Goal: Task Accomplishment & Management: Manage account settings

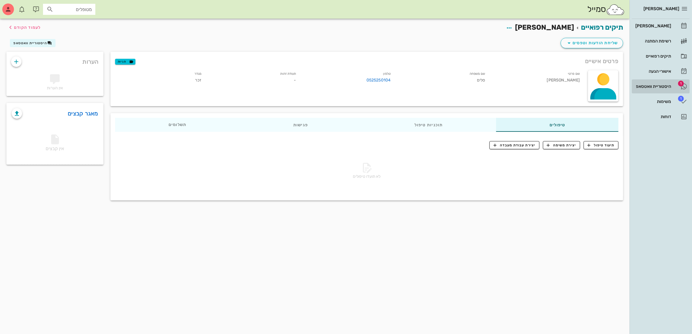
click at [655, 86] on div "היסטוריית וואטסאפ" at bounding box center [652, 86] width 37 height 5
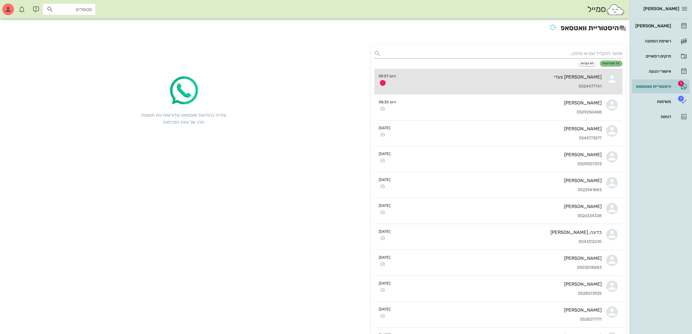
click at [503, 82] on div "[PERSON_NAME] צעדי 0524477741" at bounding box center [501, 82] width 201 height 26
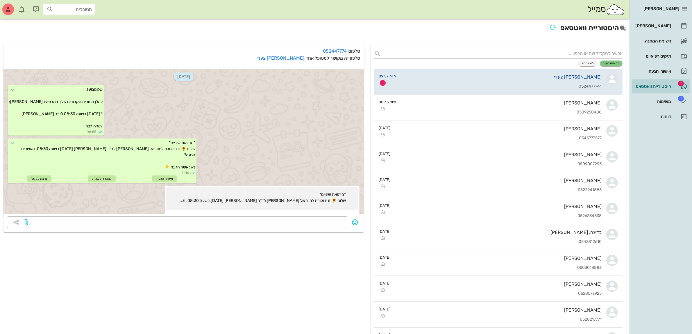
scroll to position [79, 0]
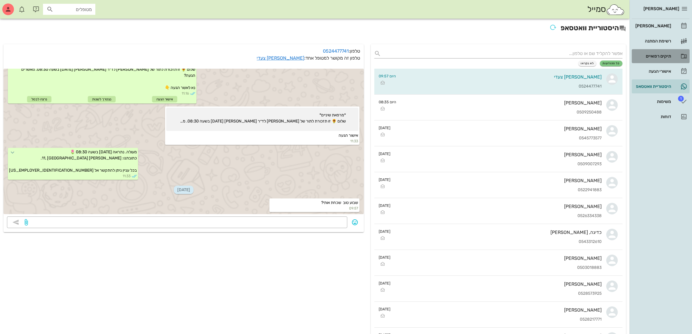
click at [655, 55] on div "תיקים רפואיים" at bounding box center [652, 56] width 37 height 5
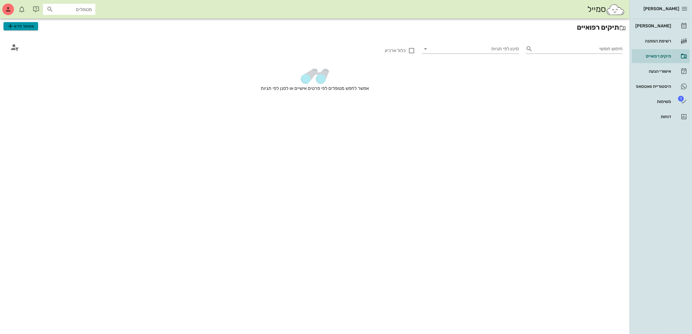
click at [24, 25] on span "מטופל חדש" at bounding box center [20, 26] width 27 height 7
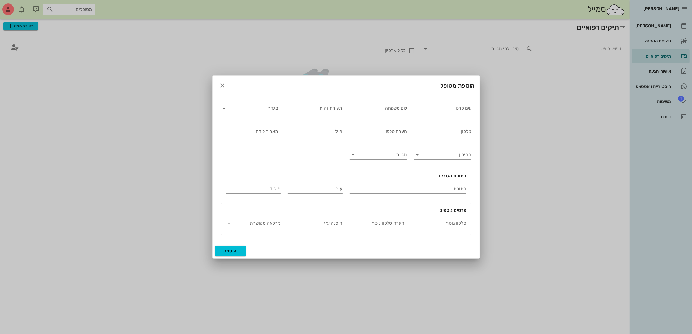
click at [429, 106] on input "שם פרטי" at bounding box center [443, 107] width 58 height 9
type input "[PERSON_NAME]"
click at [240, 107] on input "מגדר" at bounding box center [254, 107] width 48 height 9
click at [258, 111] on div "זכר" at bounding box center [250, 113] width 48 height 6
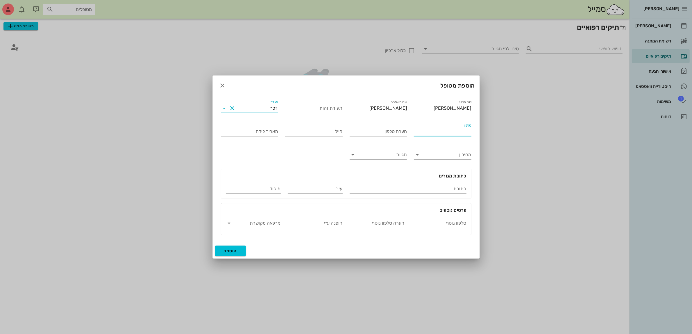
click at [428, 132] on input "טלפון" at bounding box center [443, 131] width 58 height 9
type input "052-9535189"
click at [222, 253] on button "הוספה" at bounding box center [230, 250] width 31 height 10
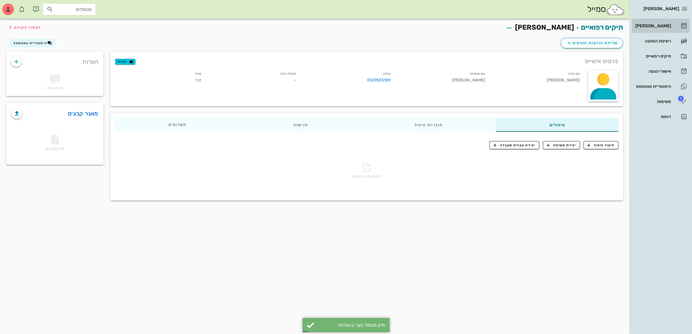
click at [659, 25] on div "[PERSON_NAME]" at bounding box center [652, 26] width 37 height 5
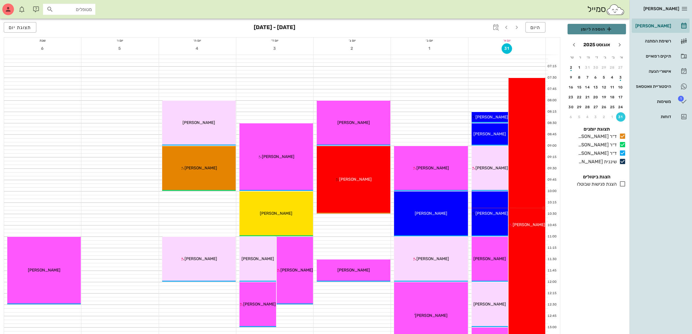
click at [597, 30] on span "הוספה ליומן" at bounding box center [596, 29] width 49 height 7
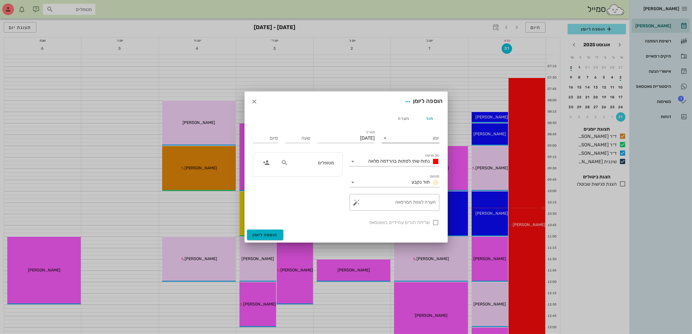
click at [408, 135] on input "יומן" at bounding box center [414, 137] width 49 height 9
click at [410, 171] on div "ד״ר [PERSON_NAME]" at bounding box center [412, 171] width 51 height 6
click at [411, 165] on div "נתוח שתי לסתות בהרדמה מלאה" at bounding box center [402, 161] width 73 height 7
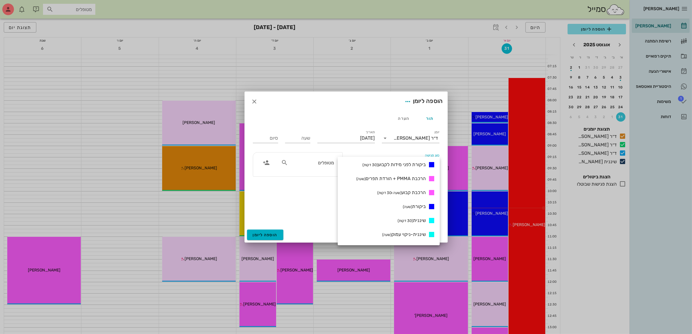
scroll to position [218, 0]
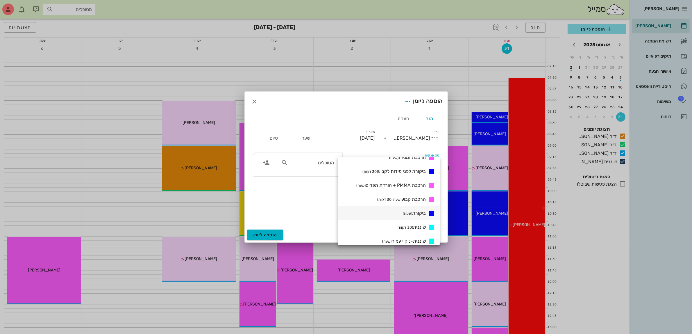
click at [414, 210] on span "ביקורת (שעה)" at bounding box center [414, 213] width 23 height 6
type input "01:00"
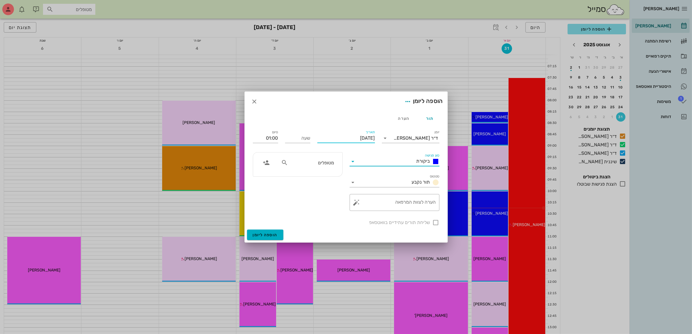
click at [346, 137] on input "[DATE]" at bounding box center [346, 137] width 58 height 9
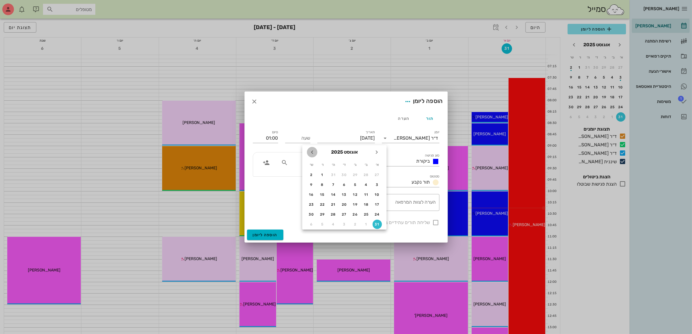
click at [310, 154] on icon "חודש הבא" at bounding box center [312, 152] width 7 height 7
click at [355, 174] on div "2" at bounding box center [355, 175] width 9 height 4
type input "[DATE]"
click at [304, 140] on input "שעה" at bounding box center [297, 137] width 25 height 9
click at [278, 133] on label "סיום" at bounding box center [275, 132] width 6 height 4
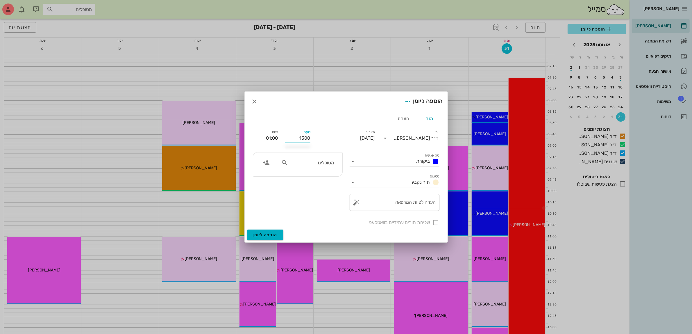
click at [278, 133] on input "01:00" at bounding box center [265, 137] width 25 height 9
type input "15:00"
type input "16:00"
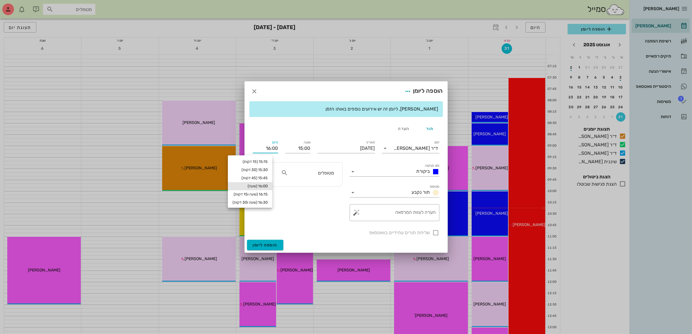
drag, startPoint x: 395, startPoint y: 215, endPoint x: 342, endPoint y: 200, distance: 55.3
click at [393, 215] on textarea "הערה לצוות המרפאה" at bounding box center [397, 214] width 78 height 14
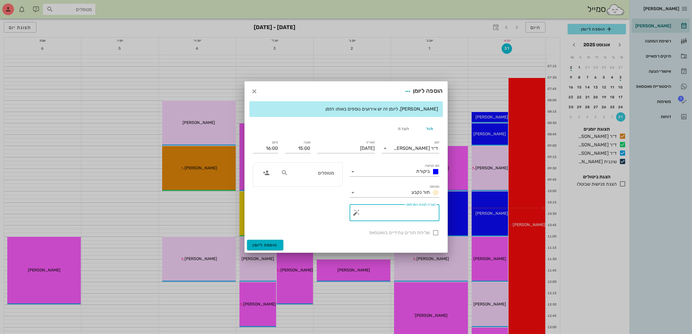
click at [288, 175] on div at bounding box center [285, 172] width 8 height 7
type input "אליה"
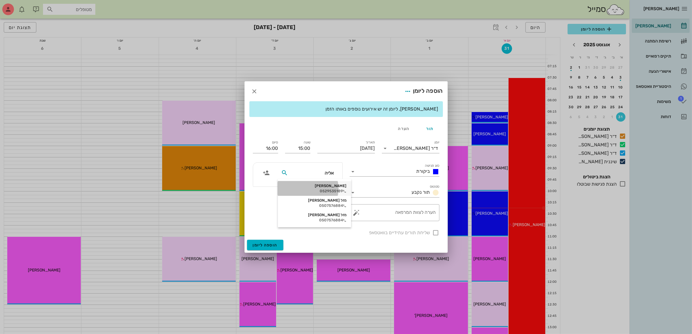
click at [321, 186] on div "[PERSON_NAME]" at bounding box center [315, 185] width 64 height 5
click at [418, 212] on textarea "הערה לצוות המרפאה" at bounding box center [397, 214] width 78 height 14
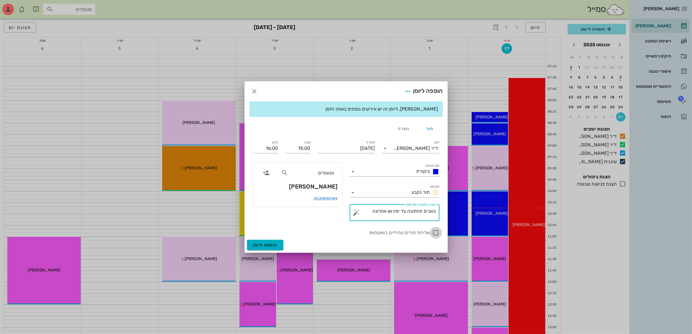
type textarea "כאבים תחתונה צד ימין שן אחרונה"
click at [437, 234] on div at bounding box center [436, 233] width 10 height 10
checkbox input "true"
click at [267, 243] on span "הוספה ליומן" at bounding box center [265, 244] width 25 height 5
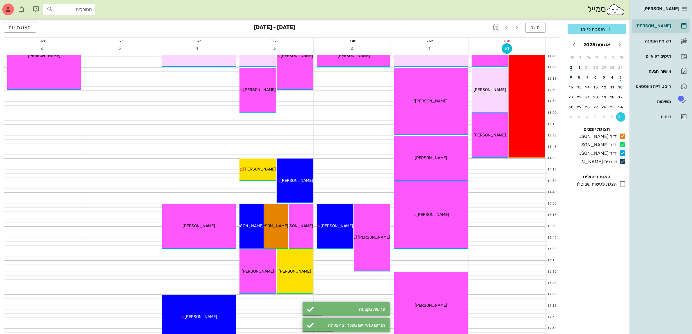
scroll to position [254, 0]
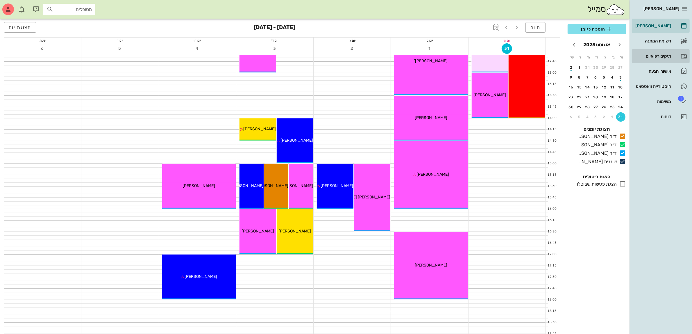
click at [650, 58] on div "תיקים רפואיים" at bounding box center [652, 56] width 37 height 5
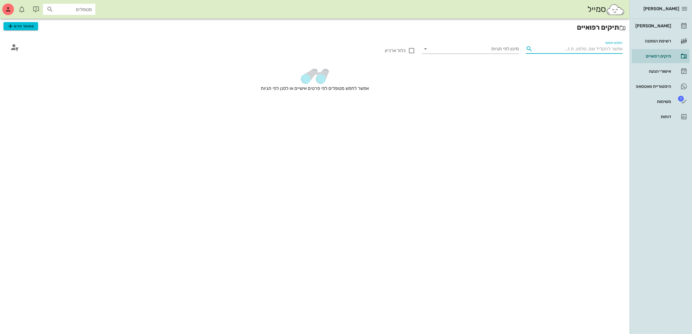
click at [542, 49] on input "חיפוש חופשי" at bounding box center [578, 48] width 87 height 9
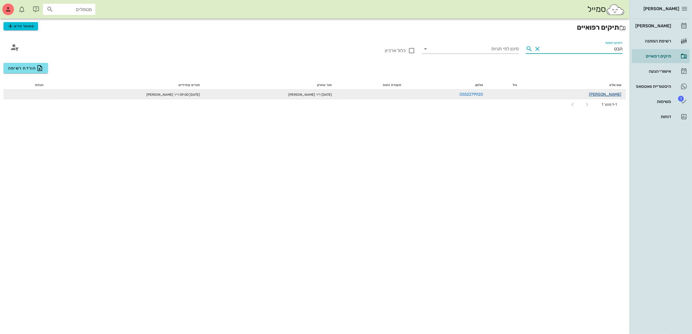
type input "הבט"
click at [611, 95] on link "[PERSON_NAME]" at bounding box center [605, 94] width 33 height 5
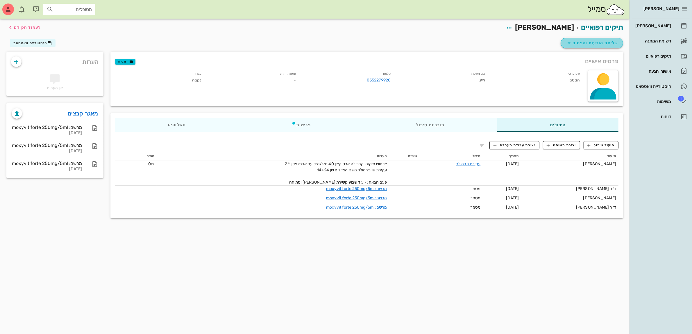
click at [587, 44] on span "שליחת הודעות וטפסים" at bounding box center [592, 43] width 53 height 7
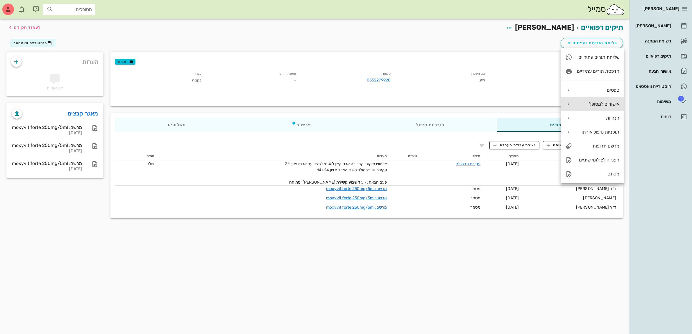
click at [601, 102] on div "אישורים למטופל" at bounding box center [598, 104] width 42 height 6
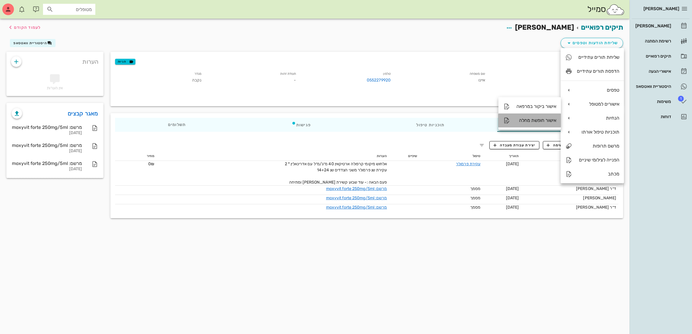
click at [541, 120] on div "אישור חופשת מחלה" at bounding box center [536, 120] width 42 height 6
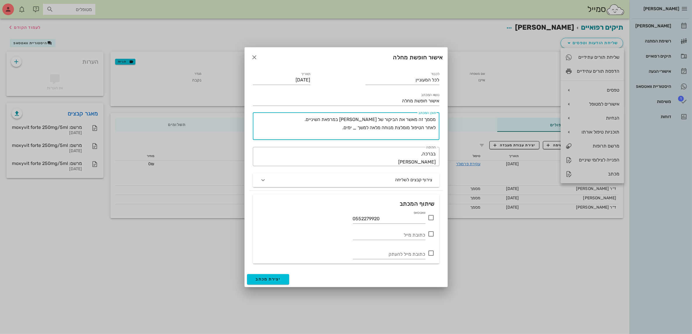
drag, startPoint x: 435, startPoint y: 120, endPoint x: 329, endPoint y: 123, distance: 105.9
click at [338, 133] on textarea "מסמך זה מאשר את הביקור של [PERSON_NAME] במרפאת השיניים. לאחר הטיפול מומלצת מנוח…" at bounding box center [345, 127] width 182 height 24
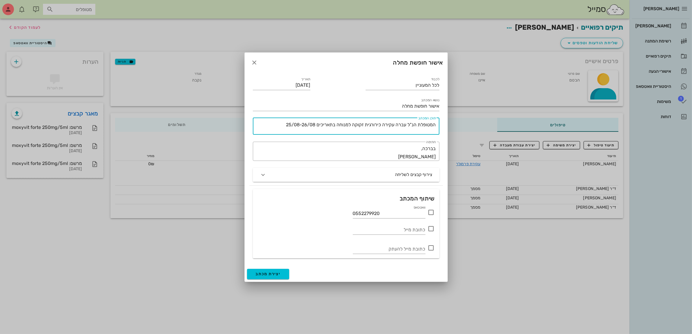
type textarea "המטופלת הנ"ל עברה עקירה כירורגית זקוקה למנוחה בתאריכים 25/08-26/08"
click at [429, 213] on icon at bounding box center [431, 212] width 7 height 7
click at [285, 84] on input "[DATE]" at bounding box center [282, 85] width 58 height 9
click at [287, 84] on input "[DATE]" at bounding box center [282, 85] width 58 height 9
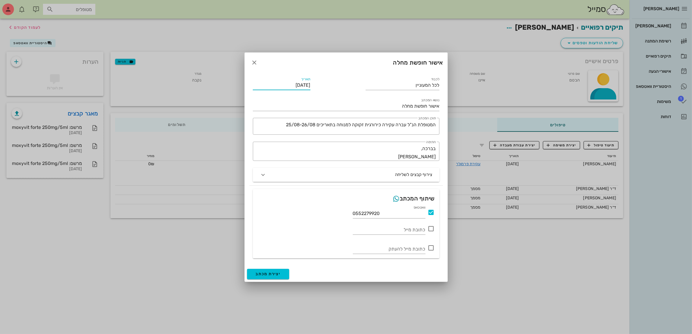
click at [287, 84] on input "[DATE]" at bounding box center [282, 85] width 58 height 9
type input "[DATE]"
click at [387, 106] on input "אישור חופשת מחלה" at bounding box center [346, 105] width 187 height 9
type input "אישור חופשת מחלה-הבטם היינו תז 323341883"
click at [265, 272] on span "יצירת מכתב" at bounding box center [268, 273] width 25 height 5
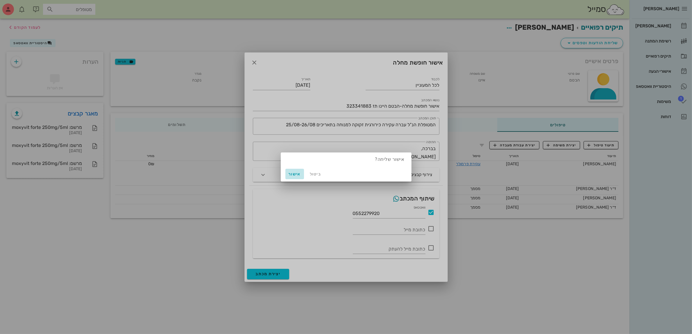
click at [293, 174] on span "אישור" at bounding box center [295, 174] width 14 height 5
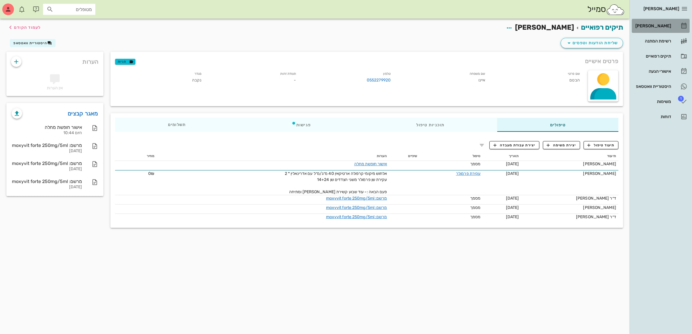
click at [658, 23] on div "[PERSON_NAME]" at bounding box center [652, 25] width 37 height 9
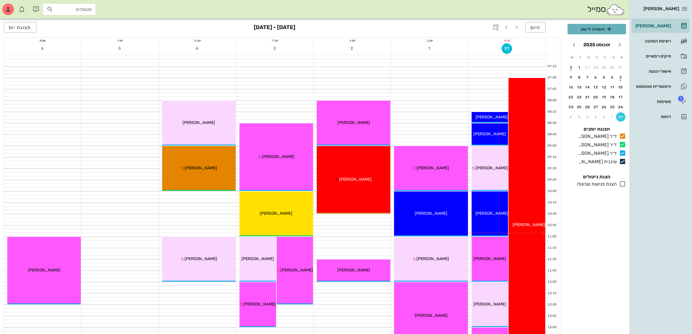
click at [591, 27] on span "הוספה ליומן" at bounding box center [596, 29] width 49 height 7
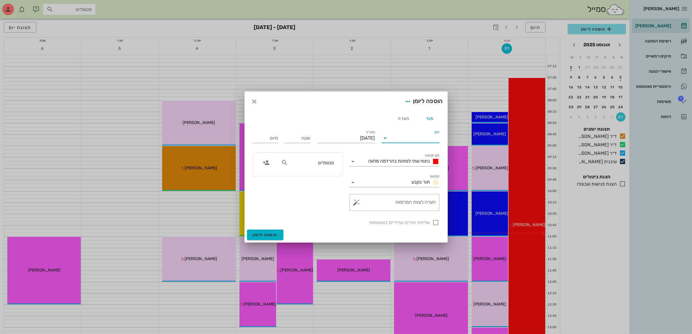
click at [416, 137] on input "יומן" at bounding box center [414, 137] width 49 height 9
click at [424, 171] on div "ד״ר [PERSON_NAME]" at bounding box center [412, 171] width 51 height 6
click at [412, 159] on span "נתוח שתי לסתות בהרדמה מלאה" at bounding box center [400, 161] width 62 height 6
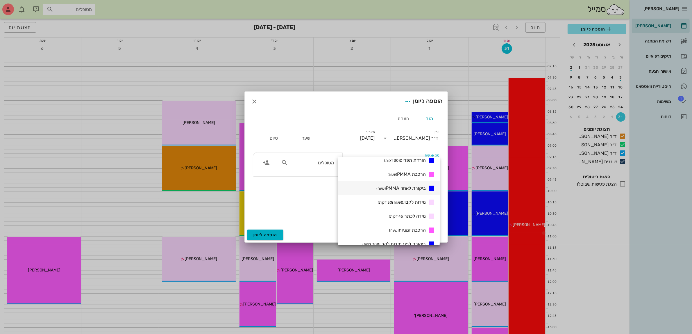
scroll to position [182, 0]
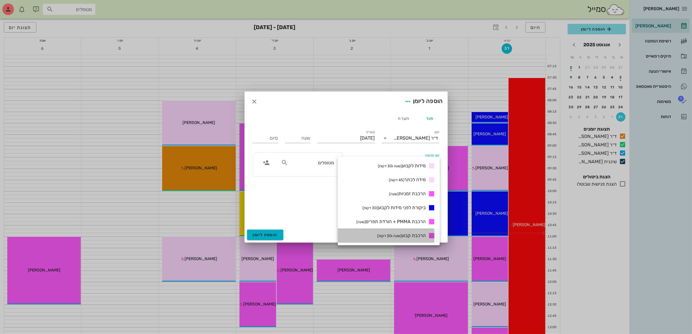
click at [408, 233] on span "הרכבת קבוע (שעה ו30 דקות)" at bounding box center [401, 236] width 49 height 6
type input "01:30"
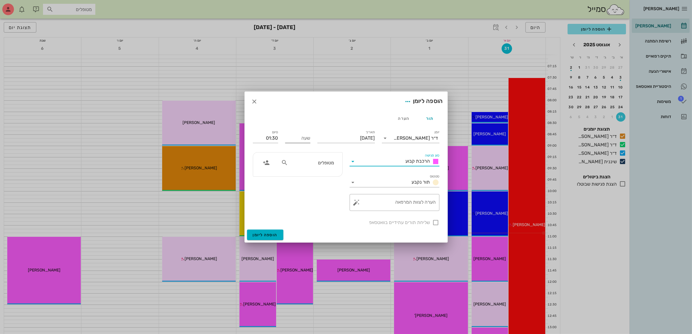
click at [304, 138] on input "שעה" at bounding box center [297, 137] width 25 height 9
type input "08:30"
type input "10:00"
click at [267, 140] on div "סיום 10:00" at bounding box center [265, 137] width 25 height 15
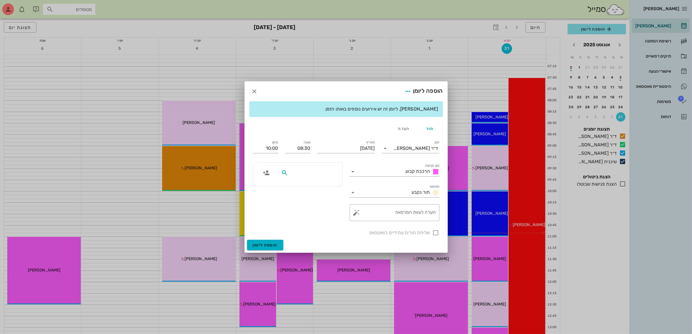
click at [315, 176] on input "text" at bounding box center [311, 173] width 45 height 8
type input "בצלא"
click at [321, 186] on div "[PERSON_NAME] 2693165925" at bounding box center [301, 185] width 64 height 5
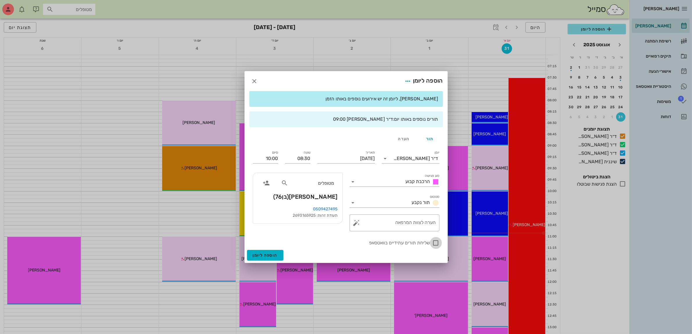
click at [434, 243] on div at bounding box center [436, 243] width 10 height 10
checkbox input "true"
click at [353, 158] on input "[DATE]" at bounding box center [346, 158] width 58 height 9
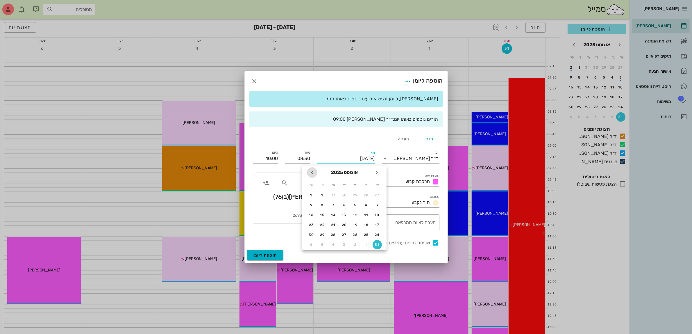
click at [313, 172] on icon "חודש הבא" at bounding box center [312, 172] width 7 height 7
click at [356, 213] on div "16" at bounding box center [355, 215] width 9 height 4
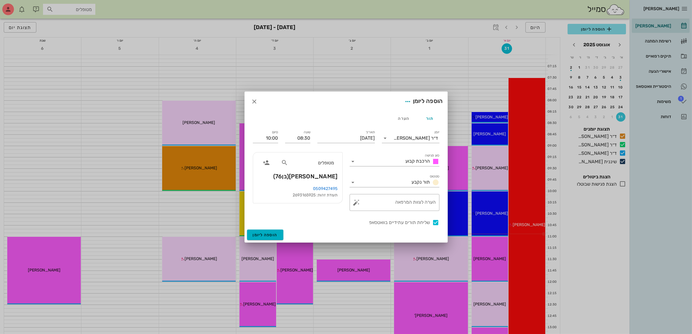
type input "[DATE]"
drag, startPoint x: 375, startPoint y: 205, endPoint x: 380, endPoint y: 207, distance: 4.7
click at [380, 207] on textarea "הערה לצוות המרפאה" at bounding box center [397, 204] width 78 height 14
type textarea "הרכבה לקבוע"
click at [264, 233] on span "הוספה ליומן" at bounding box center [265, 234] width 25 height 5
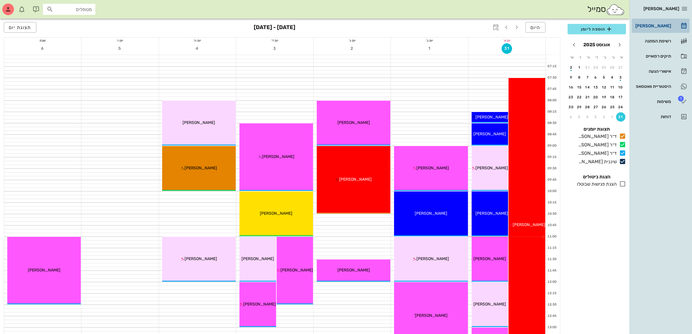
click at [656, 25] on div "[PERSON_NAME]" at bounding box center [652, 26] width 37 height 5
click at [597, 28] on span "הוספה ליומן" at bounding box center [596, 29] width 49 height 7
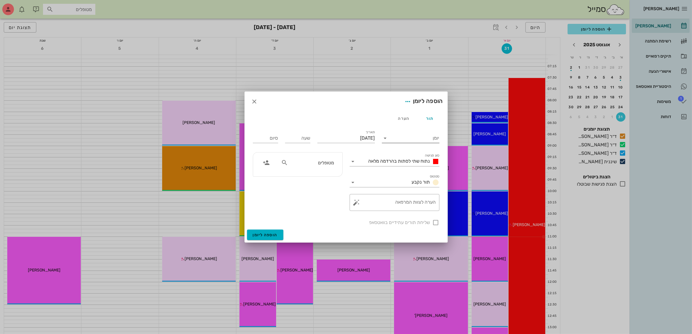
click at [419, 137] on input "יומן" at bounding box center [414, 137] width 49 height 9
click at [425, 170] on div "ד״ר [PERSON_NAME]" at bounding box center [412, 171] width 51 height 6
click at [414, 160] on span "נתוח שתי לסתות בהרדמה מלאה" at bounding box center [400, 161] width 62 height 6
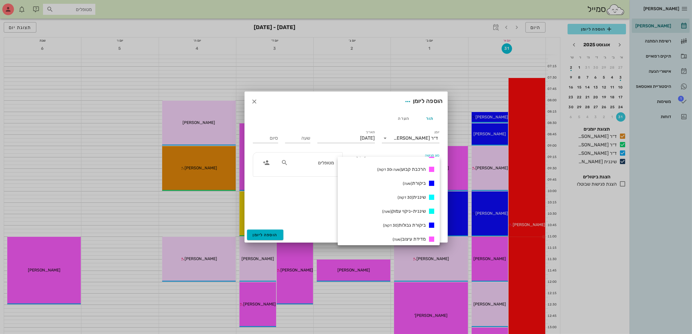
scroll to position [254, 0]
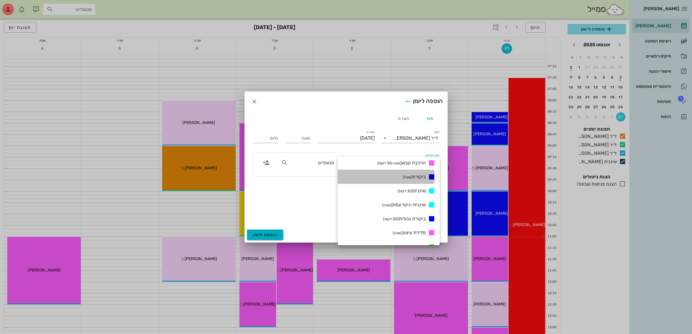
click at [423, 176] on span "ביקורת (שעה)" at bounding box center [414, 177] width 23 height 6
type input "01:00"
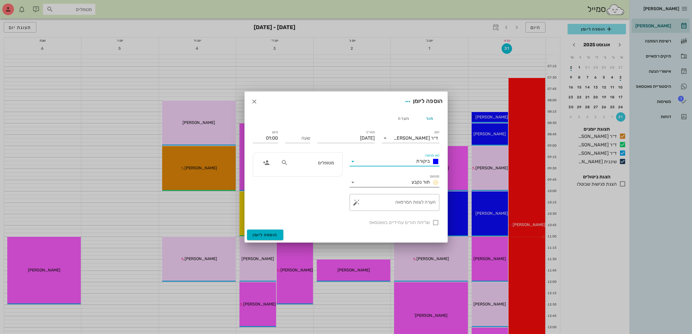
click at [407, 182] on input "סטטוס" at bounding box center [384, 182] width 52 height 9
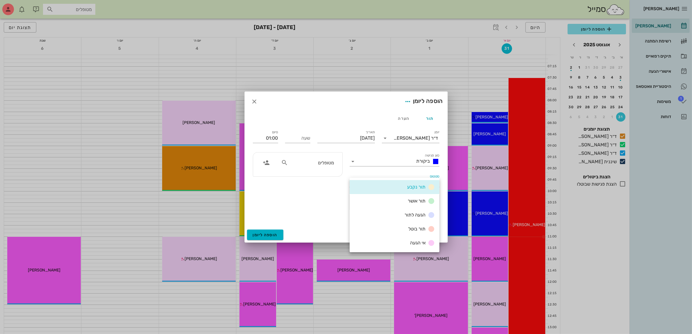
click at [409, 176] on div "סטטוס תור נקבע" at bounding box center [395, 180] width 90 height 13
click at [405, 160] on input "סוג פגישה" at bounding box center [386, 161] width 56 height 9
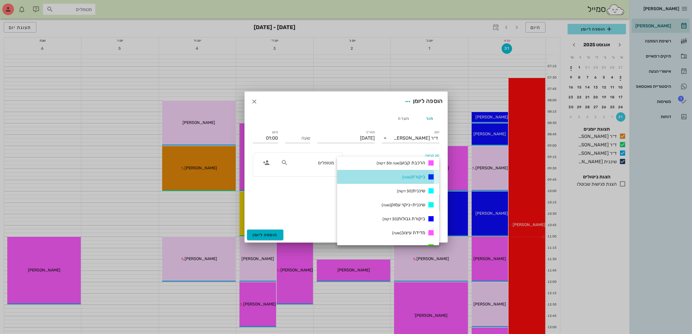
click at [415, 176] on span "ביקורת (שעה)" at bounding box center [413, 177] width 23 height 6
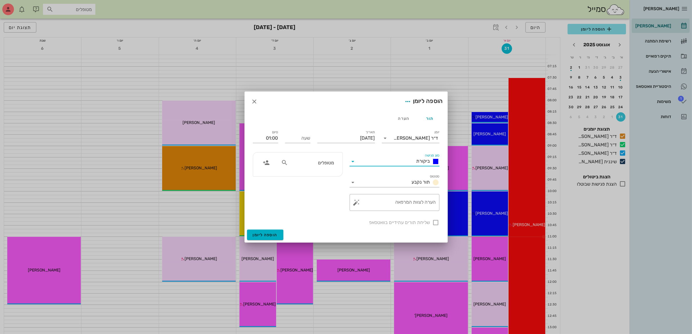
click at [319, 164] on input "מטופלים" at bounding box center [311, 163] width 45 height 8
click at [326, 167] on div at bounding box center [308, 162] width 60 height 11
click at [302, 138] on input "שעה" at bounding box center [297, 137] width 25 height 9
type input "13:30"
type input "14:30"
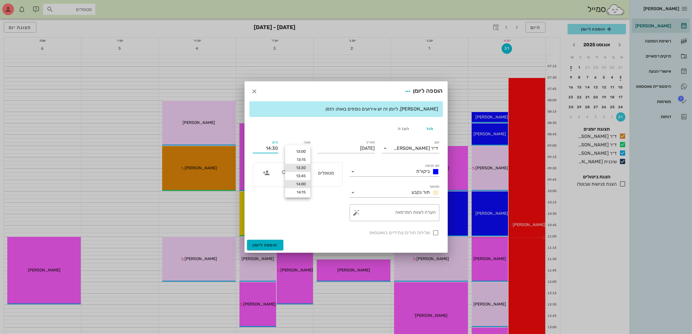
click at [300, 183] on div "14:00" at bounding box center [298, 184] width 16 height 5
type input "14:00"
type input "15:00"
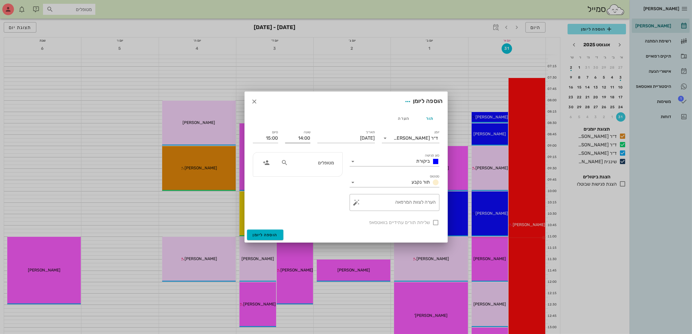
click at [301, 137] on input "14:00" at bounding box center [297, 137] width 25 height 9
click at [301, 150] on div "13:30" at bounding box center [298, 151] width 16 height 5
type input "13:30"
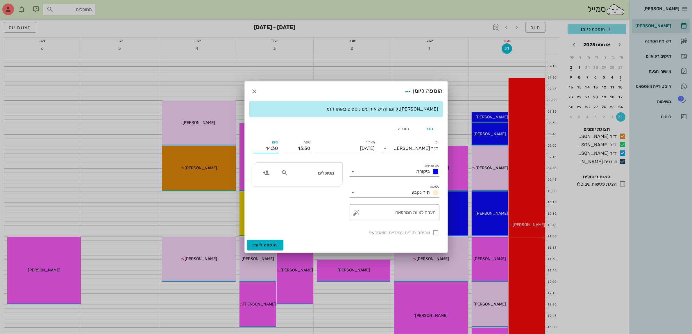
click at [277, 147] on input "14:30" at bounding box center [265, 148] width 25 height 9
click at [275, 148] on input "14:30" at bounding box center [265, 148] width 25 height 9
type input "14:00"
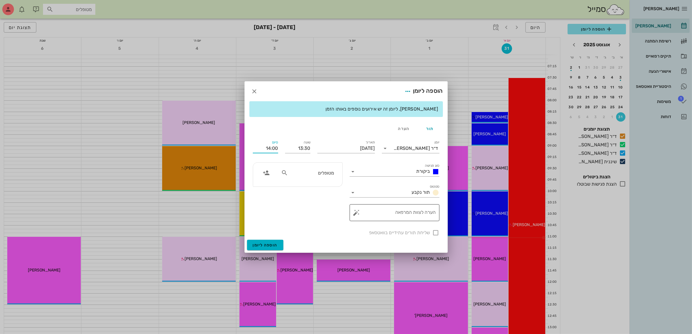
click at [391, 213] on textarea "הערה לצוות המרפאה" at bounding box center [397, 214] width 78 height 14
type textarea "ביקורת לפני הרכבה"
click at [323, 172] on input "text" at bounding box center [311, 173] width 45 height 8
type input "[PERSON_NAME]"
click at [325, 201] on div "[PERSON_NAME]" at bounding box center [313, 200] width 60 height 5
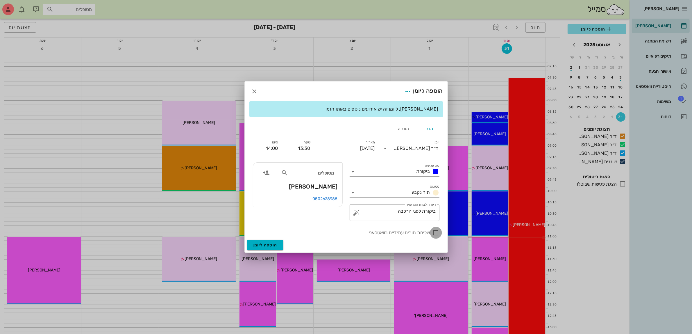
click at [435, 233] on div at bounding box center [436, 233] width 10 height 10
checkbox input "true"
click at [349, 150] on input "[DATE]" at bounding box center [346, 148] width 58 height 9
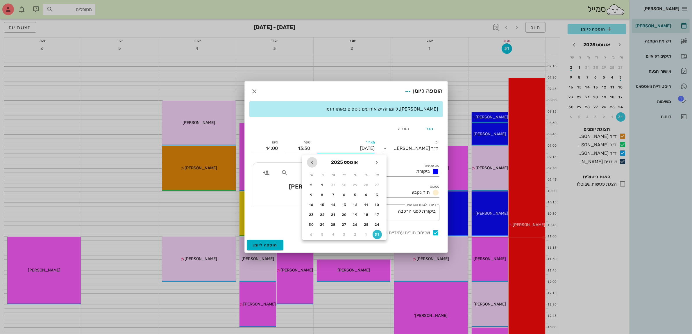
click at [312, 161] on icon "חודש הבא" at bounding box center [312, 162] width 7 height 7
click at [354, 183] on div "2" at bounding box center [355, 185] width 9 height 4
type input "[DATE]"
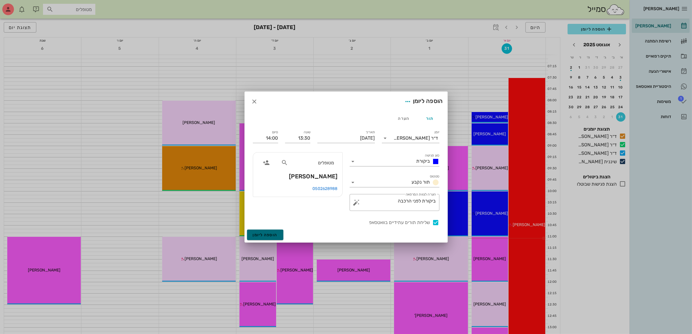
click at [267, 235] on span "הוספה ליומן" at bounding box center [265, 234] width 25 height 5
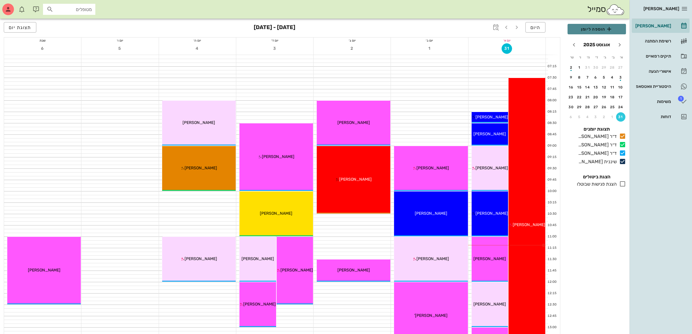
click at [594, 30] on span "הוספה ליומן" at bounding box center [596, 29] width 49 height 7
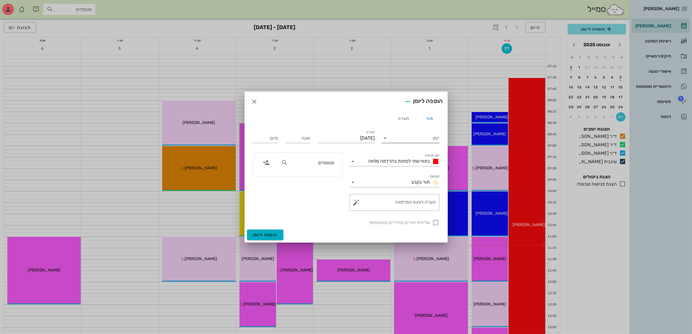
click at [419, 137] on input "יומן" at bounding box center [414, 137] width 49 height 9
click at [424, 170] on div "ד״ר [PERSON_NAME]" at bounding box center [412, 171] width 51 height 6
click at [407, 158] on div "נתוח שתי לסתות בהרדמה מלאה" at bounding box center [402, 161] width 73 height 7
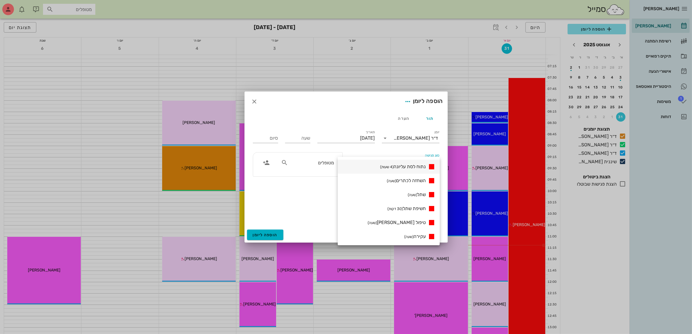
scroll to position [182, 0]
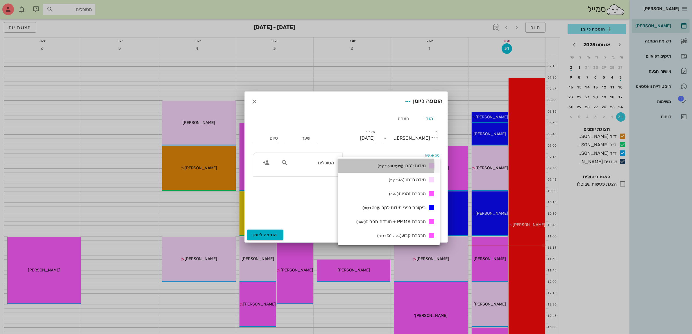
click at [407, 163] on span "מידות לקבוע (שעה ו30 דקות)" at bounding box center [402, 166] width 48 height 6
type input "01:30"
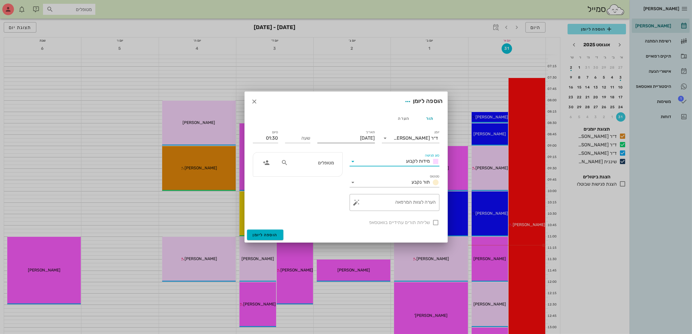
scroll to position [0, 0]
click at [340, 138] on input "[DATE]" at bounding box center [346, 137] width 58 height 9
click at [310, 153] on icon "חודש הבא" at bounding box center [312, 152] width 7 height 7
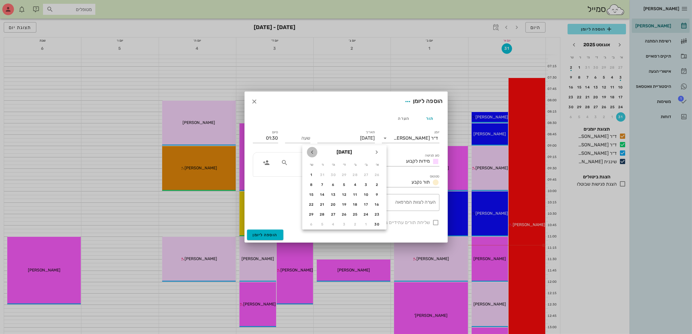
click at [310, 153] on icon "חודש הבא" at bounding box center [312, 152] width 7 height 7
click at [364, 176] on div "1" at bounding box center [366, 175] width 9 height 4
type input "[DATE]"
click at [299, 138] on input "שעה" at bounding box center [297, 137] width 25 height 9
type input "10:00"
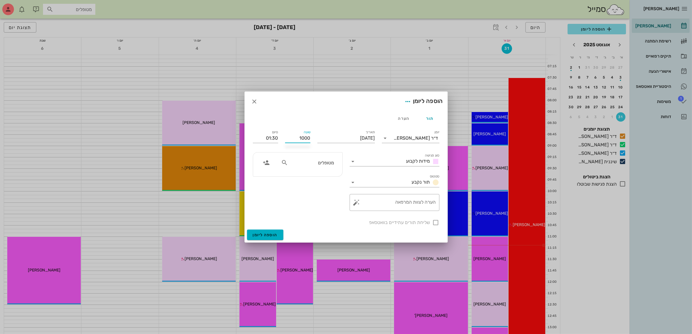
type input "11:30"
click at [257, 122] on div "תור הערה" at bounding box center [346, 118] width 194 height 14
click at [316, 163] on input "מטופלים" at bounding box center [311, 163] width 45 height 8
type input "[PERSON_NAME]"
click at [323, 176] on div "[PERSON_NAME] 021920905" at bounding box center [304, 175] width 64 height 5
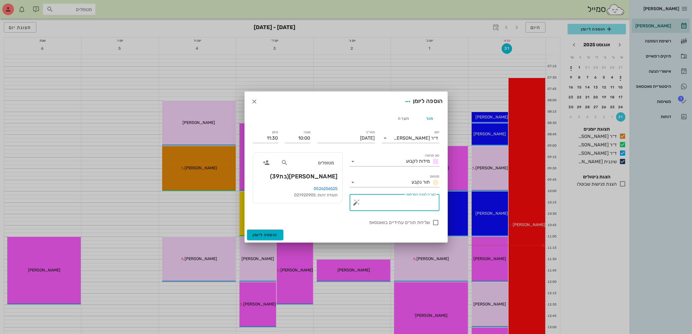
click at [404, 204] on textarea "הערה לצוות המרפאה" at bounding box center [397, 204] width 78 height 14
type textarea "מידות לקבוע"
click at [433, 221] on div at bounding box center [436, 222] width 10 height 10
checkbox input "true"
click at [270, 233] on span "הוספה ליומן" at bounding box center [265, 234] width 25 height 5
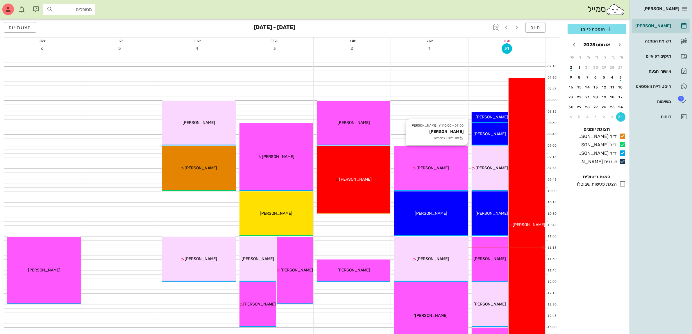
click at [431, 163] on div "09:00 - 10:00 ד״ר [PERSON_NAME] [PERSON_NAME] תור ראשון במרפאה [PERSON_NAME]" at bounding box center [431, 168] width 74 height 45
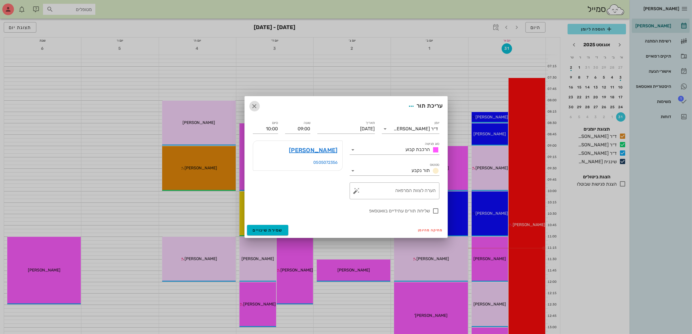
click at [254, 104] on icon "button" at bounding box center [254, 106] width 7 height 7
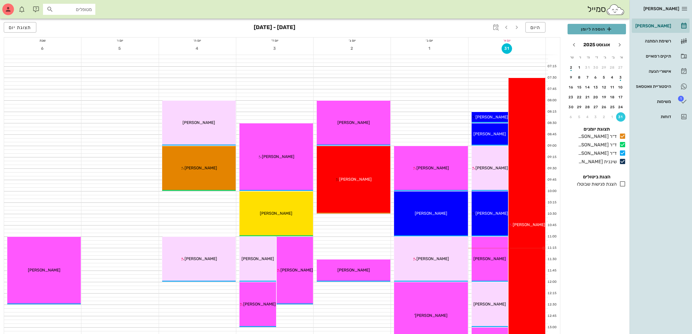
click at [588, 29] on span "הוספה ליומן" at bounding box center [596, 29] width 49 height 7
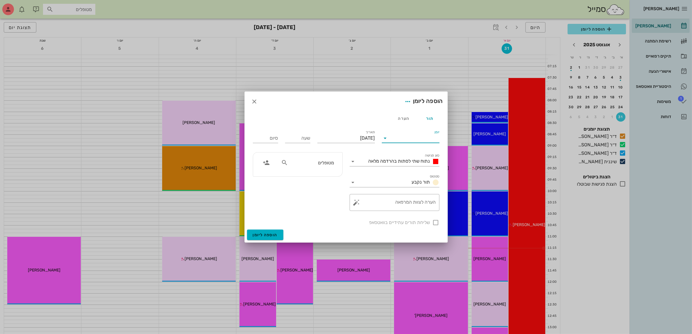
click at [415, 135] on input "יומן" at bounding box center [414, 137] width 49 height 9
click at [415, 169] on div "ד״ר [PERSON_NAME]" at bounding box center [412, 171] width 51 height 6
click at [370, 159] on span "נתוח שתי לסתות בהרדמה מלאה" at bounding box center [400, 161] width 62 height 6
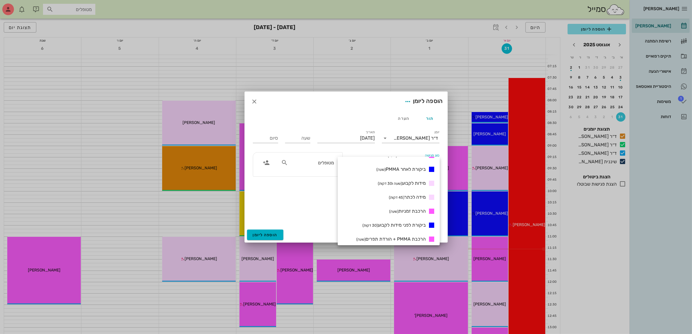
scroll to position [182, 0]
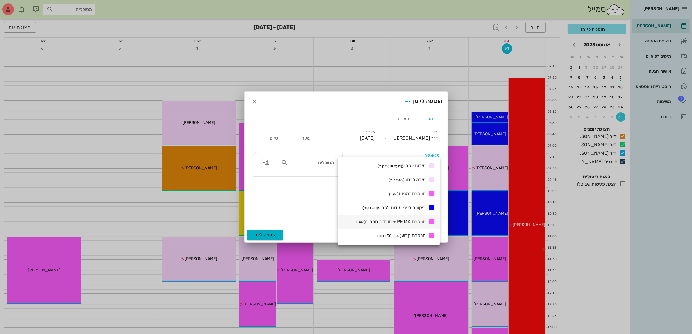
click at [399, 222] on span "הרכבת PMMA + הורדת תפרים (שעה)" at bounding box center [390, 222] width 69 height 6
type input "01:00"
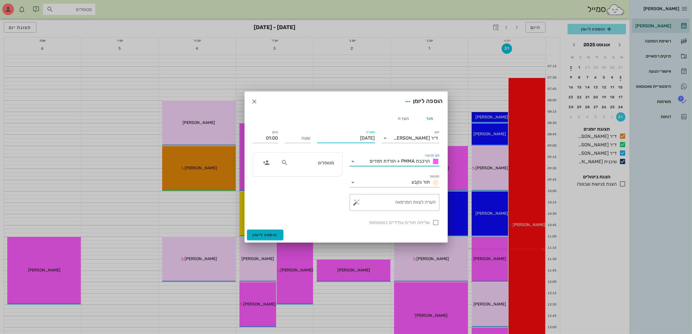
click at [358, 139] on input "[DATE]" at bounding box center [346, 137] width 58 height 9
click at [310, 153] on icon "חודש הבא" at bounding box center [312, 152] width 7 height 7
click at [367, 175] on div "1" at bounding box center [366, 175] width 9 height 4
type input "[DATE]"
click at [301, 141] on input "שעה" at bounding box center [297, 137] width 25 height 9
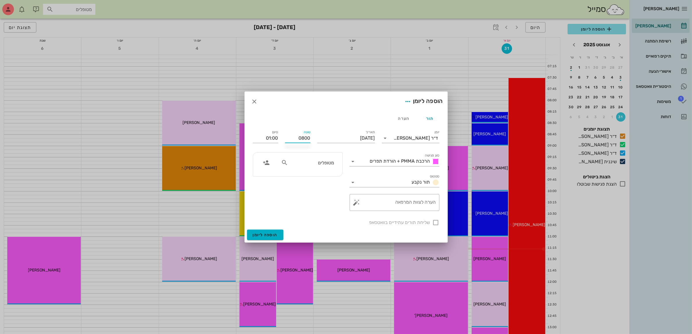
click at [308, 167] on div "מטופלים" at bounding box center [308, 162] width 60 height 11
type input "08:00"
click at [274, 136] on input "09:00" at bounding box center [265, 137] width 25 height 9
click at [265, 192] on div "09:30 (שעה ו30 דקות)" at bounding box center [250, 192] width 36 height 5
type input "09:30"
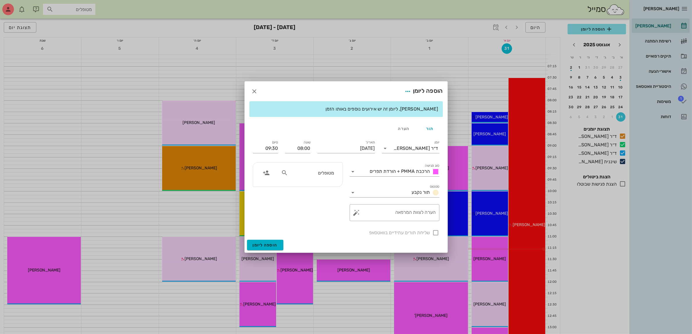
drag, startPoint x: 310, startPoint y: 175, endPoint x: 311, endPoint y: 178, distance: 3.0
click at [311, 178] on div "מטופלים" at bounding box center [308, 174] width 60 height 15
click at [328, 174] on input "text" at bounding box center [311, 173] width 45 height 8
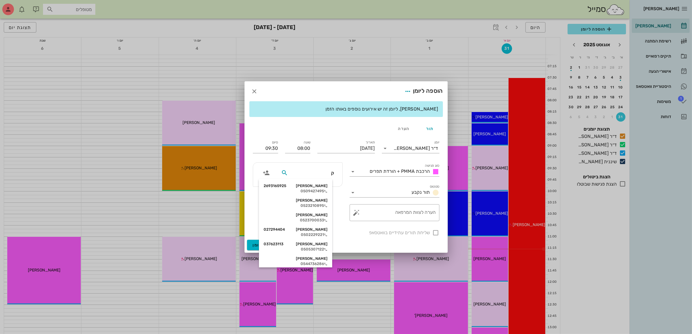
type input "קו"
click at [316, 227] on div "[PERSON_NAME] 037623113" at bounding box center [296, 229] width 64 height 5
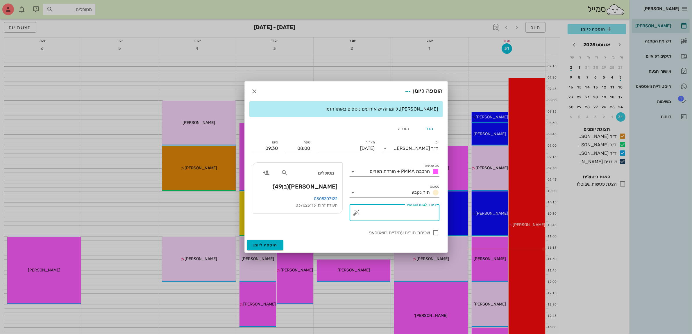
click at [399, 212] on textarea "הערה לצוות המרפאה" at bounding box center [397, 214] width 78 height 14
type textarea "הורדת תפרים PMMA"
click at [435, 231] on div at bounding box center [436, 233] width 10 height 10
checkbox input "true"
click at [264, 243] on span "הוספה ליומן" at bounding box center [265, 244] width 25 height 5
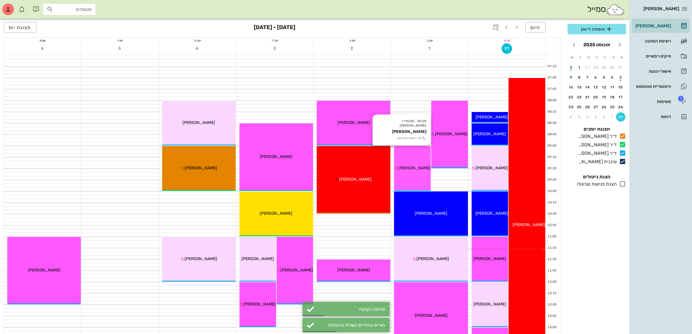
click at [419, 163] on div "09:00 - 10:00 ד״ר [PERSON_NAME] [PERSON_NAME] תור ראשון במרפאה [PERSON_NAME]" at bounding box center [412, 168] width 37 height 45
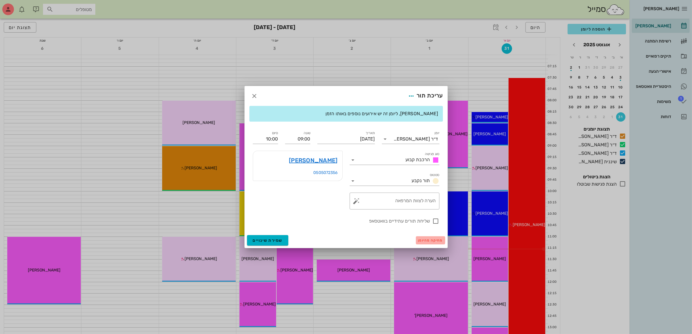
click at [429, 240] on span "מחיקה מהיומן" at bounding box center [430, 240] width 25 height 4
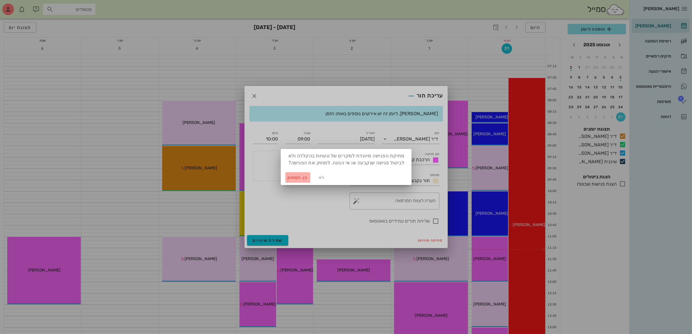
drag, startPoint x: 296, startPoint y: 176, endPoint x: 300, endPoint y: 167, distance: 9.8
click at [296, 176] on span "כן. למחוק" at bounding box center [298, 177] width 20 height 5
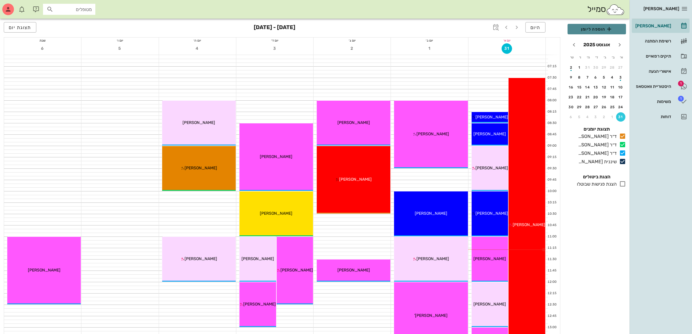
click at [605, 28] on span "הוספה ליומן" at bounding box center [596, 29] width 49 height 7
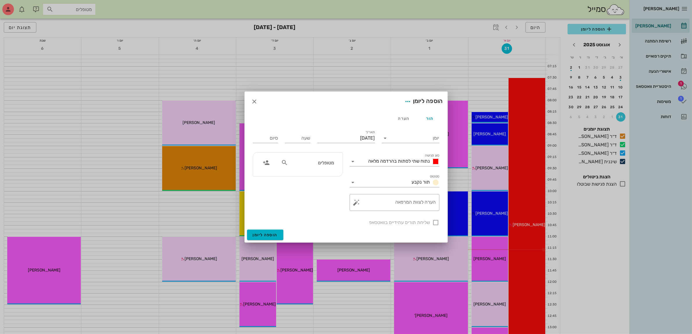
click at [317, 156] on div "מטופלים" at bounding box center [297, 164] width 89 height 24
click at [323, 165] on input "מטופלים" at bounding box center [311, 163] width 45 height 8
type input "H"
type input "[PERSON_NAME]"
click at [315, 177] on div "[PERSON_NAME]" at bounding box center [304, 175] width 64 height 5
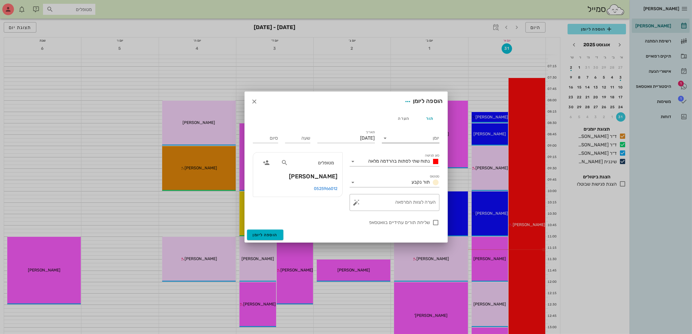
click at [397, 137] on input "יומן" at bounding box center [414, 137] width 49 height 9
click at [403, 168] on div "ד״ר [PERSON_NAME]" at bounding box center [412, 171] width 51 height 6
click at [399, 162] on span "נתוח שתי לסתות בהרדמה מלאה" at bounding box center [400, 161] width 62 height 6
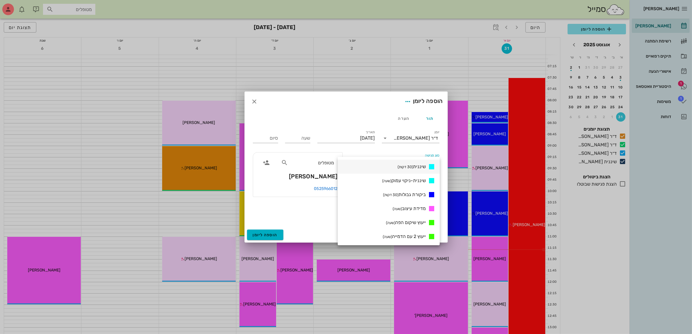
scroll to position [291, 0]
click at [397, 210] on span "ייעוץ שיקום הפה (שעה)" at bounding box center [406, 210] width 40 height 6
type input "01:00"
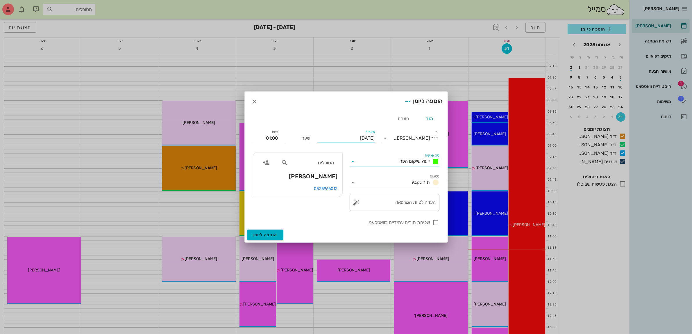
click at [336, 138] on input "[DATE]" at bounding box center [346, 137] width 58 height 9
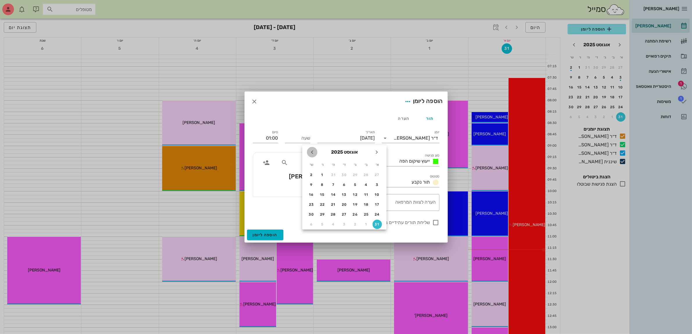
click at [311, 149] on icon "חודש הבא" at bounding box center [312, 152] width 7 height 7
click at [365, 173] on div "1" at bounding box center [366, 175] width 9 height 4
type input "[DATE]"
click at [298, 136] on input "שעה" at bounding box center [297, 137] width 25 height 9
type input "09:30"
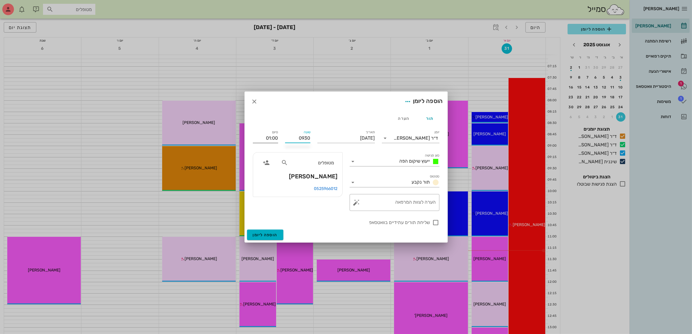
type input "10:30"
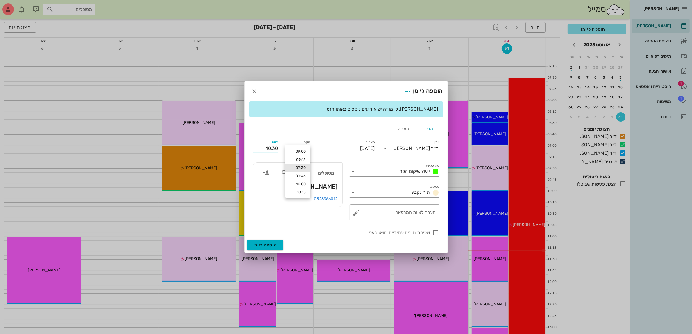
click at [255, 137] on div "סיום 10:30" at bounding box center [265, 146] width 32 height 23
click at [403, 210] on div "הערה לצוות המרפאה" at bounding box center [397, 212] width 78 height 17
type textarea "יעוץ [PERSON_NAME]"
click at [435, 230] on div at bounding box center [436, 233] width 10 height 10
checkbox input "true"
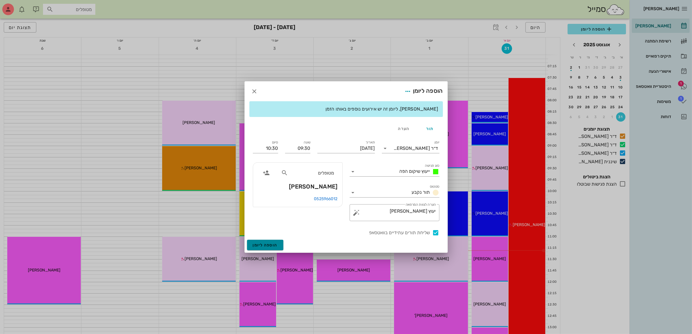
click at [269, 244] on span "הוספה ליומן" at bounding box center [265, 244] width 25 height 5
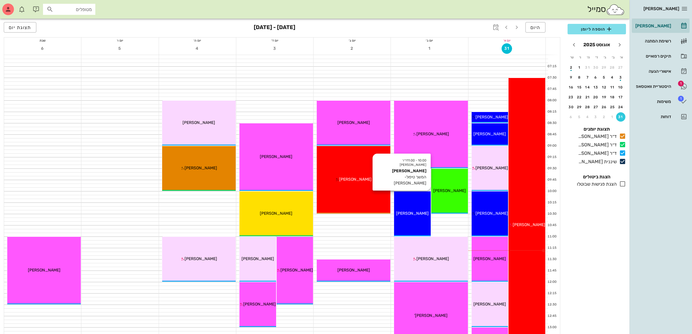
click at [403, 222] on div "10:00 - 11:00 ד״ר [PERSON_NAME] [PERSON_NAME] המשך טיפול-[PERSON_NAME] [PERSON_…" at bounding box center [412, 213] width 37 height 45
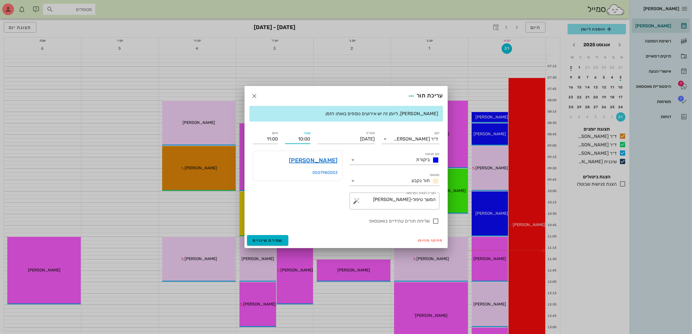
click at [303, 140] on input "10:00" at bounding box center [297, 138] width 25 height 9
click at [303, 184] on div "10:30" at bounding box center [298, 182] width 16 height 5
type input "10:30"
click at [275, 137] on input "11:30" at bounding box center [265, 138] width 25 height 9
click at [268, 156] on div "11:00 (30 דקות)" at bounding box center [250, 158] width 35 height 5
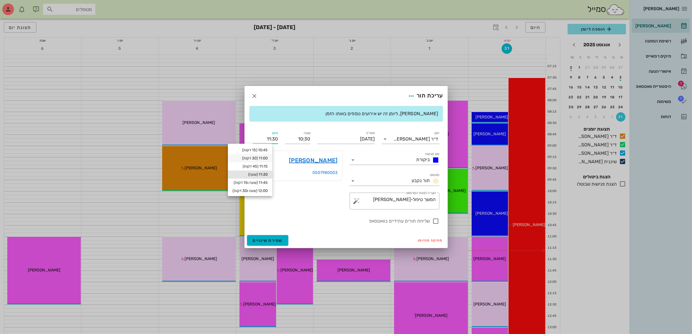
type input "11:00"
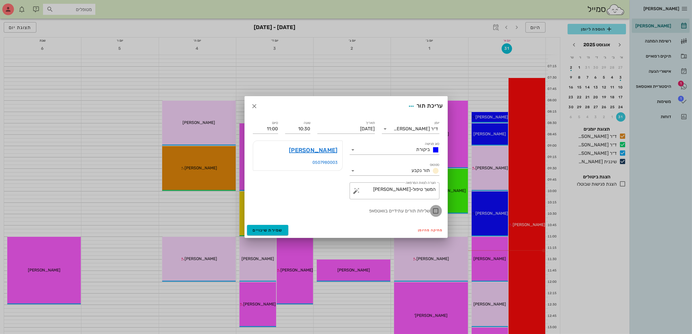
click at [434, 212] on div at bounding box center [436, 211] width 10 height 10
checkbox input "true"
click at [272, 230] on span "שמירת שינויים" at bounding box center [268, 230] width 30 height 5
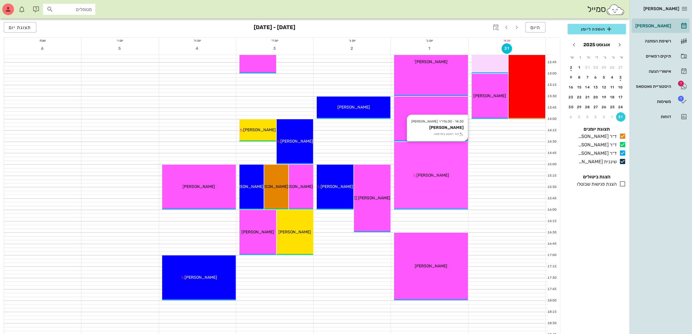
scroll to position [254, 0]
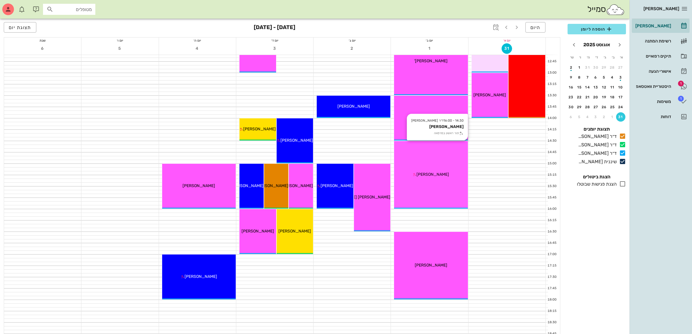
click at [447, 170] on div "14:30 - 16:00 ד״ר [PERSON_NAME] תור ראשון במרפאה ציון קרן" at bounding box center [431, 174] width 74 height 67
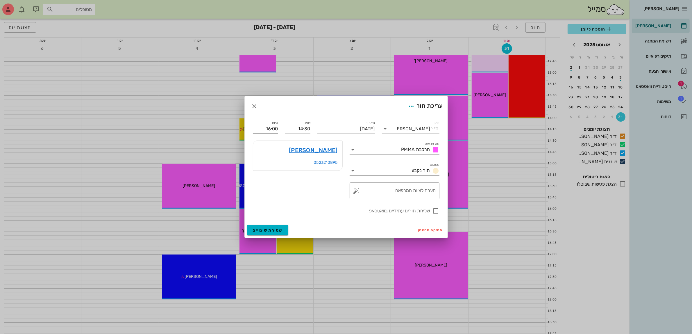
click at [275, 127] on input "16:00" at bounding box center [265, 128] width 25 height 9
drag, startPoint x: 278, startPoint y: 129, endPoint x: 251, endPoint y: 129, distance: 27.3
click at [251, 129] on div "סיום 16:00" at bounding box center [265, 126] width 32 height 21
type input "15:30"
click at [436, 210] on div at bounding box center [436, 211] width 10 height 10
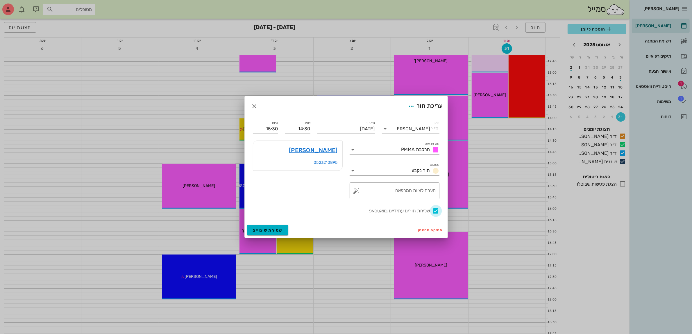
click at [437, 210] on div at bounding box center [436, 211] width 10 height 10
checkbox input "false"
click at [269, 229] on span "שמירת שינויים" at bounding box center [268, 230] width 30 height 5
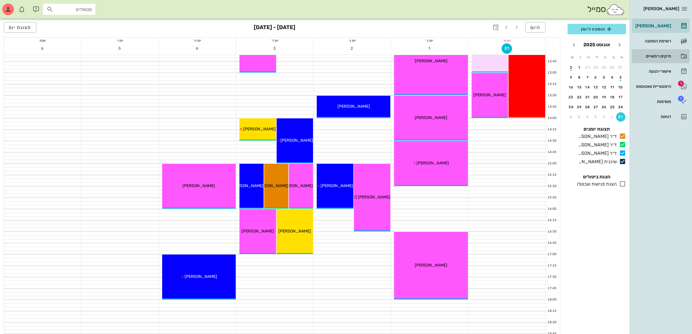
click at [666, 55] on div "תיקים רפואיים" at bounding box center [652, 56] width 37 height 5
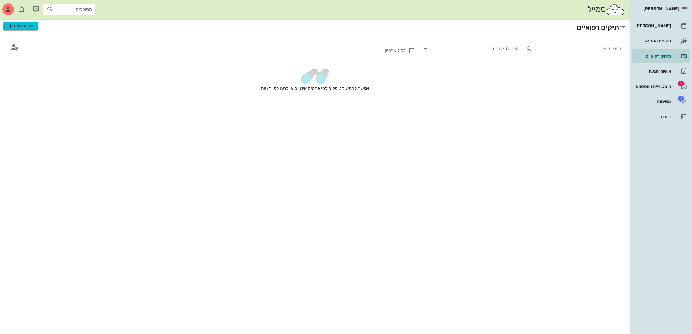
drag, startPoint x: 585, startPoint y: 49, endPoint x: 590, endPoint y: 51, distance: 5.8
click at [589, 50] on input "חיפוש חופשי" at bounding box center [578, 48] width 87 height 9
type input "[PERSON_NAME]"
click at [24, 22] on button "מטופל חדש" at bounding box center [20, 26] width 35 height 8
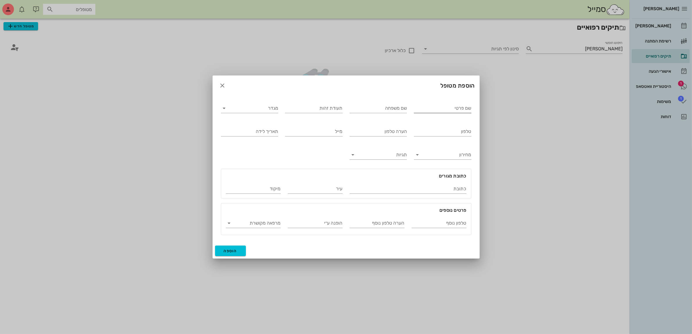
click at [426, 109] on input "שם פרטי" at bounding box center [443, 107] width 58 height 9
type input "[PERSON_NAME]"
type input "קרן"
click at [247, 108] on input "מגדר" at bounding box center [254, 107] width 48 height 9
click at [255, 128] on div "נקבה" at bounding box center [250, 127] width 48 height 6
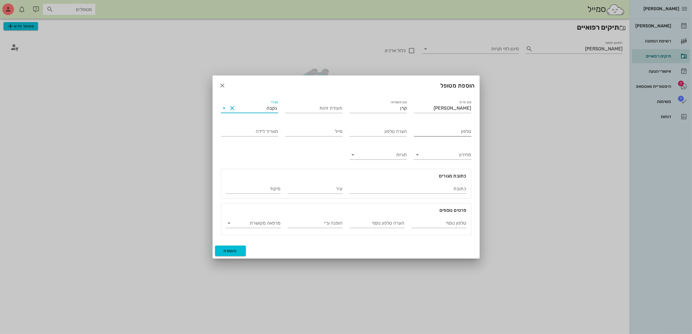
click at [442, 131] on input "טלפון" at bounding box center [443, 131] width 58 height 9
click at [449, 133] on input "טלפון" at bounding box center [443, 131] width 58 height 9
type input "052-8824829"
click at [234, 252] on span "הוספה" at bounding box center [231, 250] width 14 height 5
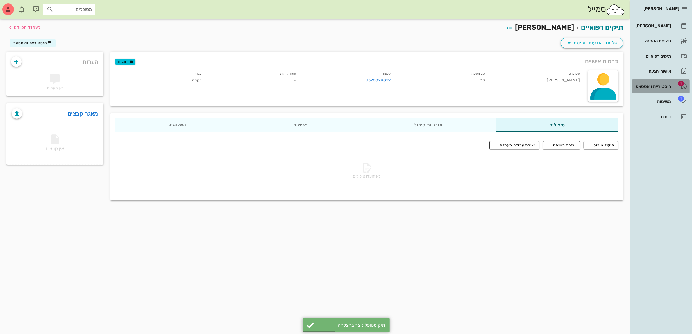
click at [663, 85] on div "היסטוריית וואטסאפ" at bounding box center [652, 86] width 37 height 5
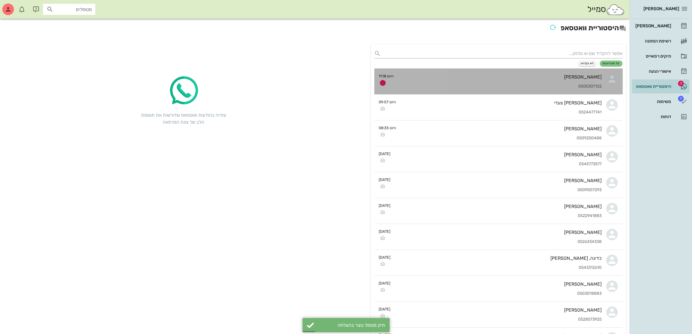
click at [547, 85] on div "0505307122" at bounding box center [500, 86] width 203 height 5
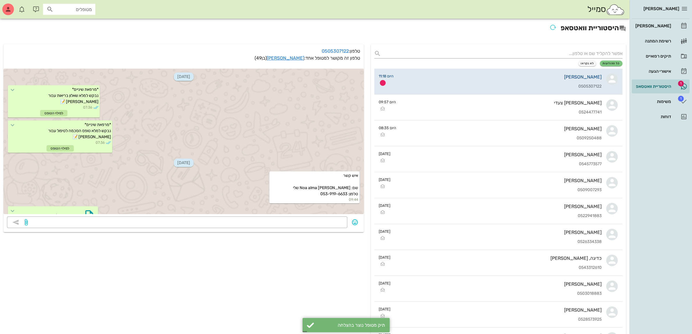
scroll to position [375, 0]
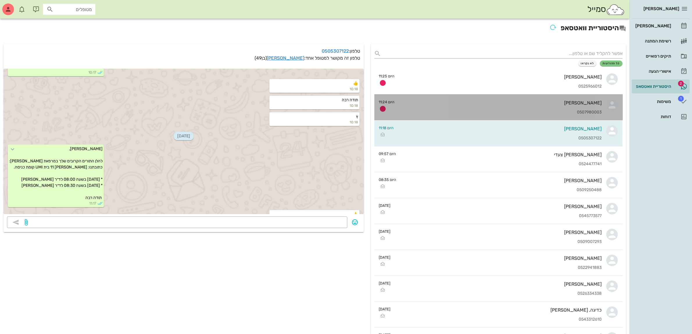
click at [493, 107] on div "[PERSON_NAME] 0507980003" at bounding box center [500, 107] width 203 height 26
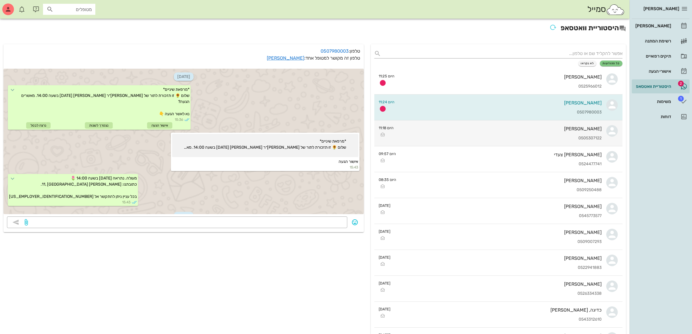
scroll to position [118, 0]
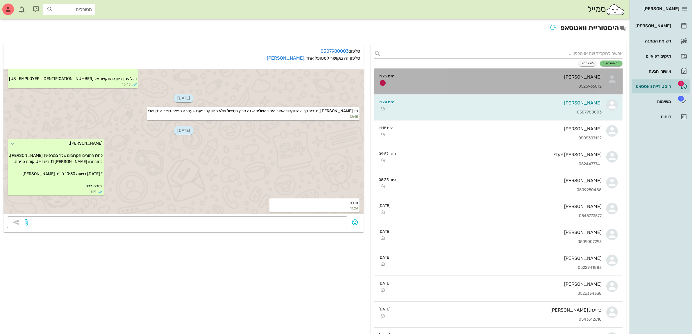
click at [492, 75] on div "[PERSON_NAME]" at bounding box center [500, 77] width 203 height 6
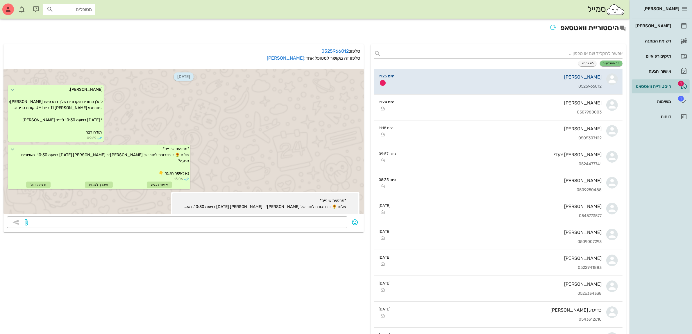
scroll to position [145, 0]
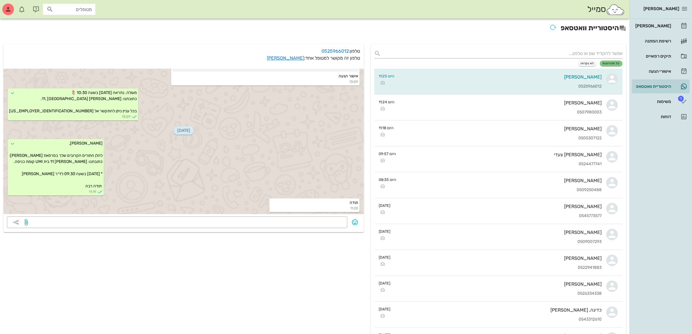
drag, startPoint x: 537, startPoint y: 35, endPoint x: 541, endPoint y: 28, distance: 8.0
click at [537, 35] on div "היסטוריית וואטסאפ" at bounding box center [315, 30] width 630 height 22
click at [654, 25] on div "[PERSON_NAME]" at bounding box center [652, 26] width 37 height 5
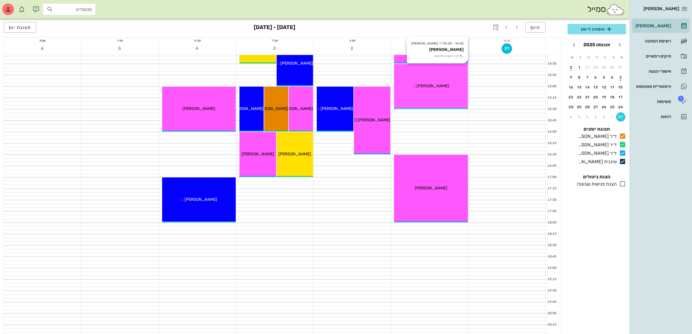
scroll to position [320, 0]
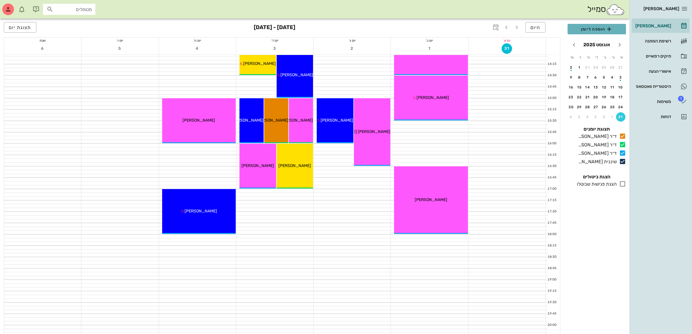
click at [592, 28] on span "הוספה ליומן" at bounding box center [596, 29] width 49 height 7
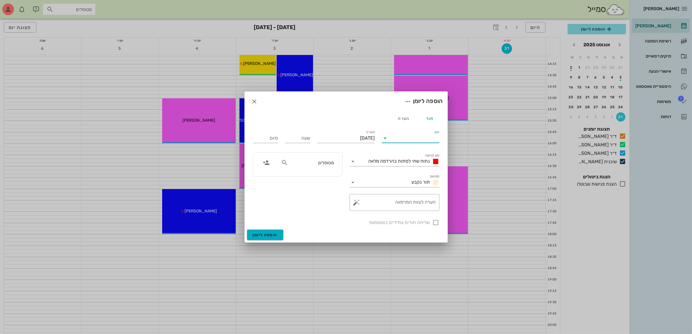
click at [408, 135] on input "יומן" at bounding box center [414, 137] width 49 height 9
click at [412, 171] on div "ד״ר [PERSON_NAME]" at bounding box center [412, 171] width 51 height 6
click at [402, 163] on span "נתוח שתי לסתות בהרדמה מלאה" at bounding box center [400, 161] width 62 height 6
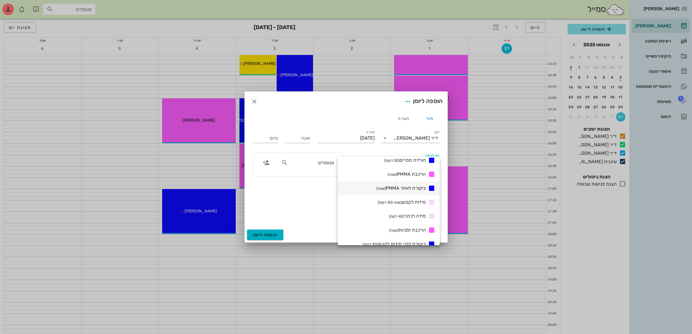
scroll to position [182, 0]
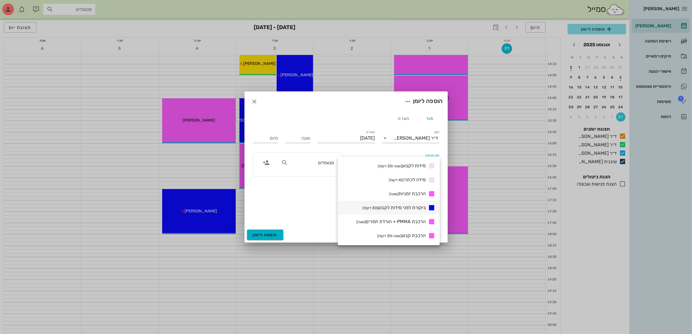
click at [405, 206] on span "ביקורת לפני מידות לקבוע (30 דקות)" at bounding box center [393, 208] width 63 height 6
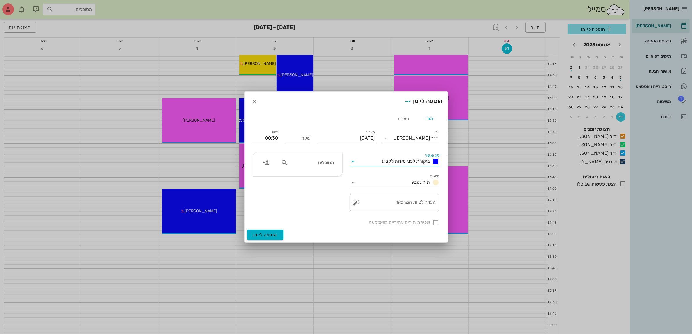
click at [355, 161] on icon at bounding box center [353, 161] width 7 height 7
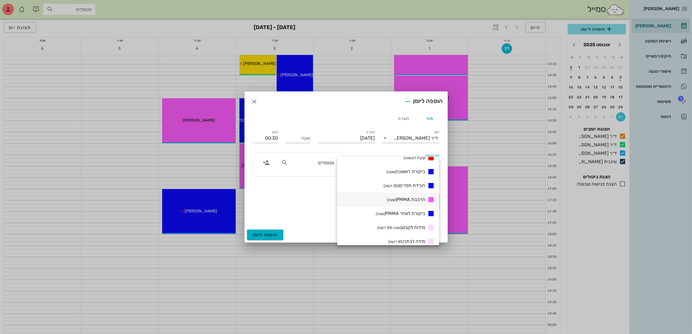
scroll to position [109, 0]
click at [397, 222] on span "ביקורת לאחר PMMA (שעה)" at bounding box center [400, 225] width 49 height 6
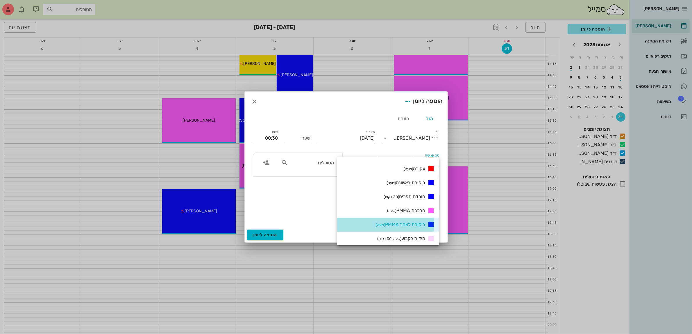
type input "01:00"
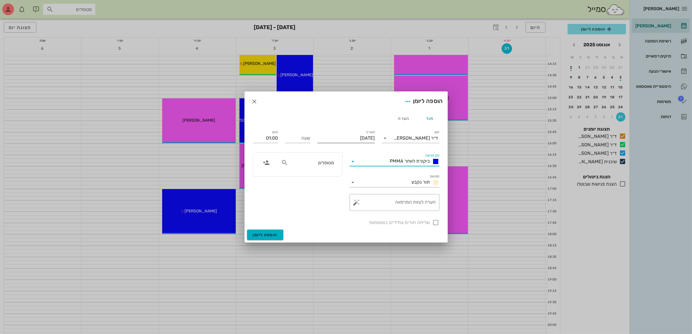
click at [359, 140] on input "[DATE]" at bounding box center [346, 137] width 58 height 9
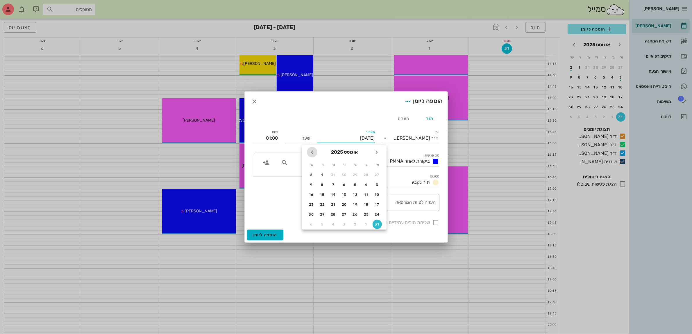
click at [313, 151] on icon "חודש הבא" at bounding box center [312, 152] width 7 height 7
click at [367, 173] on div "1" at bounding box center [366, 175] width 9 height 4
type input "[DATE]"
click at [304, 135] on div "שעה" at bounding box center [297, 137] width 25 height 9
type input "15:30"
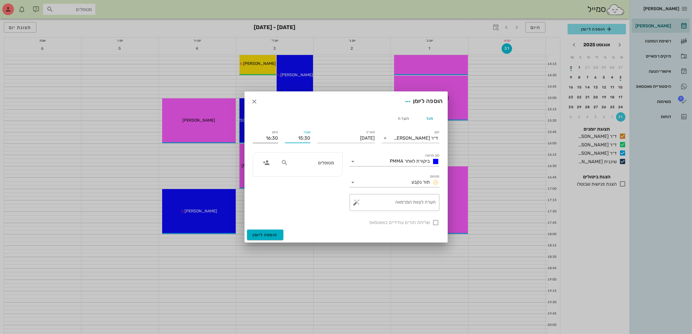
click at [265, 139] on input "16:30" at bounding box center [265, 137] width 25 height 9
drag, startPoint x: 276, startPoint y: 137, endPoint x: 147, endPoint y: 137, distance: 129.1
click at [147, 137] on div "[PERSON_NAME] רשימת המתנה תיקים רפואיים אישורי הגעה היסטוריית וואטסאפ 1 משימות …" at bounding box center [346, 25] width 692 height 690
drag, startPoint x: 260, startPoint y: 135, endPoint x: 286, endPoint y: 133, distance: 26.0
click at [286, 133] on div "יומן ד״ר [PERSON_NAME] סוג פגישה ביקורת לאחר PMMA סטטוס תור נקבע תאריך [DATE] ש…" at bounding box center [346, 177] width 194 height 104
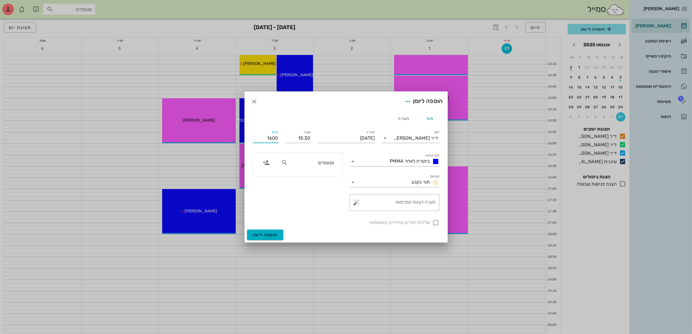
type input "16:00"
click at [313, 162] on input "text" at bounding box center [311, 163] width 45 height 8
type input "[PERSON_NAME]"
click at [316, 175] on div "[PERSON_NAME]" at bounding box center [313, 175] width 60 height 5
click at [435, 223] on div at bounding box center [436, 222] width 10 height 10
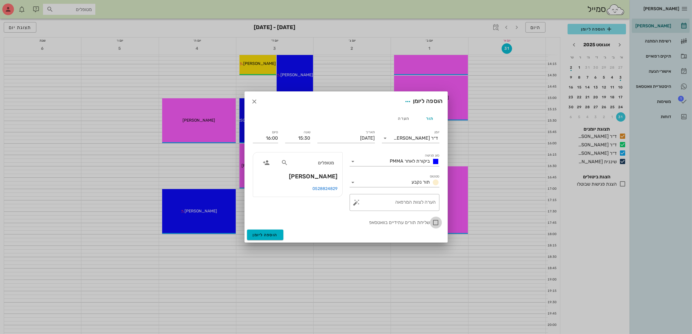
checkbox input "true"
click at [263, 233] on span "הוספה ליומן" at bounding box center [265, 234] width 25 height 5
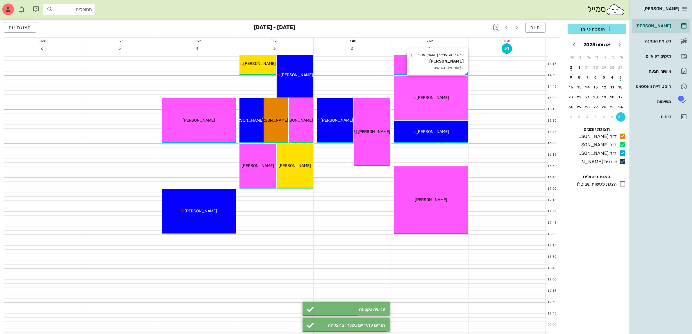
click at [448, 98] on div "[PERSON_NAME]" at bounding box center [431, 97] width 74 height 6
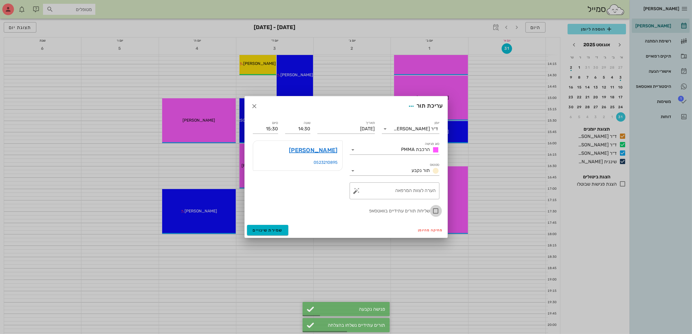
click at [435, 211] on div at bounding box center [436, 211] width 10 height 10
checkbox input "true"
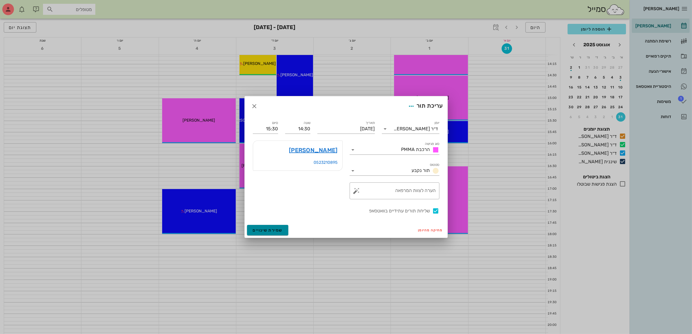
click at [264, 229] on span "שמירת שינויים" at bounding box center [268, 230] width 30 height 5
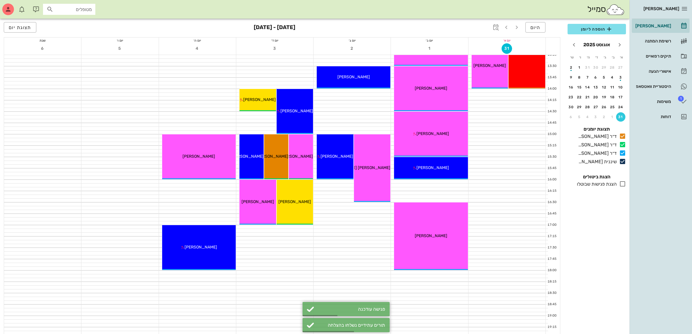
scroll to position [283, 0]
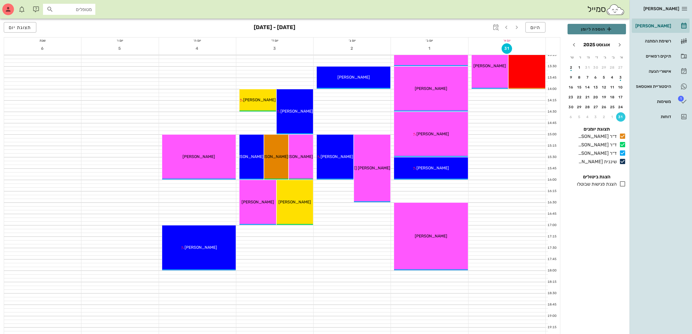
click at [598, 29] on span "הוספה ליומן" at bounding box center [596, 29] width 49 height 7
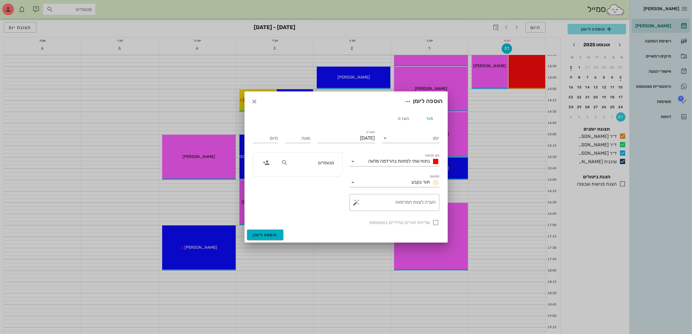
click at [313, 165] on input "מטופלים" at bounding box center [311, 163] width 45 height 8
type input "[PERSON_NAME]"
click at [253, 102] on icon "button" at bounding box center [254, 101] width 7 height 7
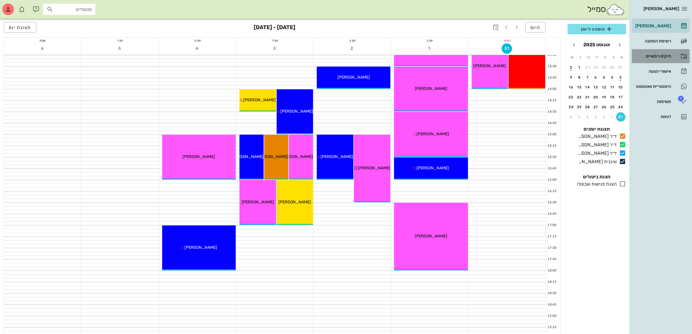
click at [655, 54] on div "תיקים רפואיים" at bounding box center [652, 56] width 37 height 5
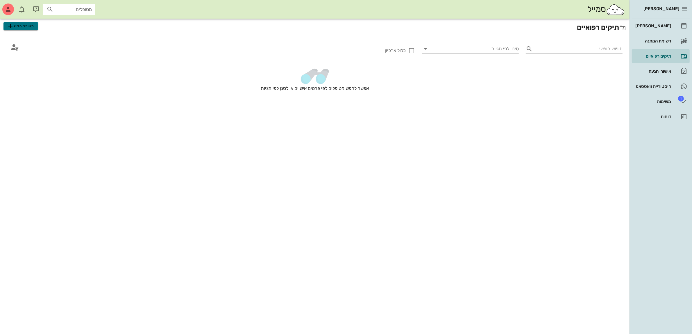
click at [25, 27] on span "מטופל חדש" at bounding box center [20, 26] width 27 height 7
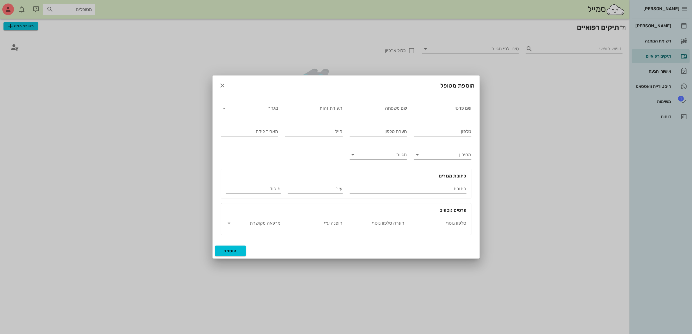
click at [439, 110] on input "שם פרטי" at bounding box center [443, 107] width 58 height 9
type input "[PERSON_NAME]"
click at [266, 106] on input "מגדר" at bounding box center [254, 107] width 48 height 9
click at [269, 124] on div "נקבה" at bounding box center [250, 127] width 48 height 6
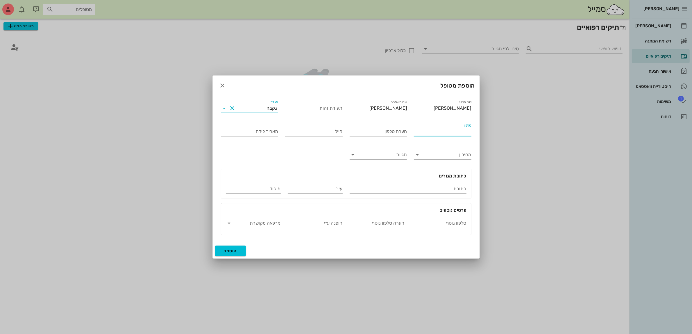
click at [446, 130] on input "טלפון" at bounding box center [443, 131] width 58 height 9
type input "052-6044988"
click at [224, 249] on span "הוספה" at bounding box center [231, 250] width 14 height 5
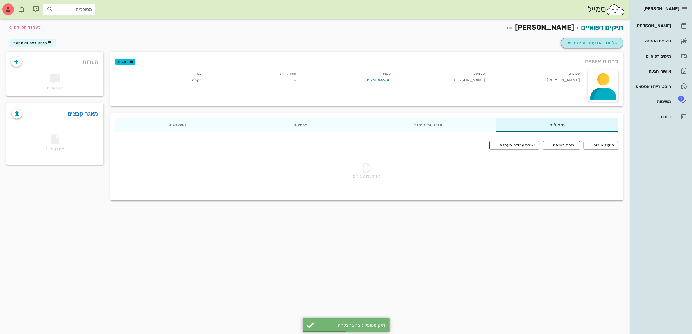
click at [596, 41] on span "שליחת הודעות וטפסים" at bounding box center [592, 43] width 53 height 7
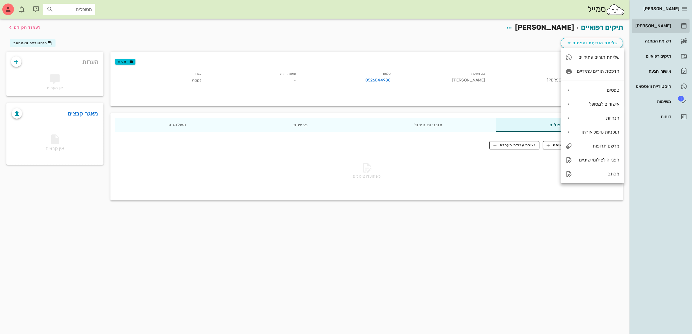
click at [658, 24] on div "[PERSON_NAME]" at bounding box center [652, 26] width 37 height 5
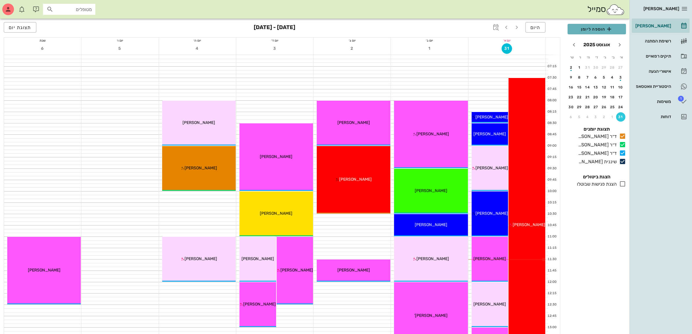
click at [590, 26] on span "הוספה ליומן" at bounding box center [596, 29] width 49 height 7
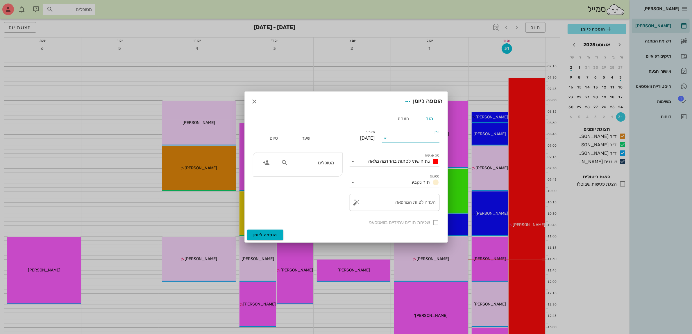
click at [419, 134] on input "יומן" at bounding box center [414, 137] width 49 height 9
click at [422, 172] on div "ד״ר [PERSON_NAME]" at bounding box center [412, 171] width 51 height 6
click at [411, 157] on div "נתוח שתי לסתות בהרדמה מלאה" at bounding box center [399, 161] width 82 height 9
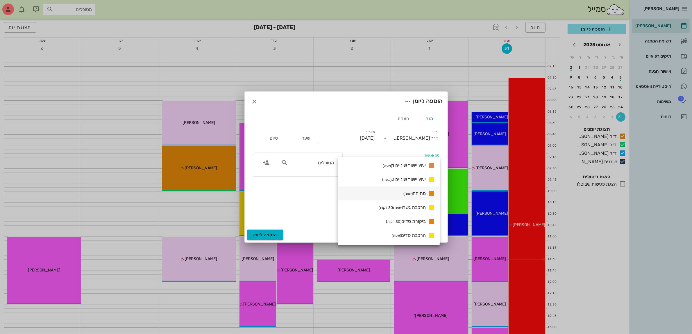
scroll to position [327, 0]
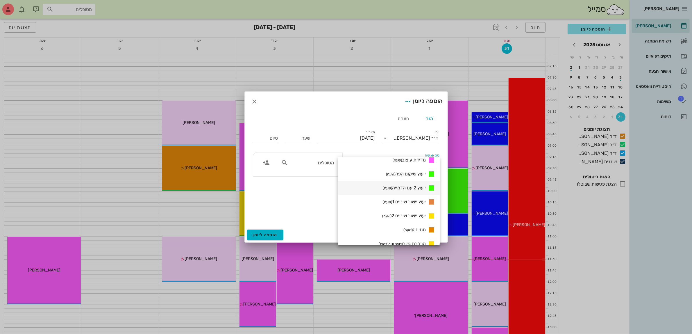
click at [404, 185] on span "ייעוץ 2 עם הדמייה (שעה)" at bounding box center [404, 188] width 43 height 6
type input "01:00"
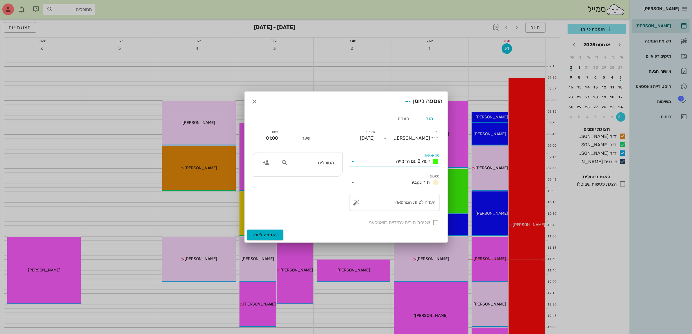
click at [356, 136] on input "[DATE]" at bounding box center [346, 137] width 58 height 9
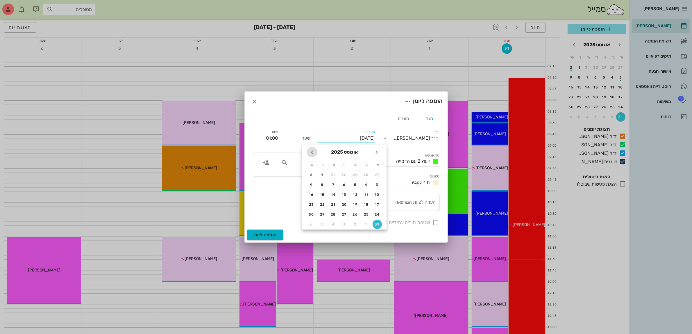
click at [311, 151] on icon "חודש הבא" at bounding box center [312, 152] width 7 height 7
click at [366, 173] on div "1" at bounding box center [366, 175] width 9 height 4
type input "[DATE]"
click at [298, 140] on input "שעה" at bounding box center [297, 137] width 25 height 9
type input "16:00"
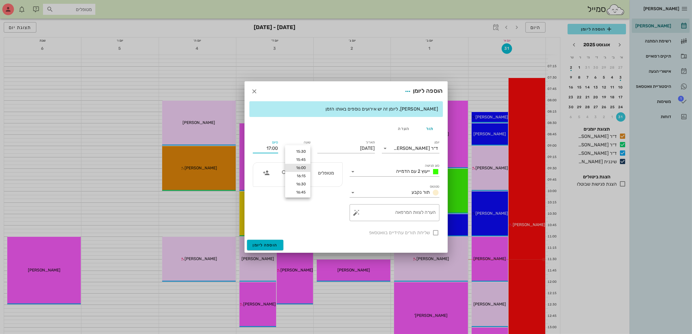
click at [255, 135] on div "[PERSON_NAME], ליומן זה יש אירועים נוספים באותו הזמן תור הערה יומן ד״ר [PERSON_…" at bounding box center [346, 170] width 203 height 138
drag, startPoint x: 277, startPoint y: 146, endPoint x: 224, endPoint y: 147, distance: 52.9
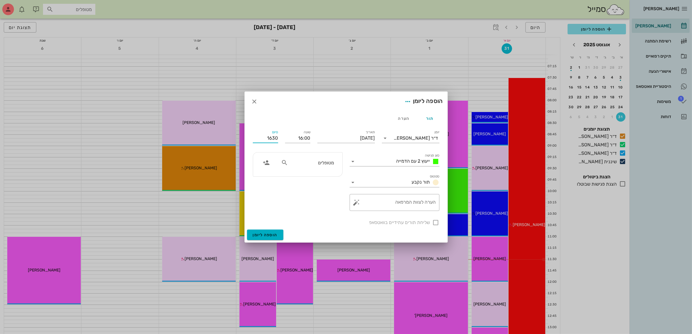
type input "16:30"
click at [317, 165] on input "text" at bounding box center [311, 163] width 45 height 8
type input "[PERSON_NAME]"
click at [326, 175] on div "[PERSON_NAME]" at bounding box center [304, 175] width 64 height 5
click at [435, 224] on div at bounding box center [436, 222] width 10 height 10
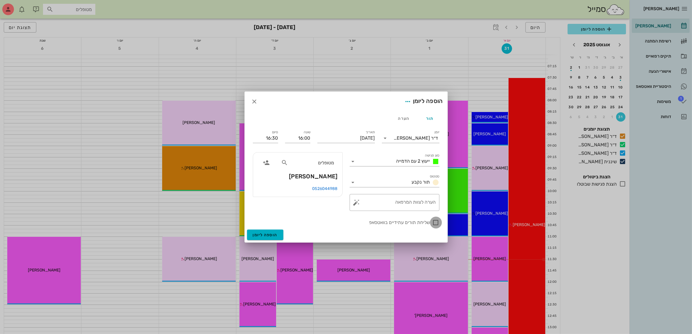
checkbox input "true"
click at [265, 232] on span "הוספה ליומן" at bounding box center [265, 234] width 25 height 5
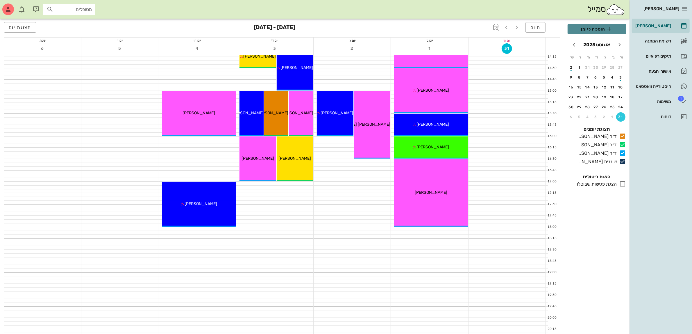
click at [583, 30] on span "הוספה ליומן" at bounding box center [596, 29] width 49 height 7
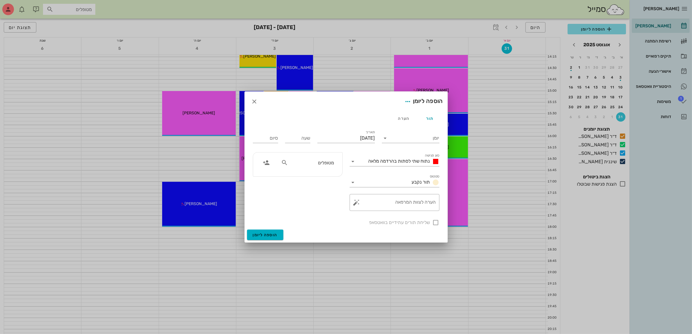
click at [306, 168] on div "מטופלים" at bounding box center [308, 162] width 60 height 11
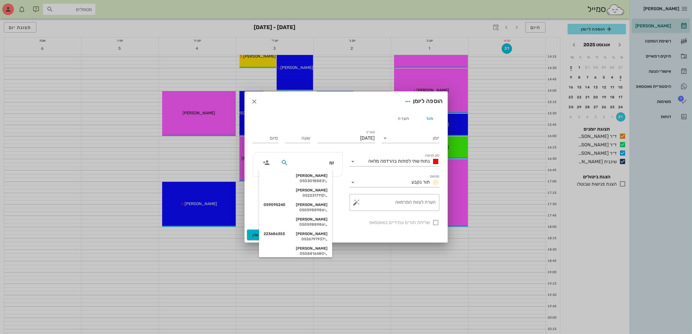
type input "[PERSON_NAME]"
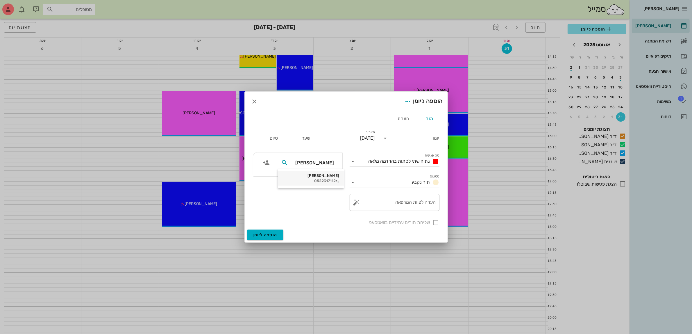
click at [324, 174] on div "[PERSON_NAME]" at bounding box center [311, 175] width 57 height 5
click at [416, 140] on input "יומן" at bounding box center [414, 137] width 49 height 9
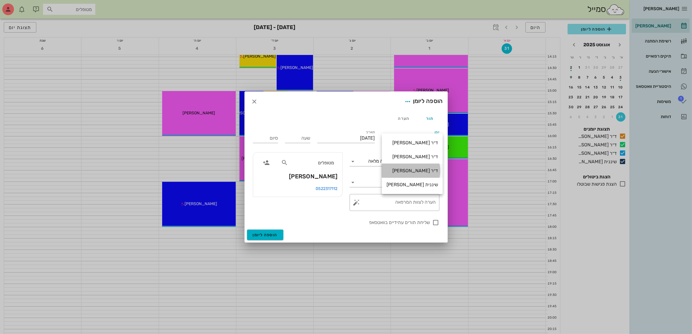
click at [414, 169] on div "ד״ר [PERSON_NAME]" at bounding box center [412, 171] width 51 height 6
click at [410, 162] on span "נתוח שתי לסתות בהרדמה מלאה" at bounding box center [400, 161] width 62 height 6
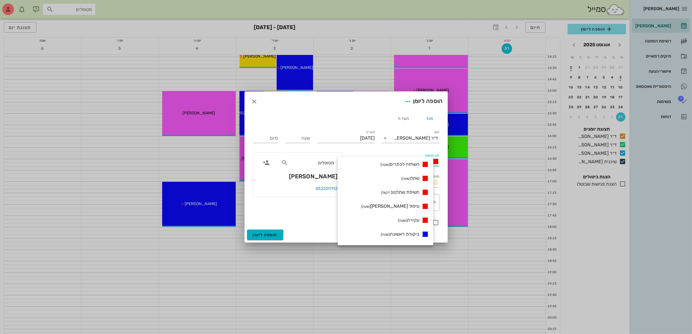
scroll to position [182, 0]
click at [404, 235] on span "הרכבת קבוע (שעה ו30 דקות)" at bounding box center [401, 236] width 49 height 6
type input "01:30"
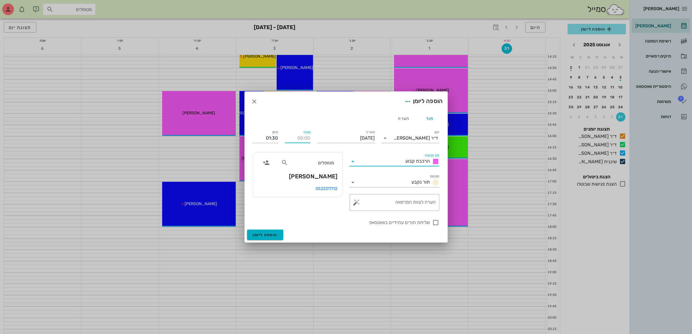
click at [305, 137] on input "שעה" at bounding box center [297, 137] width 25 height 9
type input "17:30"
type input "19:00"
click at [269, 143] on div "סיום 19:00" at bounding box center [265, 139] width 25 height 12
drag, startPoint x: 411, startPoint y: 203, endPoint x: 406, endPoint y: 203, distance: 4.4
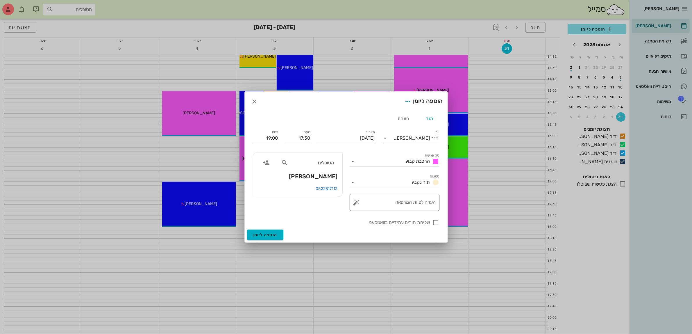
click at [411, 204] on textarea "הערה לצוות המרפאה" at bounding box center [397, 204] width 78 height 14
type textarea "הרכבה קבוע"
click at [359, 138] on input "[DATE]" at bounding box center [346, 137] width 58 height 9
click at [311, 154] on icon "חודש הבא" at bounding box center [312, 152] width 7 height 7
click at [367, 173] on div "1" at bounding box center [366, 175] width 9 height 4
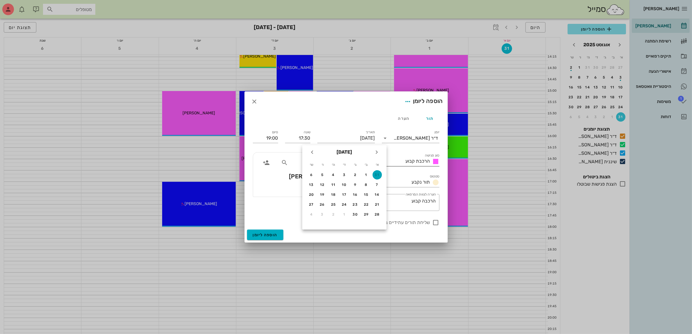
type input "[DATE]"
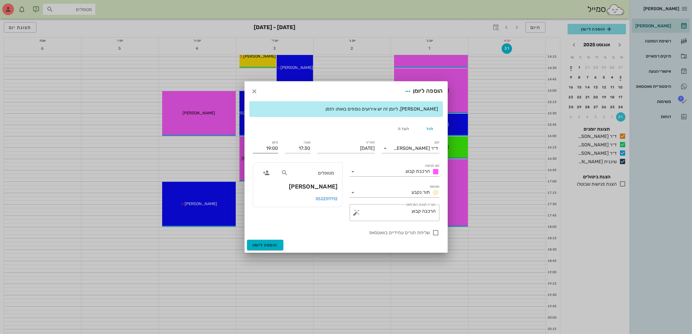
click at [274, 146] on input "19:00" at bounding box center [265, 148] width 25 height 9
click at [267, 185] on div "18:30 (שעה)" at bounding box center [249, 186] width 35 height 5
type input "18:30"
click at [265, 244] on span "הוספה ליומן" at bounding box center [265, 244] width 25 height 5
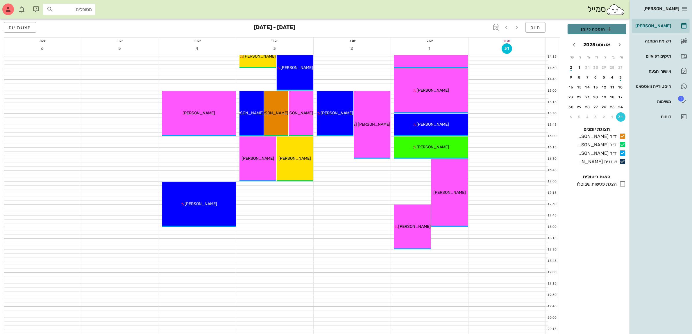
click at [601, 28] on span "הוספה ליומן" at bounding box center [596, 29] width 49 height 7
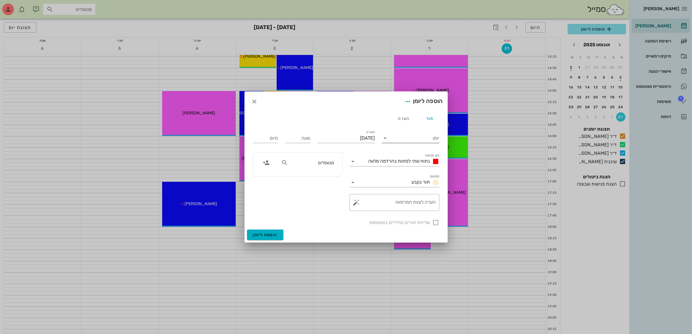
click at [409, 137] on input "יומן" at bounding box center [414, 137] width 49 height 9
click at [413, 172] on div "ד״ר [PERSON_NAME]" at bounding box center [412, 171] width 51 height 6
click at [344, 136] on input "[DATE]" at bounding box center [346, 137] width 58 height 9
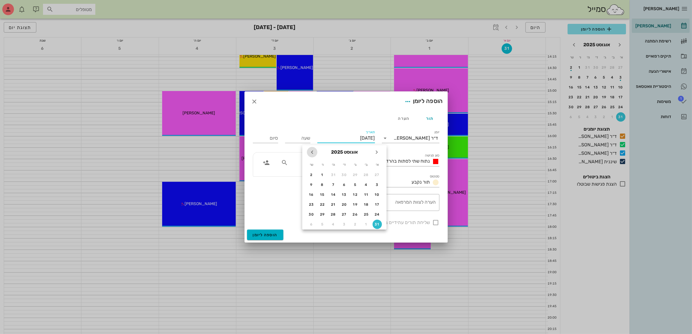
click at [313, 153] on icon "חודש הבא" at bounding box center [312, 152] width 7 height 7
click at [365, 173] on div "1" at bounding box center [366, 175] width 9 height 4
type input "[DATE]"
click at [308, 137] on div "שעה" at bounding box center [297, 137] width 25 height 9
type input "18:30"
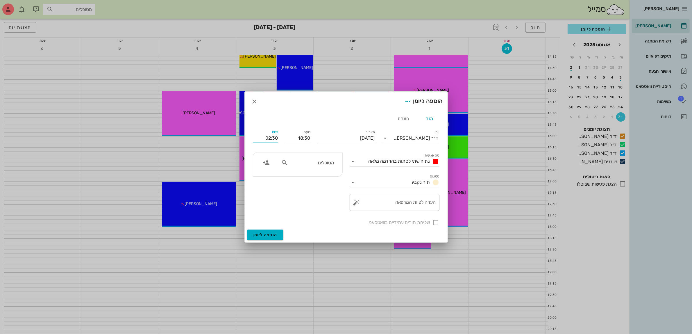
click at [262, 142] on input "02:30" at bounding box center [265, 137] width 25 height 9
drag, startPoint x: 273, startPoint y: 157, endPoint x: 358, endPoint y: 157, distance: 84.9
click at [267, 157] on div "19:00 (30 דקות)" at bounding box center [250, 159] width 36 height 5
type input "19:00"
click at [414, 205] on textarea "הערה לצוות המרפאה" at bounding box center [397, 204] width 78 height 14
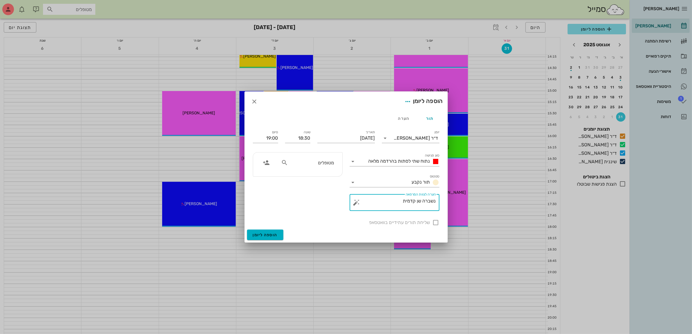
type textarea "נשברה שן קדמית"
click at [302, 163] on input "text" at bounding box center [311, 163] width 45 height 8
type input "ה"
type input "ניס"
drag, startPoint x: 326, startPoint y: 163, endPoint x: 358, endPoint y: 162, distance: 32.0
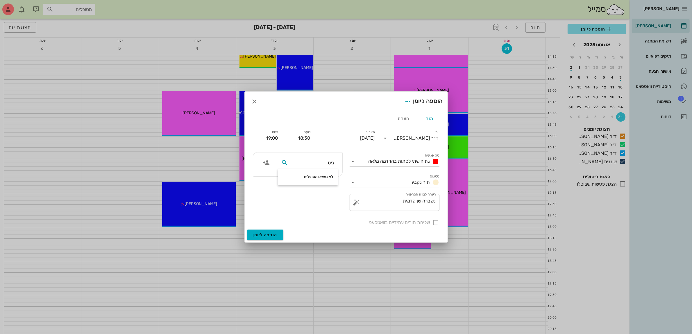
click at [358, 162] on div "יומן ד״ר [PERSON_NAME] סוג פגישה נתוח שתי לסתות בהרדמה מלאה סטטוס תור נקבע תארי…" at bounding box center [346, 177] width 194 height 104
click at [259, 103] on span "button" at bounding box center [254, 101] width 10 height 7
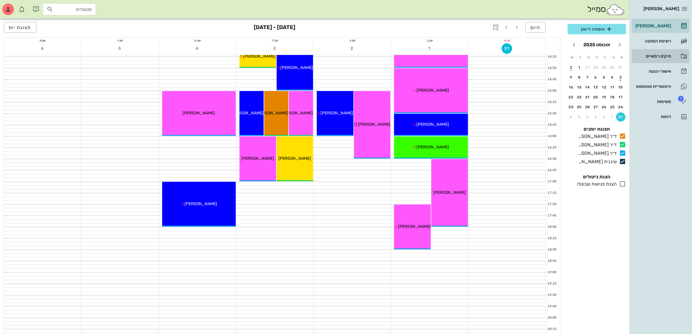
click at [652, 54] on div "תיקים רפואיים" at bounding box center [652, 56] width 37 height 5
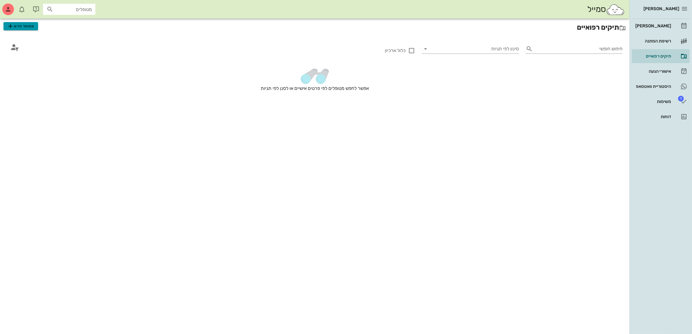
click at [25, 27] on span "מטופל חדש" at bounding box center [20, 26] width 27 height 7
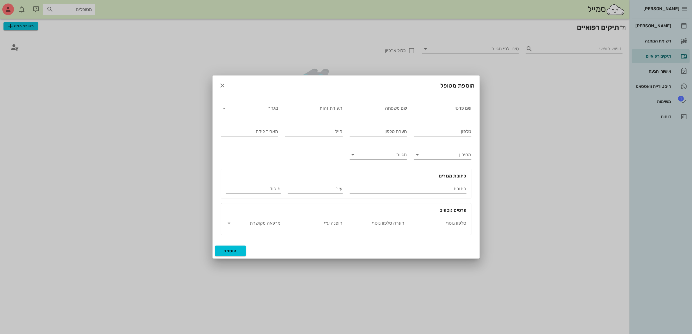
click at [437, 106] on input "שם פרטי" at bounding box center [443, 107] width 58 height 9
type input "[PERSON_NAME]"
click at [263, 106] on input "מגדר" at bounding box center [254, 107] width 48 height 9
click at [271, 111] on div "זכר" at bounding box center [250, 113] width 48 height 6
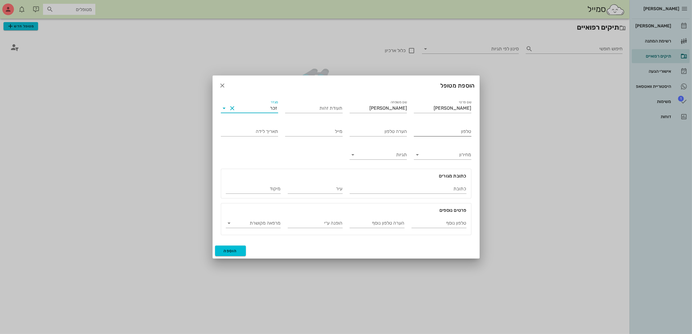
click at [447, 132] on input "טלפון" at bounding box center [443, 131] width 58 height 9
type input "053-6566666"
click at [225, 255] on button "הוספה" at bounding box center [230, 250] width 31 height 10
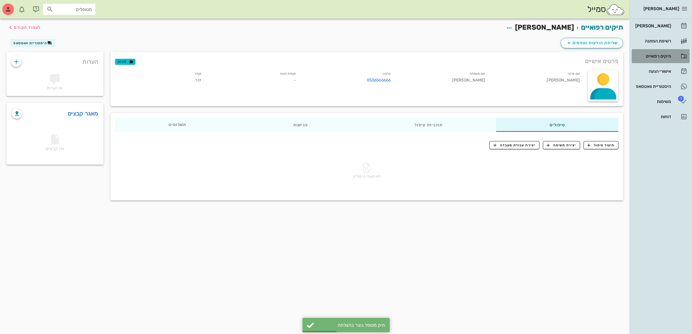
click at [651, 55] on div "תיקים רפואיים" at bounding box center [652, 56] width 37 height 5
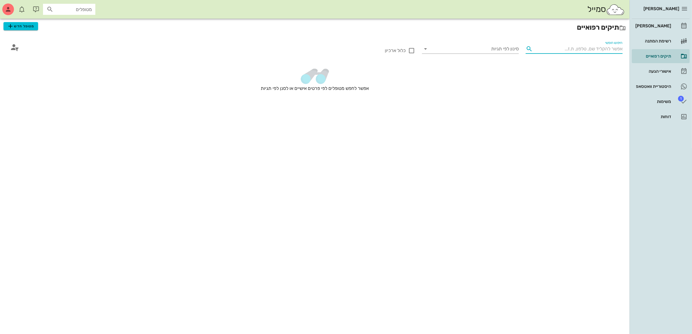
click at [575, 47] on input "חיפוש חופשי" at bounding box center [578, 48] width 87 height 9
click at [655, 25] on div "[PERSON_NAME]" at bounding box center [652, 26] width 37 height 5
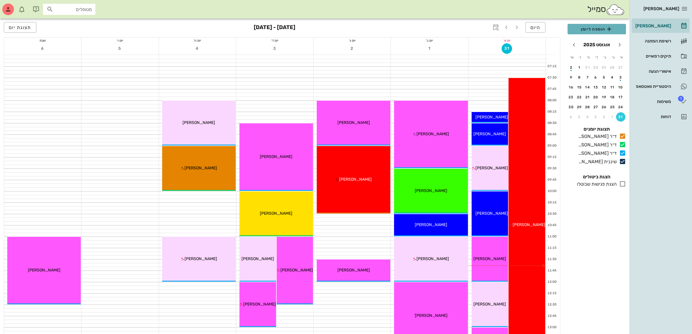
click at [593, 31] on span "הוספה ליומן" at bounding box center [596, 29] width 49 height 7
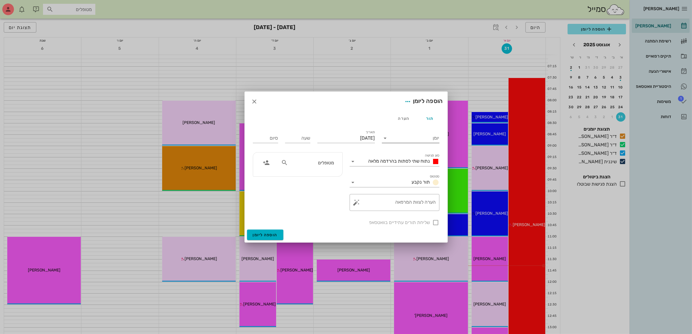
click at [426, 137] on input "יומן" at bounding box center [414, 137] width 49 height 9
click at [418, 171] on div "ד״ר [PERSON_NAME]" at bounding box center [412, 171] width 51 height 6
click at [413, 160] on span "נתוח שתי לסתות בהרדמה מלאה" at bounding box center [400, 161] width 62 height 6
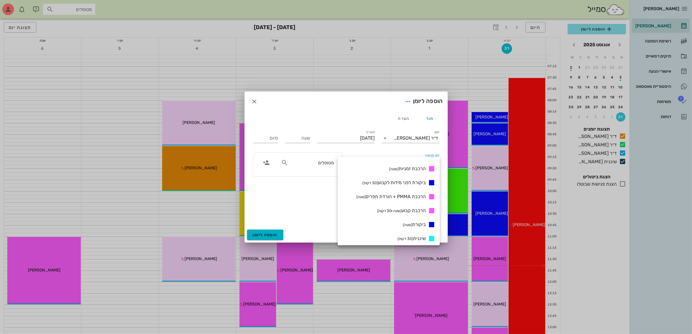
scroll to position [218, 0]
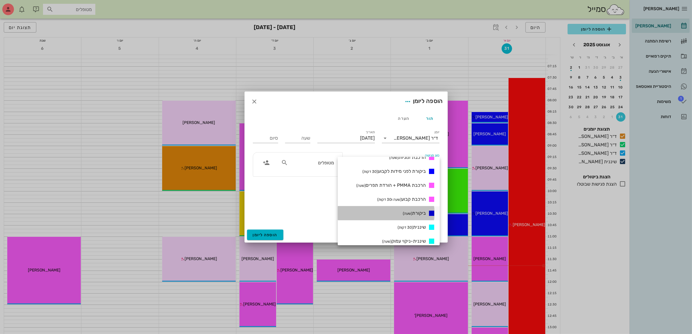
click at [421, 212] on span "ביקורת (שעה)" at bounding box center [414, 213] width 23 height 6
type input "01:00"
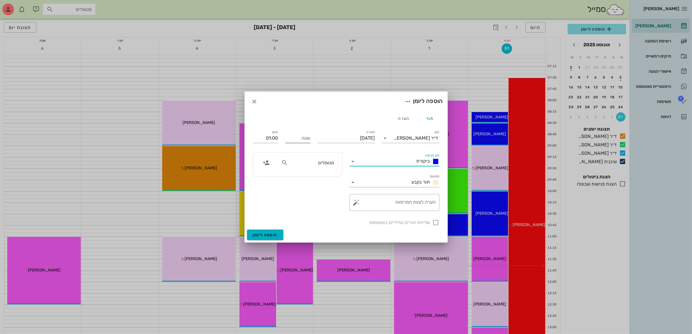
click at [297, 138] on input "שעה" at bounding box center [297, 137] width 25 height 9
type input "18:30"
click at [261, 140] on input "19:30" at bounding box center [265, 137] width 25 height 9
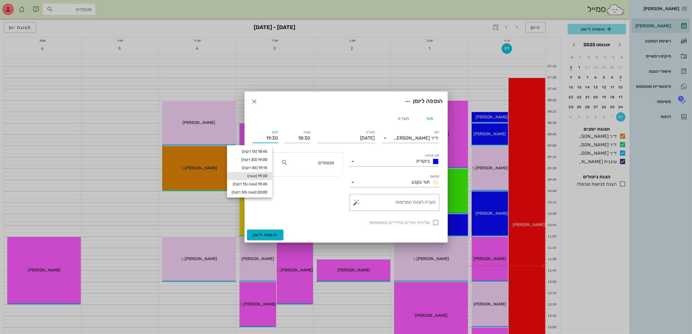
drag, startPoint x: 273, startPoint y: 137, endPoint x: 277, endPoint y: 137, distance: 3.5
click at [277, 137] on input "19:30" at bounding box center [265, 137] width 25 height 9
type input "19:00"
click at [383, 207] on textarea "הערה לצוות המרפאה" at bounding box center [397, 204] width 78 height 14
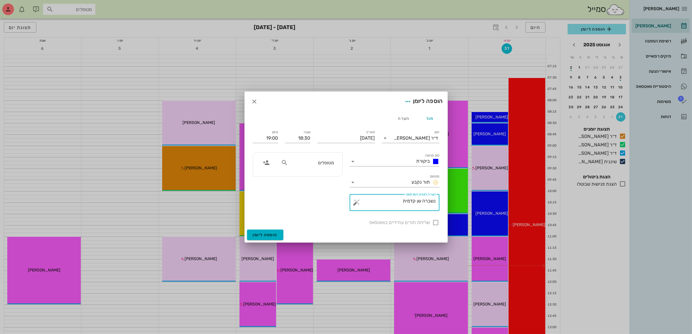
type textarea "נשברה שן קדמית"
click at [329, 167] on div "מטופלים" at bounding box center [308, 162] width 60 height 11
type input "ניס"
click at [320, 179] on div "0536566666" at bounding box center [312, 180] width 59 height 5
click at [436, 225] on div at bounding box center [436, 222] width 10 height 10
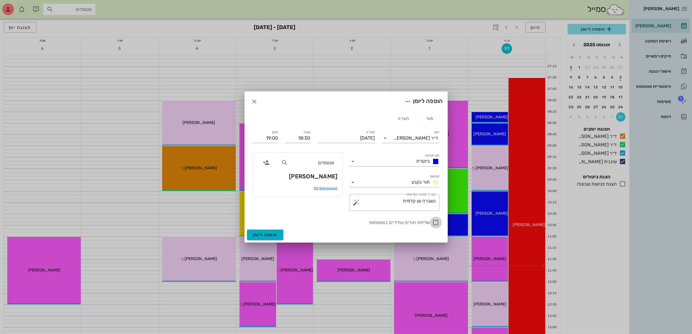
checkbox input "true"
click at [352, 136] on input "[DATE]" at bounding box center [346, 137] width 58 height 9
click at [315, 153] on icon "חודש הבא" at bounding box center [312, 152] width 7 height 7
click at [365, 173] on div "1" at bounding box center [366, 175] width 9 height 4
type input "[DATE]"
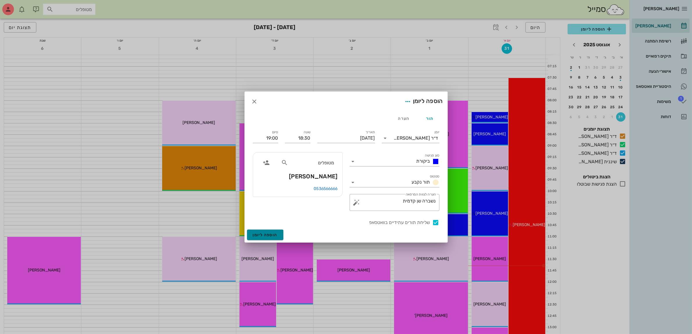
click at [268, 233] on span "הוספה ליומן" at bounding box center [265, 234] width 25 height 5
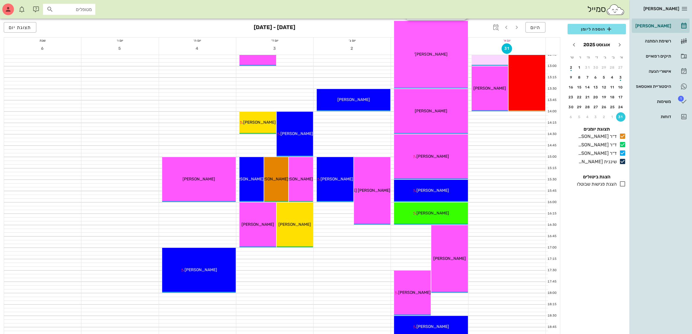
scroll to position [182, 0]
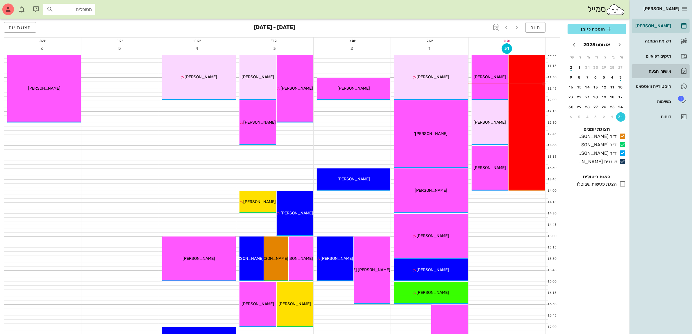
click at [659, 70] on div "אישורי הגעה" at bounding box center [652, 71] width 37 height 5
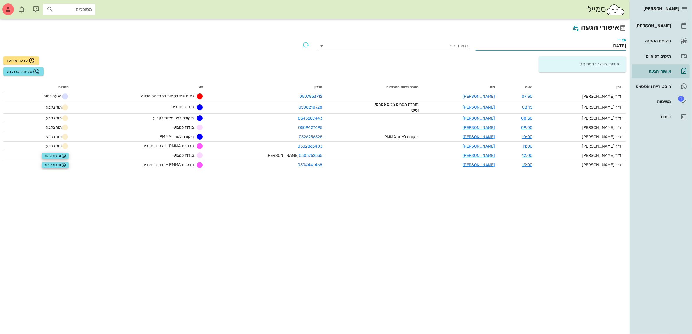
click at [604, 44] on input "[DATE]" at bounding box center [551, 45] width 151 height 9
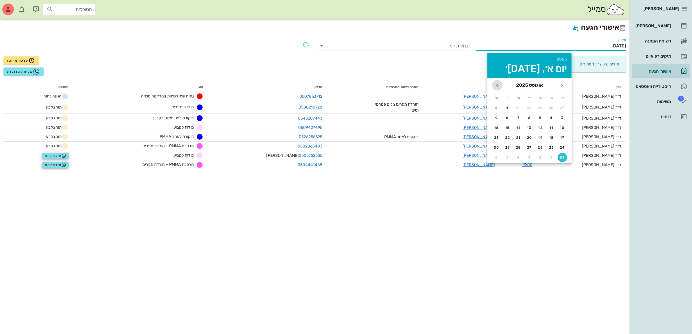
click at [497, 84] on icon "חודש הבא" at bounding box center [497, 85] width 7 height 7
click at [550, 106] on div "1" at bounding box center [551, 108] width 9 height 4
type input "[DATE]"
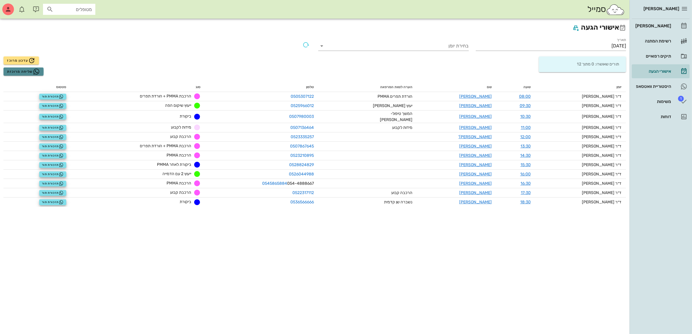
click at [20, 71] on span "שליחה מרוכזת" at bounding box center [23, 71] width 33 height 7
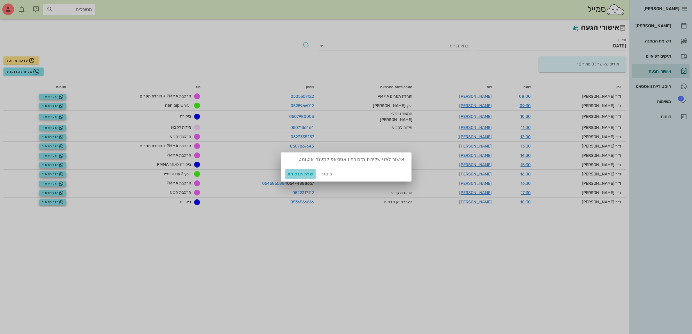
click at [296, 173] on span "שלח תזכורת" at bounding box center [301, 174] width 26 height 5
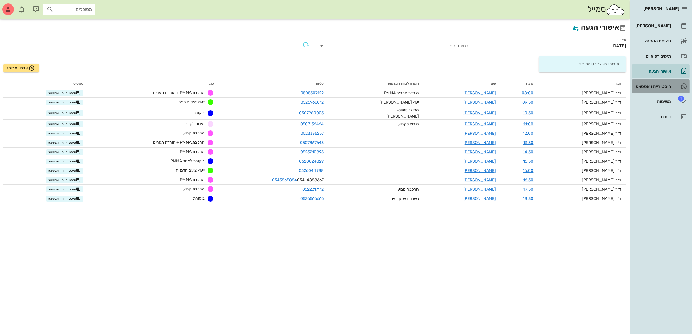
click at [656, 86] on div "היסטוריית וואטסאפ" at bounding box center [652, 86] width 37 height 5
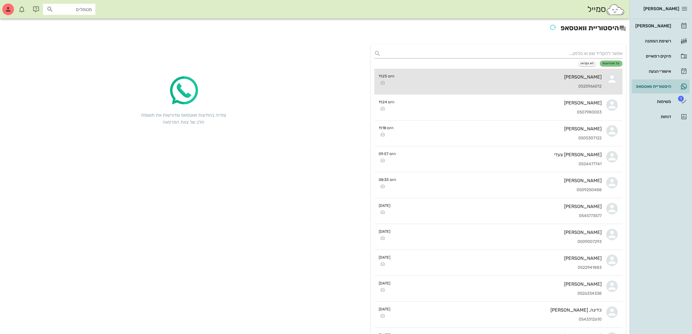
click at [517, 78] on div "[PERSON_NAME]" at bounding box center [500, 77] width 203 height 6
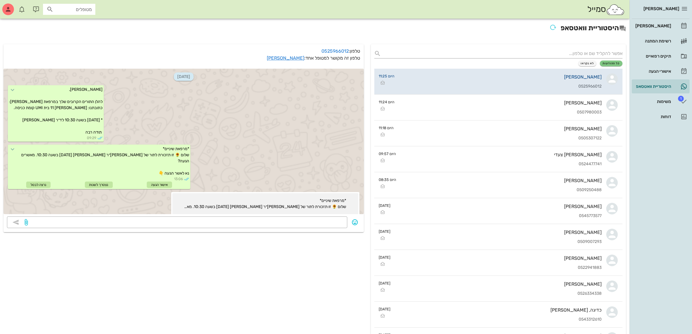
scroll to position [192, 0]
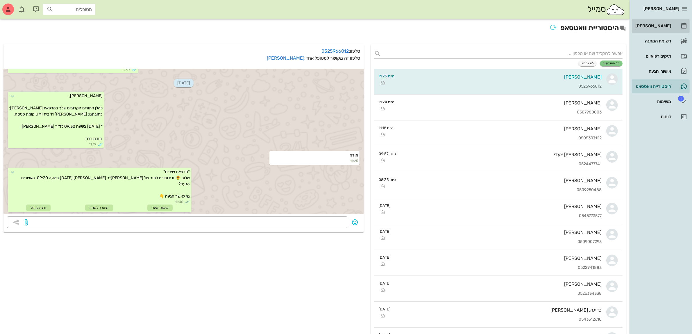
click at [657, 24] on div "[PERSON_NAME]" at bounding box center [652, 26] width 37 height 5
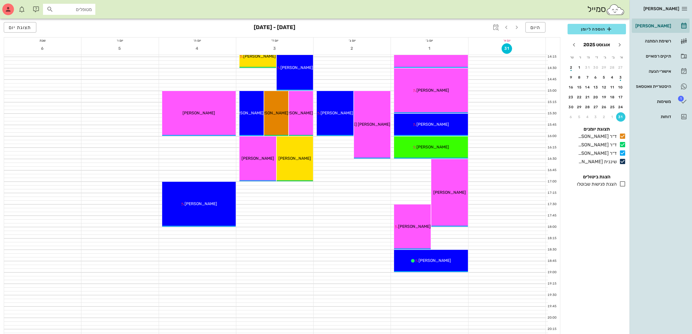
scroll to position [182, 0]
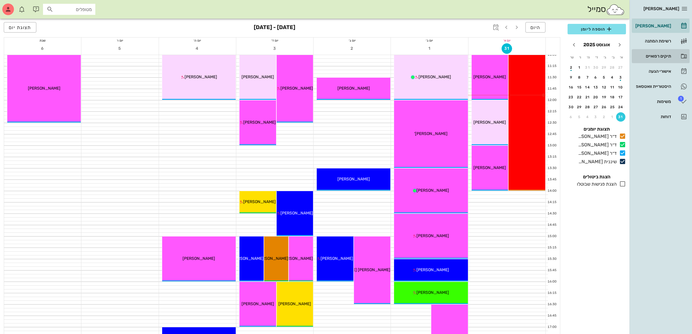
click at [667, 58] on div "תיקים רפואיים" at bounding box center [652, 55] width 37 height 9
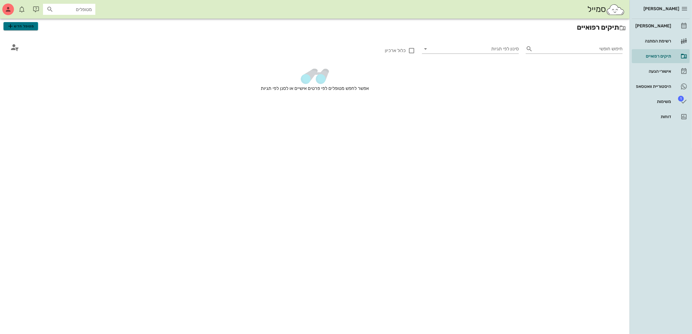
click at [31, 29] on span "מטופל חדש" at bounding box center [20, 26] width 27 height 7
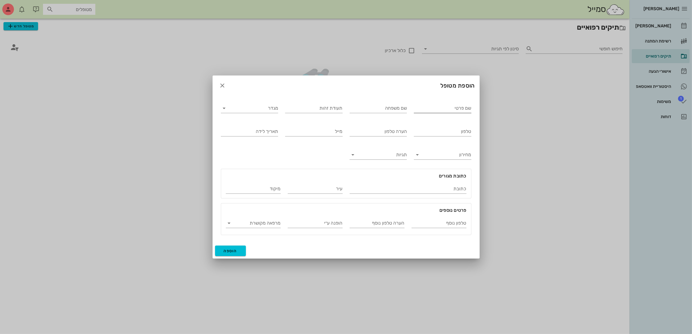
click at [432, 106] on input "שם פרטי" at bounding box center [443, 107] width 58 height 9
drag, startPoint x: 460, startPoint y: 107, endPoint x: 405, endPoint y: 111, distance: 55.1
click at [406, 111] on div "שם פרטי [PERSON_NAME] שם משפחה תעודת זהות מגדר טלפון הערה טלפון מייל תאריך לידה…" at bounding box center [346, 166] width 258 height 143
type input "[PERSON_NAME]"
click at [402, 108] on input "שם משפחה" at bounding box center [379, 107] width 58 height 9
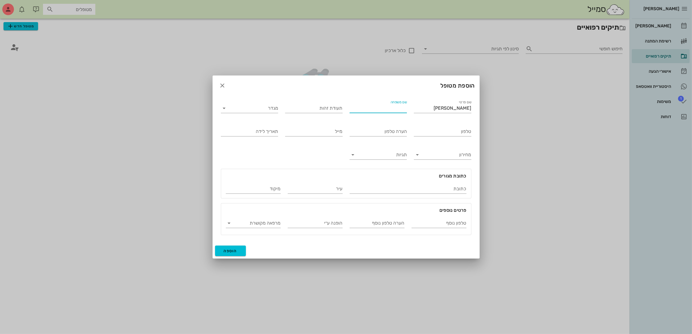
paste input "מוזגירשבילי"
type input "מוזגירשבילי"
drag, startPoint x: 455, startPoint y: 108, endPoint x: 357, endPoint y: 114, distance: 98.5
click at [358, 114] on div "שם פרטי [PERSON_NAME] שם משפחה מוזגירשבילי תעודת זהות מגדר טלפון הערה טלפון מיי…" at bounding box center [346, 166] width 258 height 143
type input "[PERSON_NAME]"
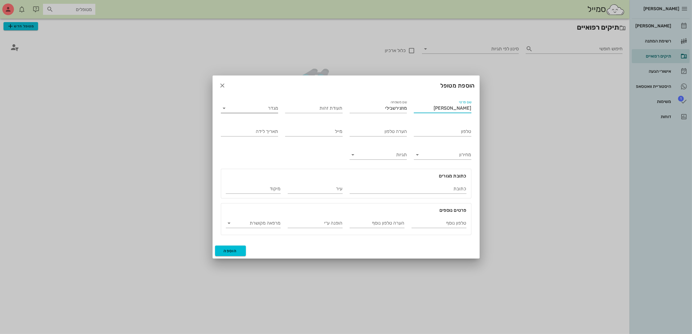
click at [271, 108] on input "מגדר" at bounding box center [254, 107] width 48 height 9
click at [266, 112] on div "זכר" at bounding box center [250, 113] width 48 height 6
click at [389, 132] on input "הערה טלפון" at bounding box center [379, 131] width 58 height 9
type input "[PERSON_NAME]"
click at [433, 134] on input "טלפון" at bounding box center [443, 131] width 58 height 9
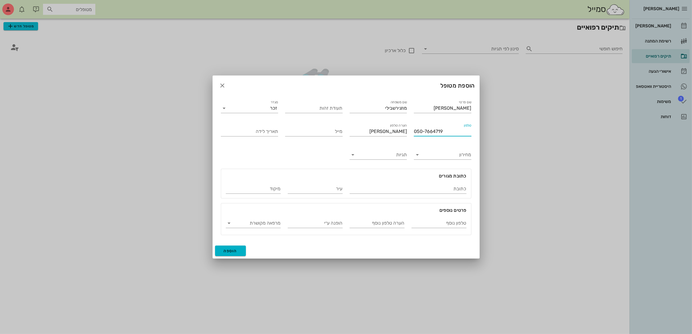
type input "050-7664719"
click at [235, 249] on span "הוספה" at bounding box center [231, 250] width 14 height 5
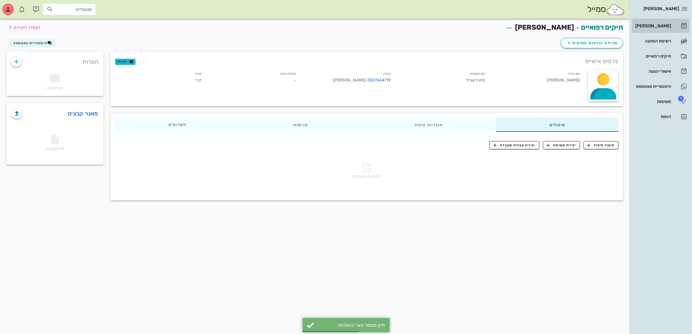
click at [653, 26] on div "[PERSON_NAME]" at bounding box center [652, 26] width 37 height 5
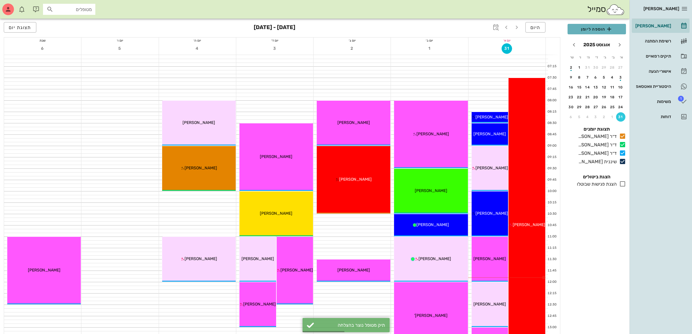
click at [595, 28] on span "הוספה ליומן" at bounding box center [596, 29] width 49 height 7
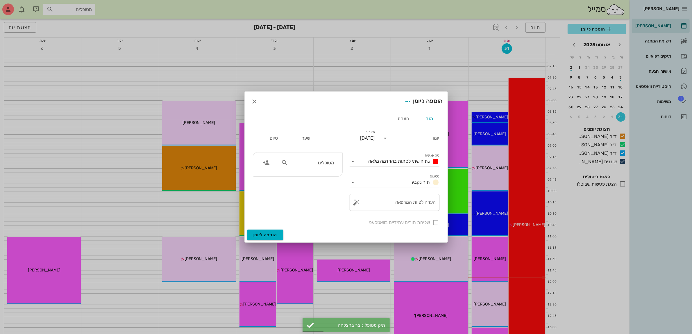
click at [437, 138] on input "יומן" at bounding box center [414, 137] width 49 height 9
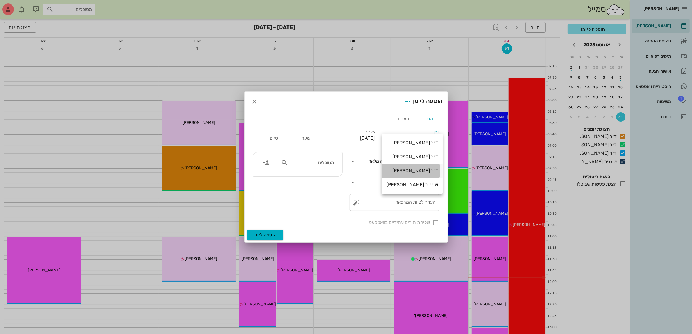
click at [411, 168] on div "ד״ר [PERSON_NAME]" at bounding box center [412, 171] width 51 height 6
click at [413, 159] on span "נתוח שתי לסתות בהרדמה מלאה" at bounding box center [400, 161] width 62 height 6
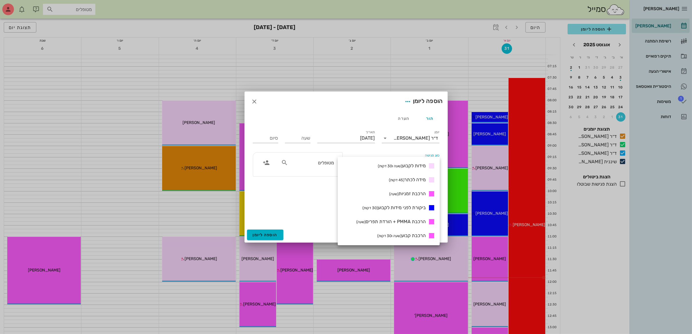
scroll to position [254, 0]
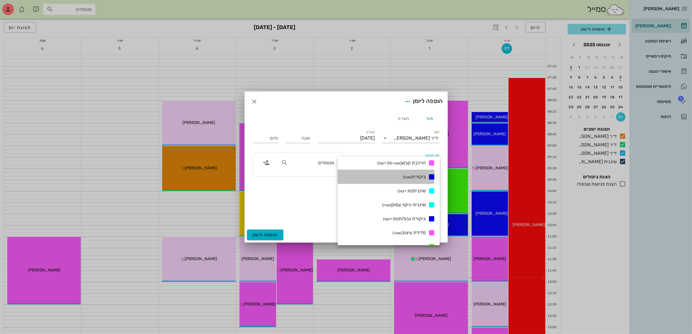
click at [419, 174] on span "ביקורת (שעה)" at bounding box center [414, 177] width 23 height 6
type input "01:00"
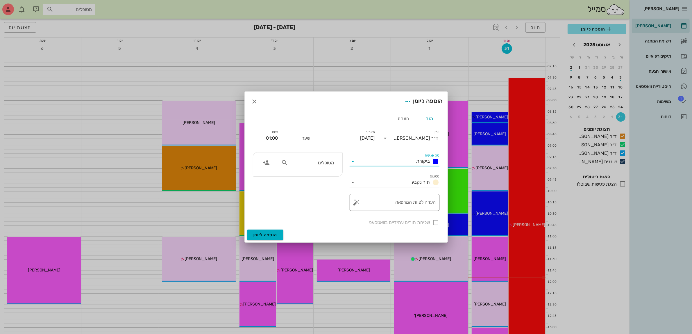
click at [409, 205] on textarea "הערה לצוות המרפאה" at bounding box center [397, 204] width 78 height 14
type textarea "אי נוחות"
click at [353, 139] on input "[DATE]" at bounding box center [346, 137] width 58 height 9
click at [315, 152] on icon "חודש הבא" at bounding box center [312, 152] width 7 height 7
click at [332, 173] on div "4" at bounding box center [333, 175] width 9 height 4
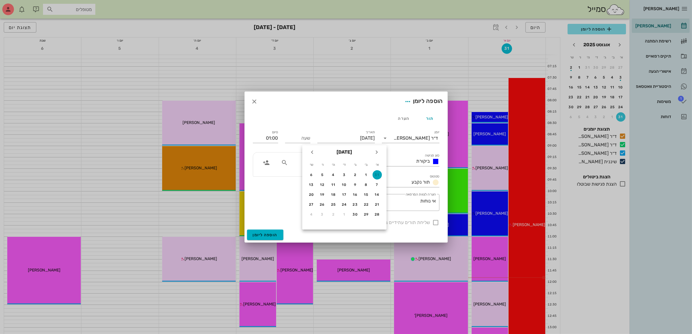
type input "[DATE]"
click at [299, 140] on input "שעה" at bounding box center [297, 137] width 25 height 9
type input "15:00"
type input "16:00"
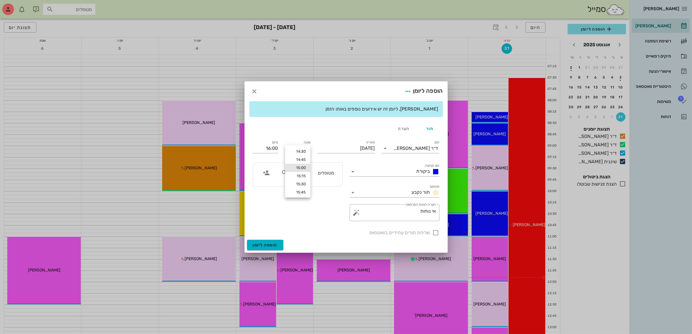
click at [281, 136] on div "סיום 16:00" at bounding box center [265, 146] width 32 height 23
click at [304, 174] on input "מטופלים" at bounding box center [311, 173] width 45 height 8
type input "יהוד"
click at [306, 187] on div "[PERSON_NAME]" at bounding box center [305, 185] width 64 height 5
click at [271, 243] on span "הוספה ליומן" at bounding box center [265, 244] width 25 height 5
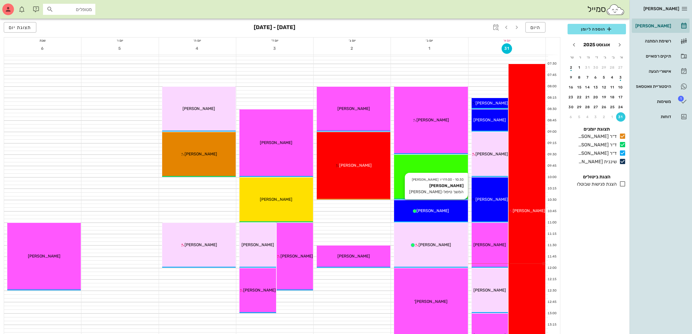
scroll to position [0, 0]
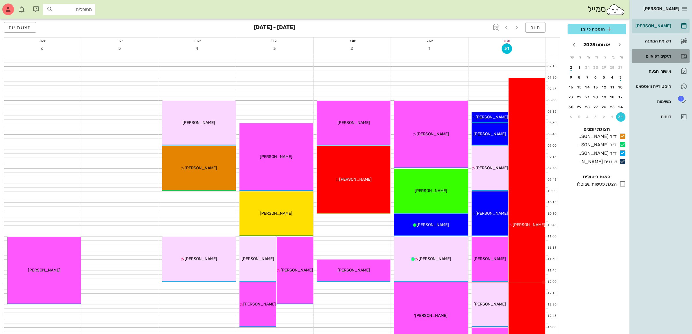
click at [649, 53] on div "תיקים רפואיים" at bounding box center [652, 55] width 37 height 9
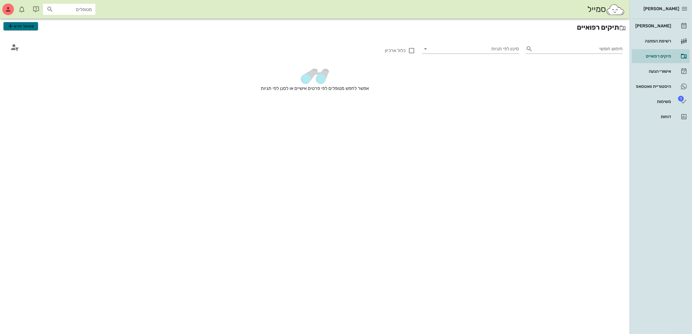
click at [25, 26] on span "מטופל חדש" at bounding box center [20, 26] width 27 height 7
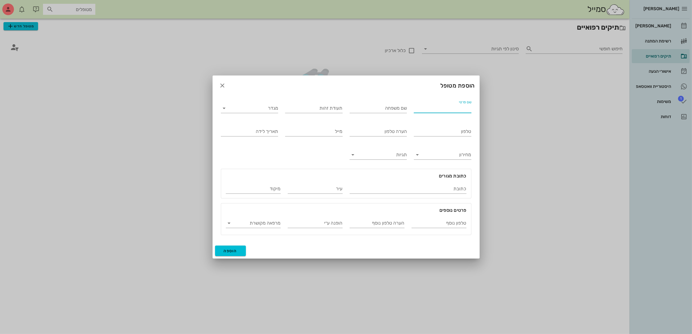
click at [442, 108] on input "שם פרטי" at bounding box center [443, 107] width 58 height 9
type input "[PERSON_NAME]"
click at [266, 105] on input "מגדר" at bounding box center [254, 107] width 48 height 9
click at [268, 115] on div "זכר" at bounding box center [250, 113] width 48 height 6
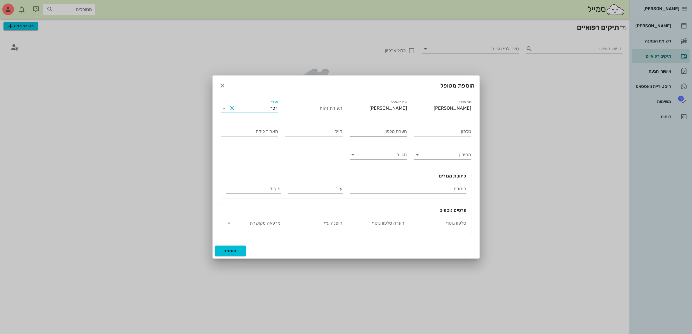
click at [394, 128] on div "הערה טלפון" at bounding box center [379, 131] width 58 height 9
type input "אישתו [PERSON_NAME]"
click at [426, 131] on input "טלפון" at bounding box center [443, 131] width 58 height 9
type input "054-4318015"
click at [245, 248] on button "הוספה" at bounding box center [230, 250] width 31 height 10
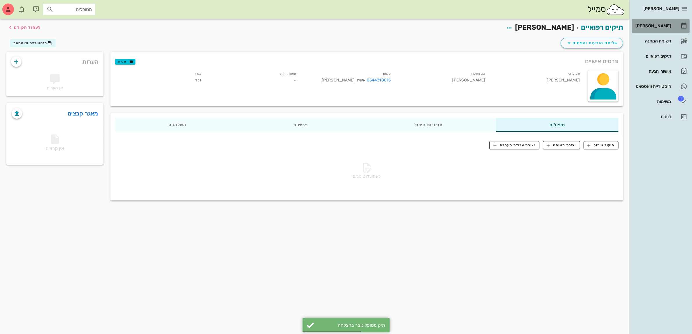
click at [661, 28] on div "[PERSON_NAME]" at bounding box center [652, 26] width 37 height 5
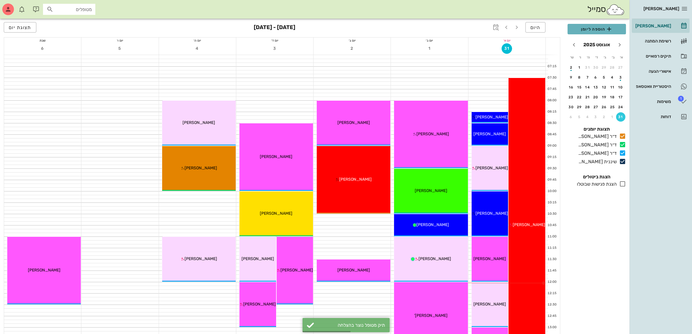
click at [594, 31] on span "הוספה ליומן" at bounding box center [596, 29] width 49 height 7
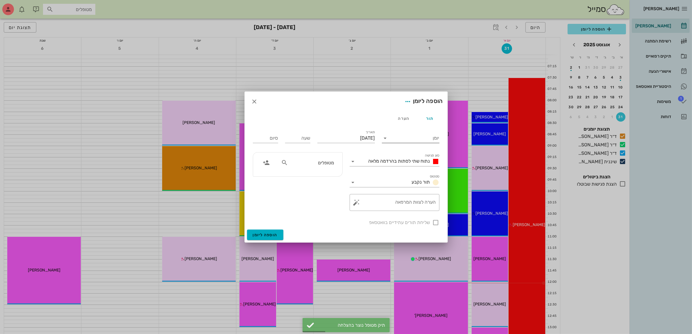
click at [415, 137] on input "יומן" at bounding box center [414, 137] width 49 height 9
click at [415, 171] on div "ד״ר [PERSON_NAME]" at bounding box center [412, 171] width 51 height 6
click at [406, 156] on div "סוג פגישה נתוח שתי לסתות בהרדמה מלאה" at bounding box center [395, 159] width 90 height 13
click at [406, 161] on span "נתוח שתי לסתות בהרדמה מלאה" at bounding box center [400, 161] width 62 height 6
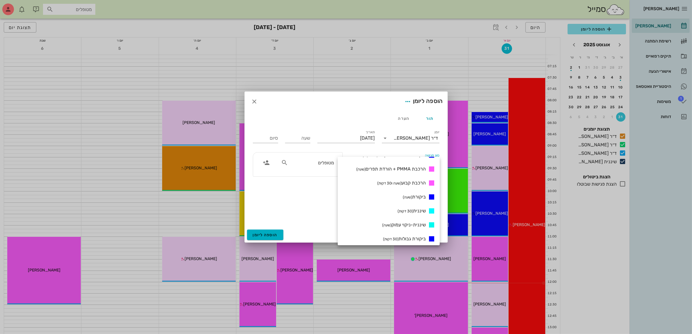
scroll to position [268, 0]
click at [407, 233] on span "ייעוץ שיקום הפה (שעה)" at bounding box center [406, 233] width 40 height 6
type input "01:00"
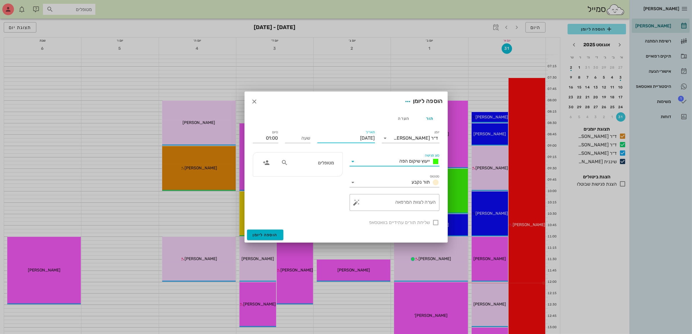
click at [356, 140] on input "[DATE]" at bounding box center [346, 137] width 58 height 9
click at [312, 152] on icon "חודש הבא" at bounding box center [312, 152] width 7 height 7
click at [378, 193] on div "14" at bounding box center [377, 194] width 9 height 4
type input "[DATE]"
click at [307, 141] on input "שעה" at bounding box center [297, 137] width 25 height 9
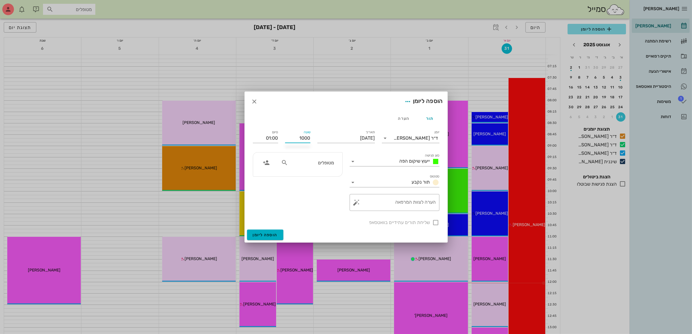
type input "1000"
type input "11:00"
type input "10:00"
click at [390, 207] on textarea "הערה לצוות המרפאה" at bounding box center [397, 204] width 78 height 14
click at [310, 166] on div "מטופלים" at bounding box center [308, 162] width 60 height 11
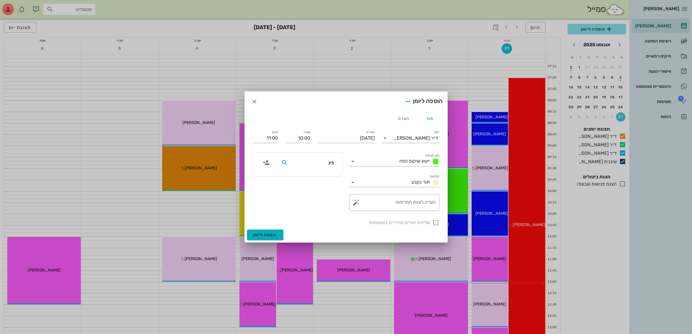
type input "[PERSON_NAME]"
click at [324, 171] on div "[PERSON_NAME] 0544318015" at bounding box center [312, 178] width 58 height 15
click at [260, 233] on span "הוספה ליומן" at bounding box center [265, 234] width 25 height 5
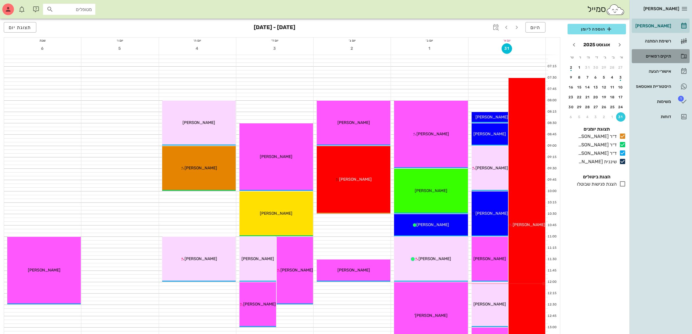
click at [649, 54] on div "תיקים רפואיים" at bounding box center [652, 56] width 37 height 5
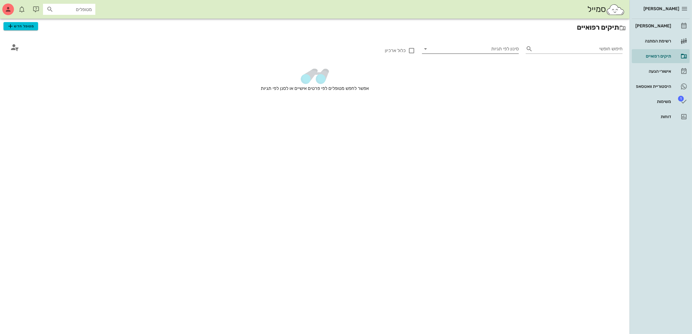
click at [470, 47] on input "סינון לפי תגיות" at bounding box center [474, 48] width 87 height 9
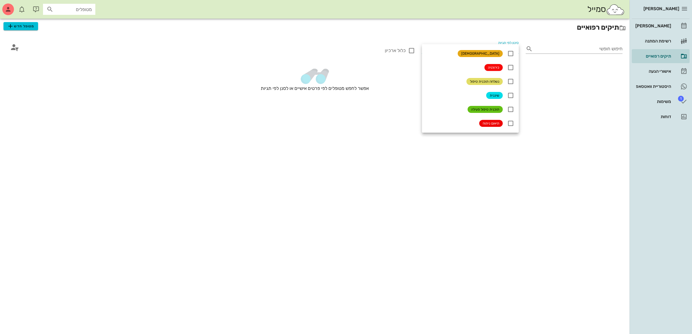
click at [533, 74] on div "אפשר לחפש מטופלים לפי פרטים אישיים או לסנן לפי תגיות" at bounding box center [314, 87] width 623 height 48
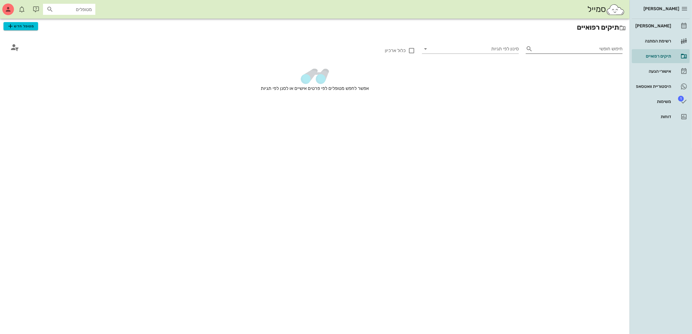
click at [549, 48] on input "חיפוש חופשי" at bounding box center [578, 48] width 87 height 9
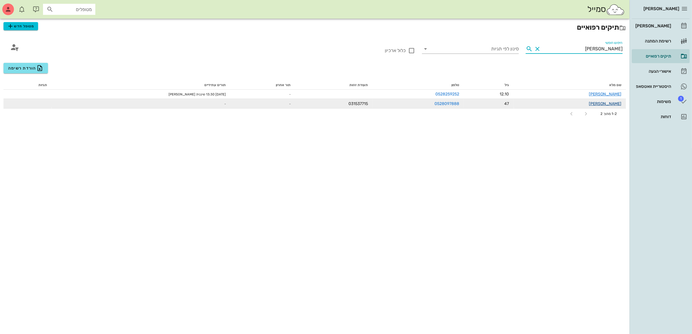
type input "[PERSON_NAME]"
click at [610, 102] on link "[PERSON_NAME]" at bounding box center [605, 103] width 33 height 5
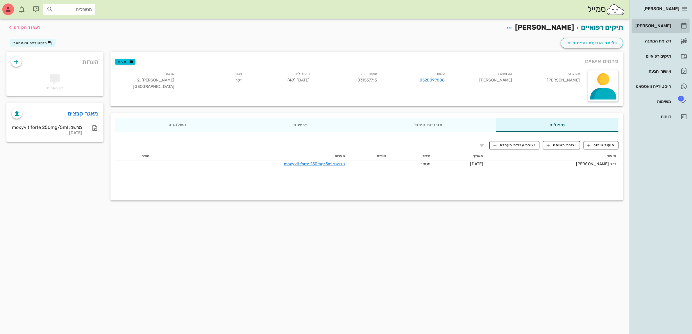
click at [656, 26] on div "[PERSON_NAME]" at bounding box center [652, 26] width 37 height 5
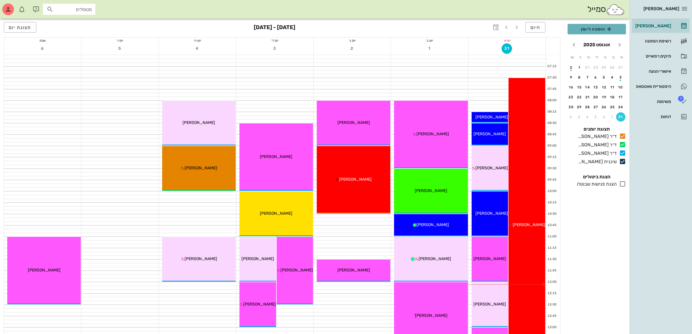
click at [594, 28] on span "הוספה ליומן" at bounding box center [596, 29] width 49 height 7
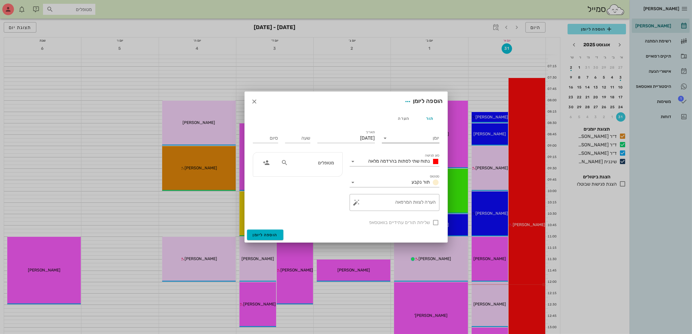
click at [421, 139] on input "יומן" at bounding box center [414, 137] width 49 height 9
click at [419, 172] on div "ד״ר [PERSON_NAME]" at bounding box center [412, 171] width 51 height 6
click at [416, 135] on div "ד״ר [PERSON_NAME]" at bounding box center [414, 137] width 49 height 9
click at [419, 142] on div "ד״ר [PERSON_NAME]" at bounding box center [412, 143] width 51 height 6
click at [414, 160] on span "נתוח שתי לסתות בהרדמה מלאה" at bounding box center [400, 161] width 62 height 6
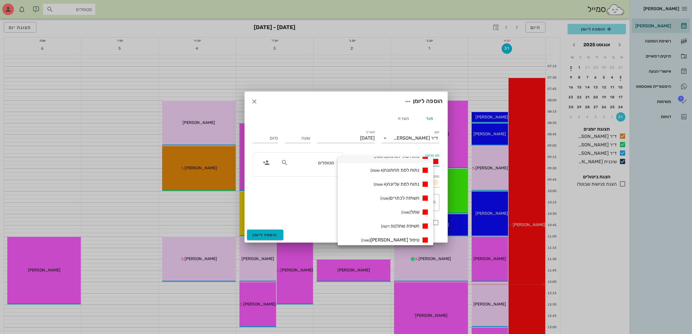
scroll to position [36, 0]
click at [365, 140] on input "[DATE]" at bounding box center [346, 137] width 58 height 9
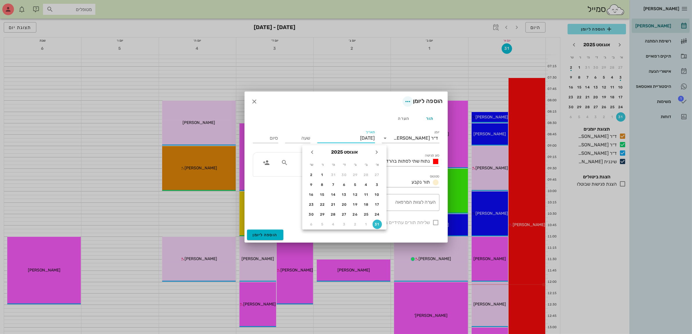
scroll to position [0, 0]
click at [310, 152] on icon "חודש הבא" at bounding box center [312, 152] width 7 height 7
click at [252, 99] on icon "button" at bounding box center [254, 101] width 7 height 7
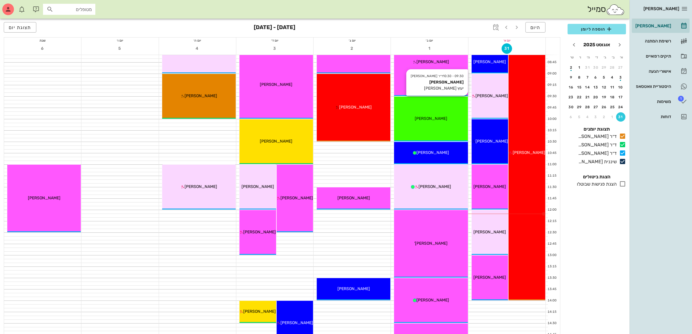
scroll to position [73, 0]
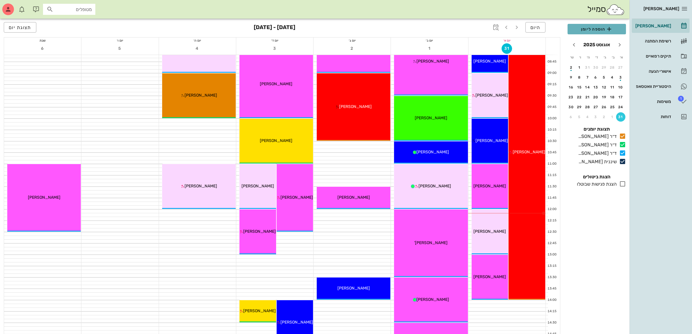
click at [598, 28] on span "הוספה ליומן" at bounding box center [596, 29] width 49 height 7
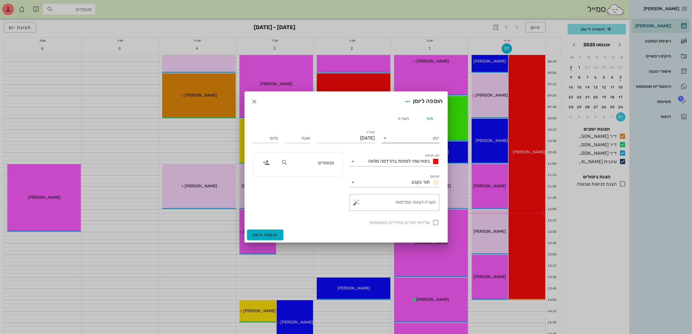
click at [403, 141] on input "יומן" at bounding box center [414, 137] width 49 height 9
click at [409, 137] on div "ד״ר [PERSON_NAME]" at bounding box center [412, 142] width 51 height 12
click at [319, 164] on input "מטופלים" at bounding box center [311, 163] width 45 height 8
type input "[PERSON_NAME]"
click at [320, 180] on div "0528097888" at bounding box center [301, 180] width 64 height 5
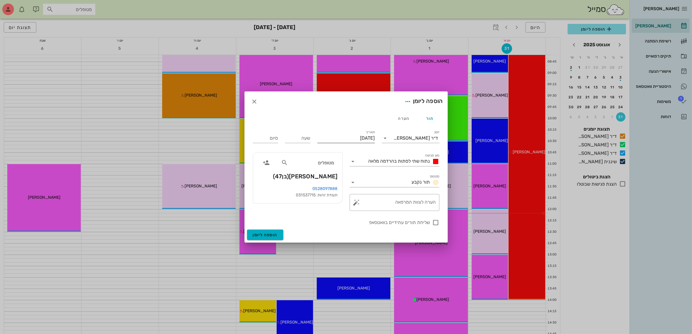
click at [351, 137] on input "[DATE]" at bounding box center [346, 137] width 58 height 9
click at [310, 154] on icon "חודש הבא" at bounding box center [312, 152] width 7 height 7
drag, startPoint x: 356, startPoint y: 172, endPoint x: 304, endPoint y: 140, distance: 61.3
click at [356, 172] on button "2" at bounding box center [355, 174] width 9 height 9
type input "[DATE]"
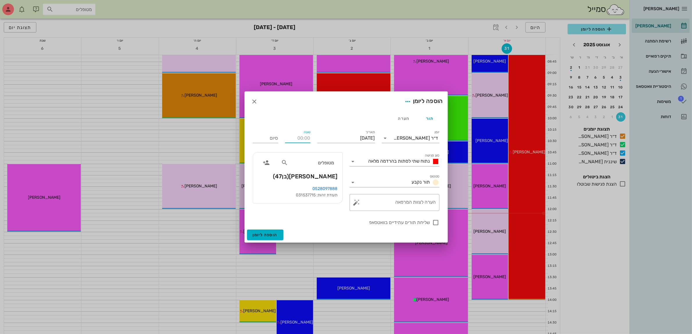
click at [300, 137] on input "שעה" at bounding box center [297, 137] width 25 height 9
type input "08:00"
click at [269, 140] on div "סיום 16:00" at bounding box center [265, 137] width 25 height 15
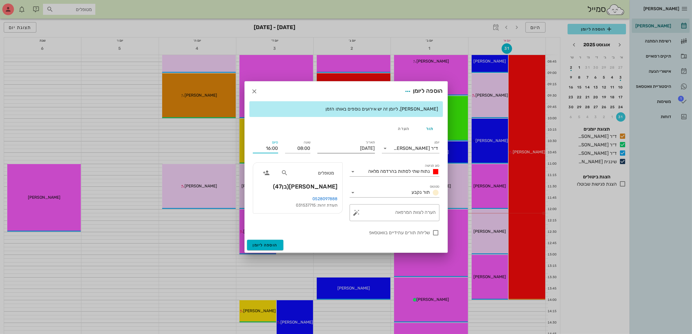
drag, startPoint x: 262, startPoint y: 147, endPoint x: 321, endPoint y: 155, distance: 58.7
click at [321, 155] on div "יומן ד״ר [PERSON_NAME] סוג פגישה נתוח שתי לסתות בהרדמה מלאה סטטוס תור נקבע תארי…" at bounding box center [346, 187] width 194 height 104
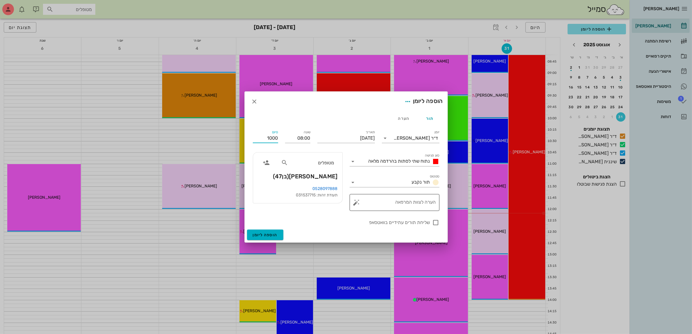
type input "10:00"
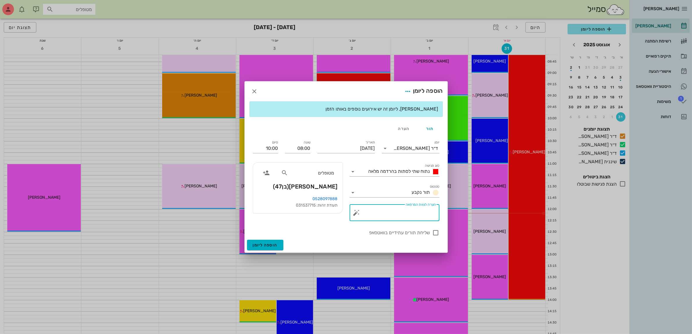
click at [392, 202] on div "​ הערה לצוות המרפאה" at bounding box center [394, 213] width 97 height 24
click at [259, 244] on span "הוספה ליומן" at bounding box center [265, 244] width 25 height 5
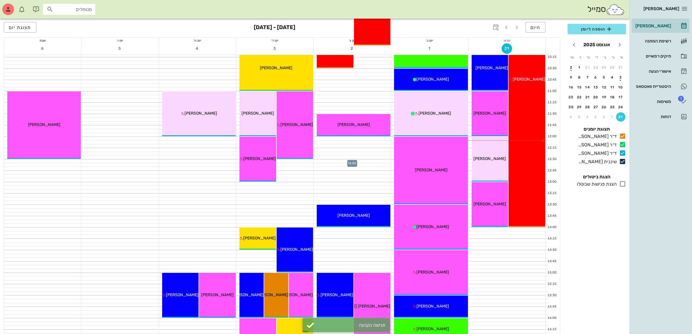
scroll to position [0, 0]
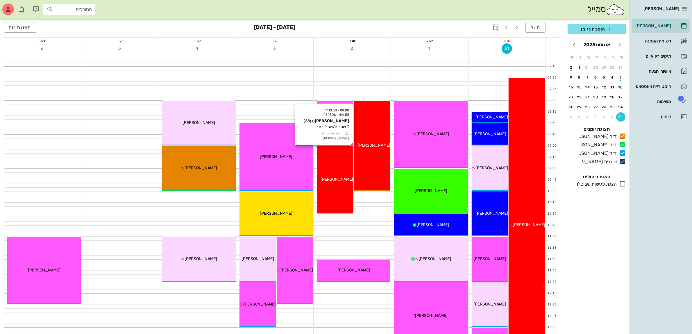
click at [339, 161] on div "09:00 - 10:30 ד״ר ג׳[PERSON_NAME] [PERSON_NAME] (בן 68 ) 3 שתלים/שתל וכתר תור ר…" at bounding box center [335, 179] width 37 height 67
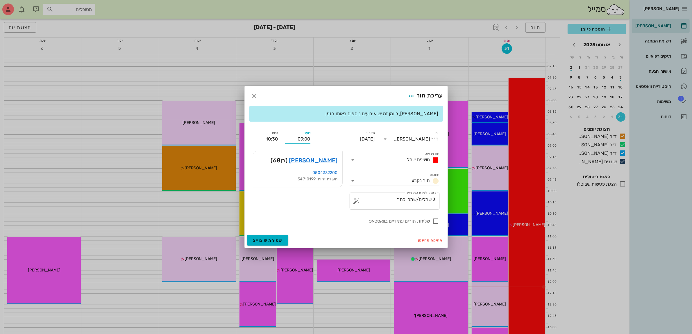
click at [302, 138] on input "09:00" at bounding box center [297, 138] width 25 height 9
click at [302, 174] on div "09:30" at bounding box center [298, 176] width 16 height 5
type input "09:30"
type input "11:00"
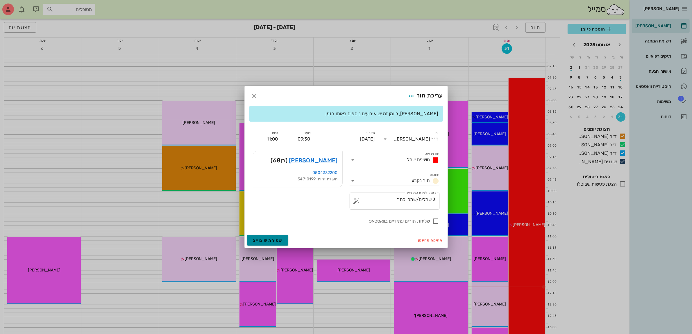
click at [267, 238] on span "שמירת שינויים" at bounding box center [268, 240] width 30 height 5
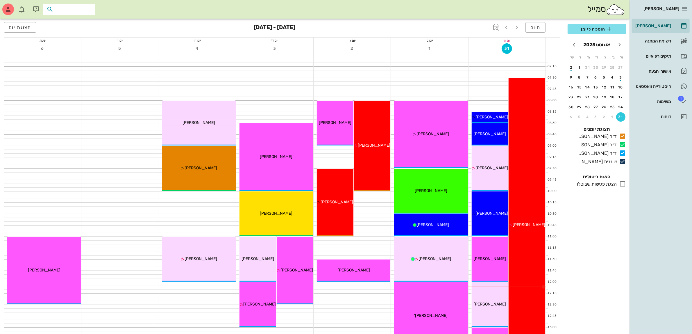
click at [73, 12] on input "text" at bounding box center [73, 10] width 37 height 8
type input "[PERSON_NAME]"
click at [654, 52] on div "תיקים רפואיים" at bounding box center [652, 55] width 37 height 9
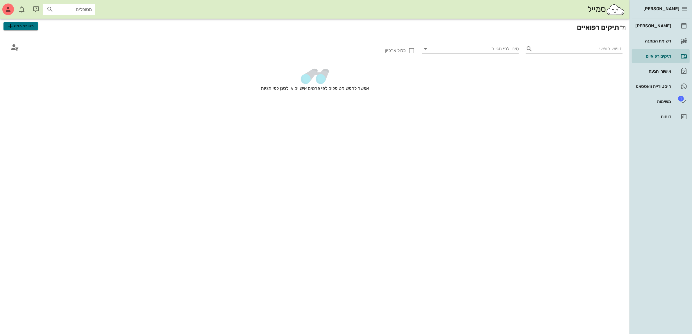
click at [15, 27] on span "מטופל חדש" at bounding box center [20, 26] width 27 height 7
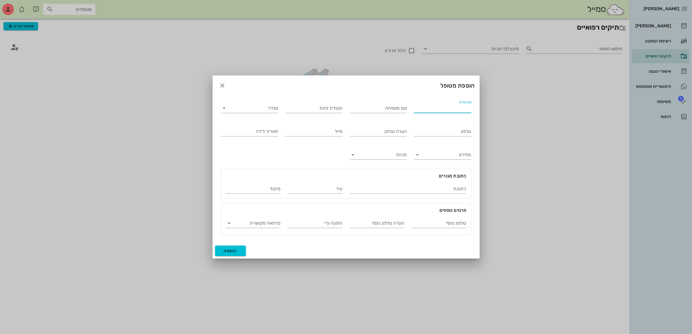
click at [438, 108] on input "שם פרטי" at bounding box center [443, 107] width 58 height 9
type input "[PERSON_NAME]"
click at [257, 114] on div "מגדר" at bounding box center [249, 106] width 65 height 23
click at [267, 105] on input "מגדר" at bounding box center [254, 107] width 48 height 9
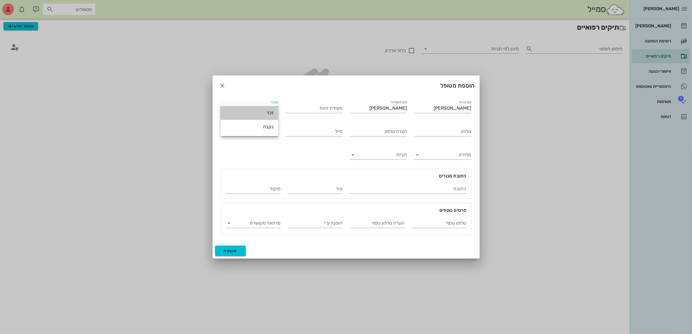
drag, startPoint x: 268, startPoint y: 113, endPoint x: 412, endPoint y: 131, distance: 145.1
click at [268, 112] on div "זכר" at bounding box center [250, 113] width 48 height 6
click at [458, 132] on input "טלפון" at bounding box center [443, 131] width 58 height 9
type input "052-5752227"
click at [232, 251] on span "הוספה" at bounding box center [231, 250] width 14 height 5
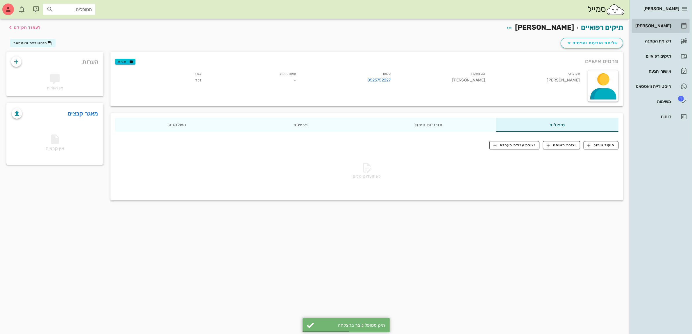
click at [659, 24] on div "[PERSON_NAME]" at bounding box center [652, 26] width 37 height 5
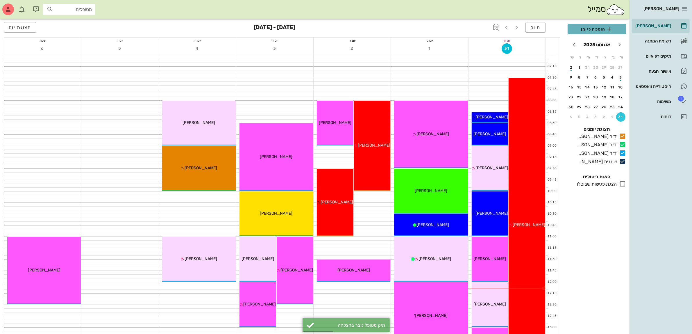
click at [590, 31] on span "הוספה ליומן" at bounding box center [596, 29] width 49 height 7
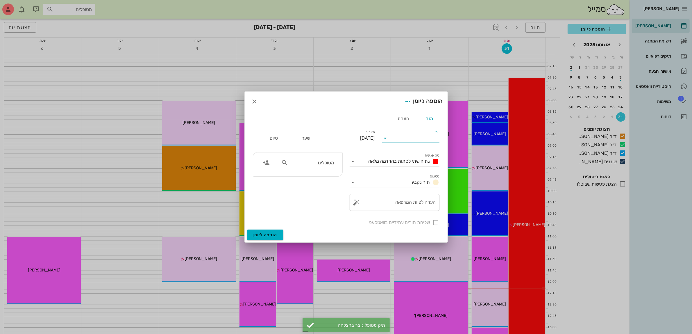
click at [411, 137] on input "יומן" at bounding box center [414, 137] width 49 height 9
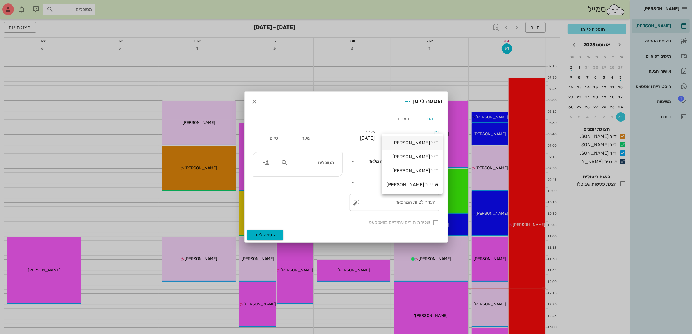
click at [416, 142] on div "ד״ר [PERSON_NAME]" at bounding box center [412, 143] width 51 height 6
click at [358, 140] on input "[DATE]" at bounding box center [346, 137] width 58 height 9
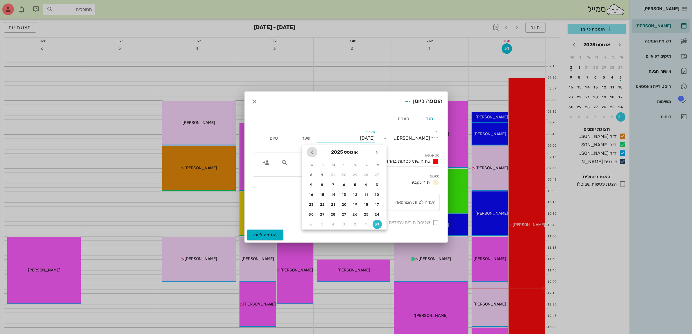
click at [313, 152] on icon "חודש הבא" at bounding box center [312, 152] width 7 height 7
click at [356, 174] on div "2" at bounding box center [355, 175] width 9 height 4
type input "[DATE]"
click at [300, 138] on input "שעה" at bounding box center [297, 137] width 25 height 9
type input "11:00"
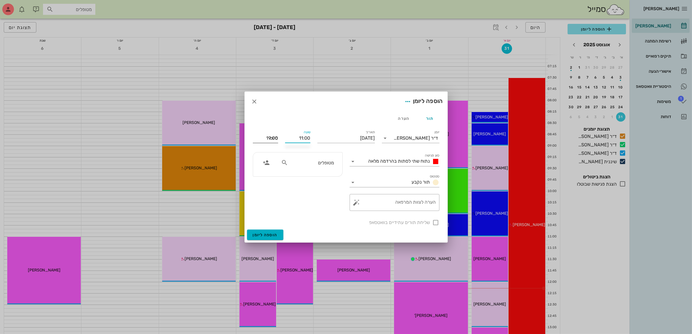
click at [271, 137] on div "סיום 19:00" at bounding box center [265, 137] width 25 height 9
drag, startPoint x: 260, startPoint y: 138, endPoint x: 307, endPoint y: 145, distance: 47.7
click at [307, 145] on div "יומן ד״ר [PERSON_NAME] סוג פגישה נתוח שתי לסתות בהרדמה מלאה סטטוס תור נקבע תארי…" at bounding box center [346, 177] width 194 height 104
click at [324, 157] on div "מטופלים" at bounding box center [308, 162] width 60 height 11
type input "12:30"
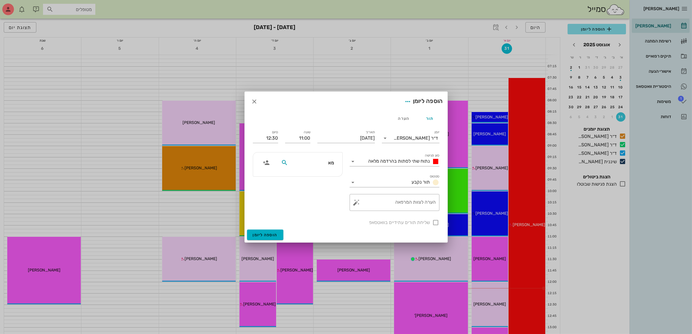
type input "[PERSON_NAME]"
click at [319, 179] on div "0525752227" at bounding box center [312, 180] width 58 height 5
click at [435, 223] on div at bounding box center [436, 222] width 10 height 10
checkbox input "true"
drag, startPoint x: 298, startPoint y: 137, endPoint x: 367, endPoint y: 134, distance: 68.7
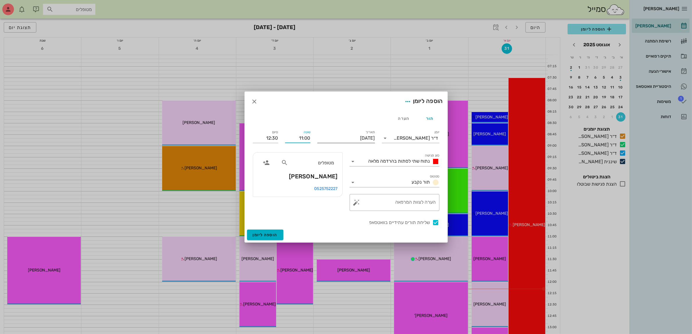
click at [367, 134] on div "יומן ד״ר [PERSON_NAME] סוג פגישה נתוח שתי לסתות בהרדמה מלאה סטטוס תור נקבע תארי…" at bounding box center [346, 177] width 194 height 104
type input "11:30"
type input "13:00"
click at [307, 223] on label "שליחת תורים עתידיים בוואטסאפ" at bounding box center [341, 222] width 177 height 6
checkbox input "false"
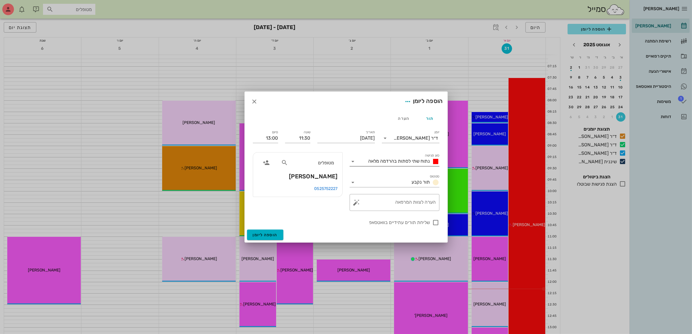
click at [390, 160] on span "נתוח שתי לסתות בהרדמה מלאה" at bounding box center [400, 161] width 62 height 6
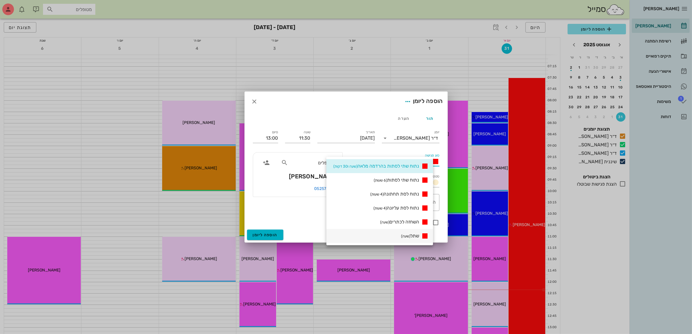
click at [410, 235] on small "(שעה)" at bounding box center [405, 236] width 9 height 4
type input "12:30"
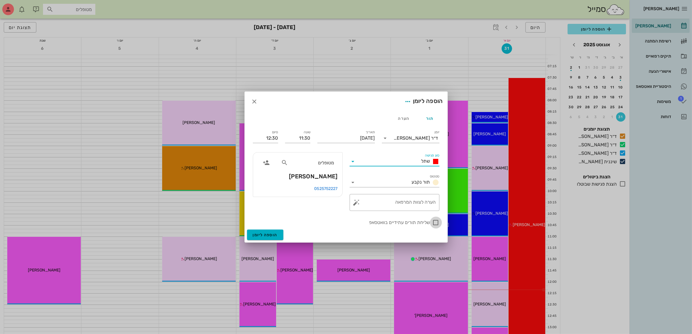
click at [434, 223] on div at bounding box center [436, 222] width 10 height 10
checkbox input "true"
click at [274, 138] on input "12:30" at bounding box center [265, 137] width 25 height 9
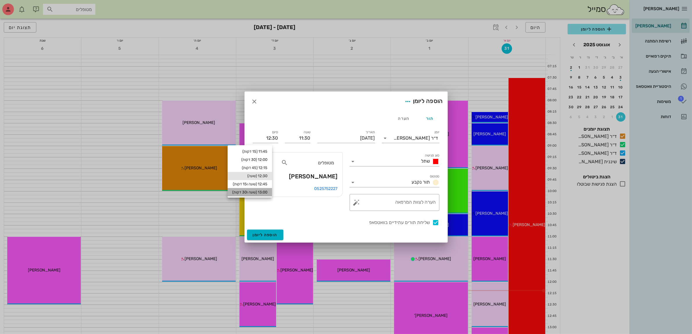
click at [267, 190] on div "13:00 (שעה ו30 דקות)" at bounding box center [249, 192] width 35 height 5
type input "13:00"
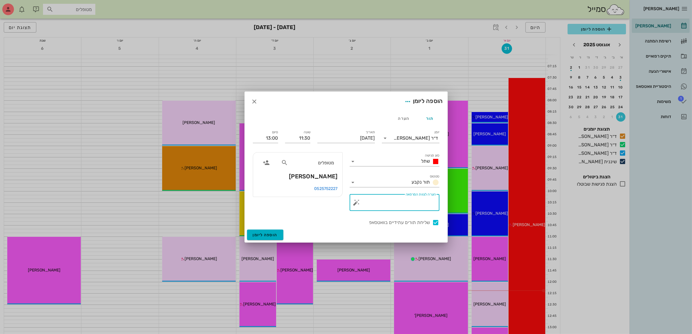
click at [368, 207] on textarea "הערה לצוות המרפאה" at bounding box center [397, 204] width 78 height 14
type textarea "2 שתלים וכתרים שן טוחנת"
click at [266, 233] on span "הוספה ליומן" at bounding box center [265, 234] width 25 height 5
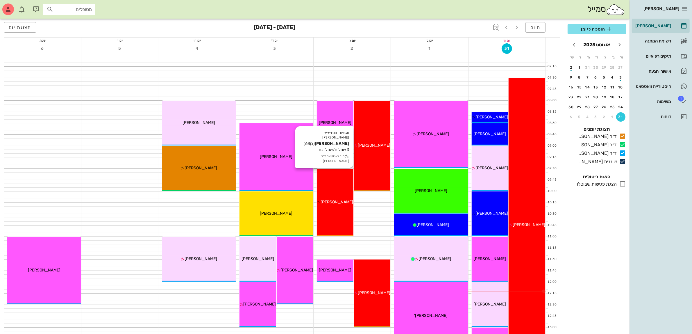
click at [332, 202] on span "[PERSON_NAME]" at bounding box center [337, 201] width 33 height 5
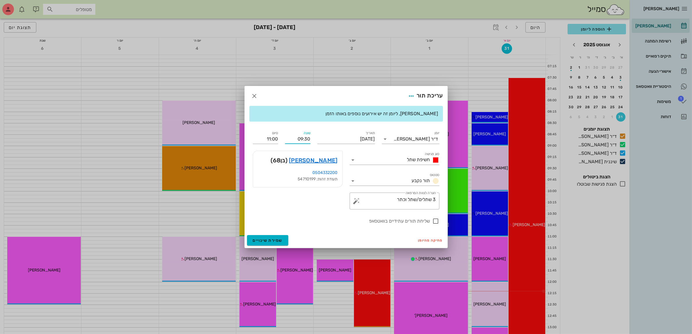
click at [309, 138] on input "09:30" at bounding box center [297, 138] width 25 height 9
click at [301, 182] on div "10:00" at bounding box center [298, 182] width 16 height 5
type input "10:00"
type input "11:30"
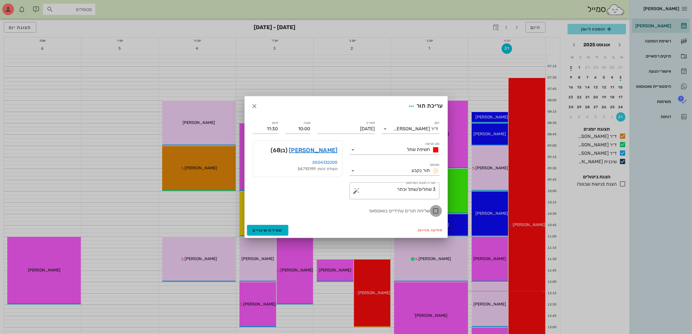
click at [435, 211] on div at bounding box center [436, 211] width 10 height 10
checkbox input "true"
click at [268, 229] on span "שמירת שינויים" at bounding box center [268, 230] width 30 height 5
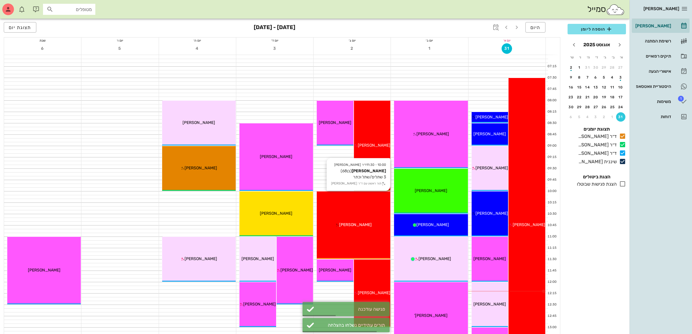
click at [365, 219] on div "10:00 - 11:30 ד״ר ג׳[PERSON_NAME] [PERSON_NAME] (בן 68 ) 3 שתלים/שתל וכתר תור ר…" at bounding box center [354, 224] width 74 height 67
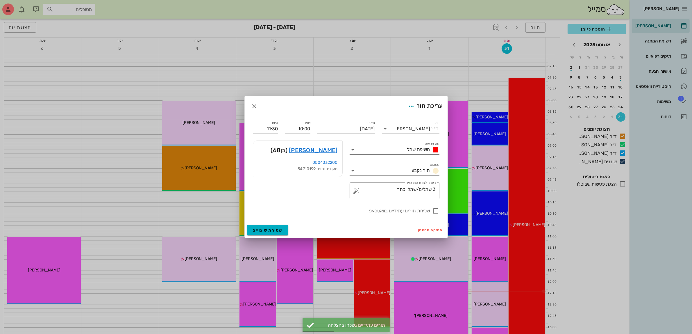
click at [408, 151] on span "חשיפת שתל" at bounding box center [418, 150] width 23 height 6
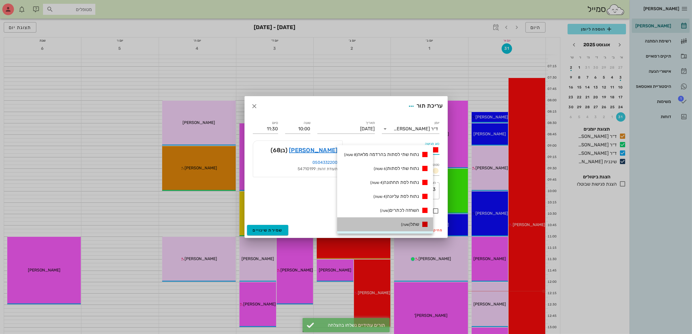
click at [416, 222] on span "שתל (שעה)" at bounding box center [410, 224] width 18 height 6
type input "11:00"
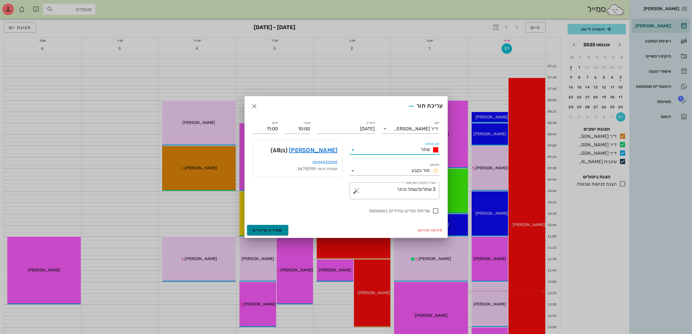
click at [272, 228] on span "שמירת שינויים" at bounding box center [268, 230] width 30 height 5
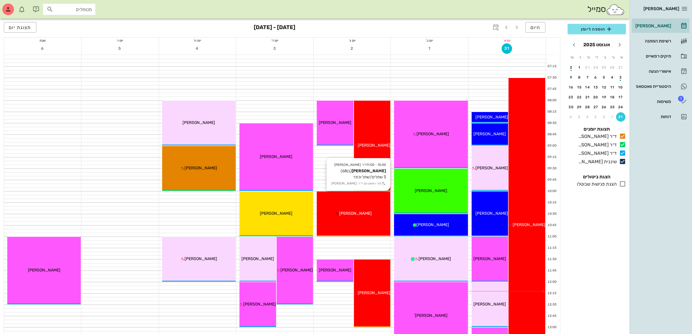
click at [364, 211] on span "[PERSON_NAME]" at bounding box center [355, 213] width 33 height 5
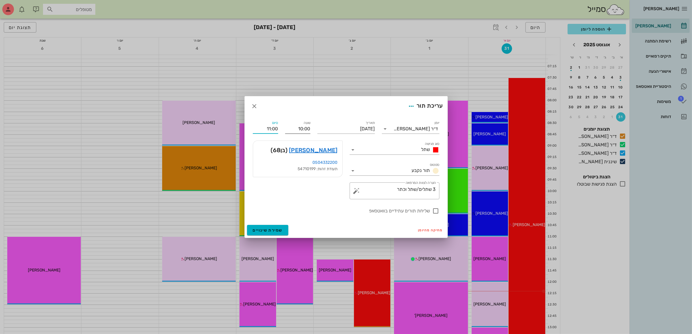
drag, startPoint x: 272, startPoint y: 129, endPoint x: 305, endPoint y: 123, distance: 34.1
click at [305, 123] on div "יומן ד״ר [PERSON_NAME] סוג פגישה שתל סטטוס תור נקבע תאריך [DATE] שעה 10:00 סיום…" at bounding box center [346, 167] width 194 height 102
type input "11:30"
click at [271, 231] on span "שמירת שינויים" at bounding box center [268, 230] width 30 height 5
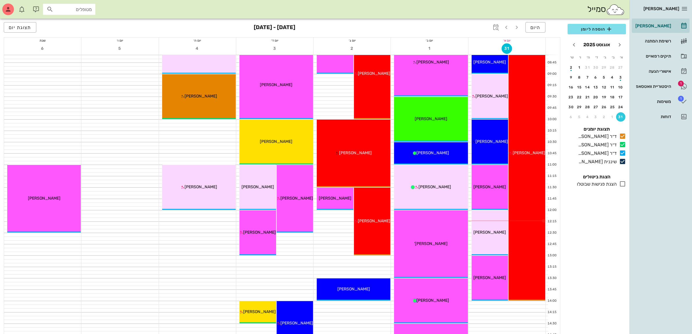
scroll to position [73, 0]
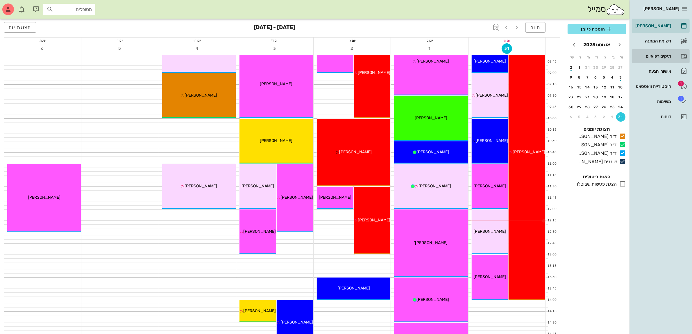
click at [653, 54] on div "תיקים רפואיים" at bounding box center [652, 56] width 37 height 5
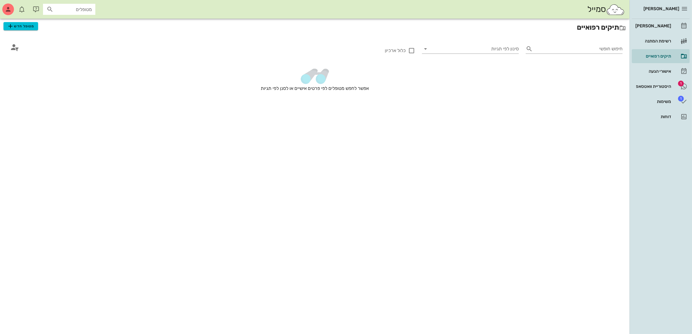
click at [26, 17] on div "סמייל מטופלים" at bounding box center [315, 9] width 630 height 19
click at [22, 28] on span "מטופל חדש" at bounding box center [20, 26] width 27 height 7
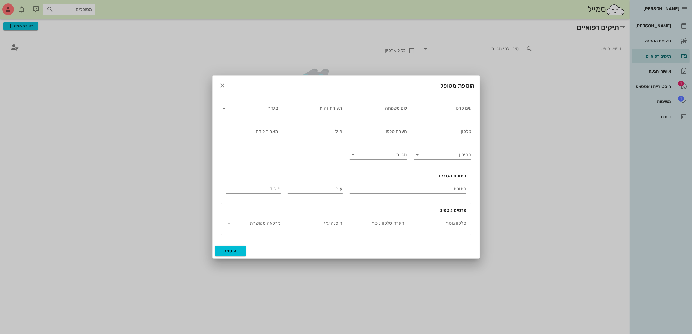
click at [439, 107] on input "שם פרטי" at bounding box center [443, 107] width 58 height 9
type input "[PERSON_NAME]"
type input "יקר"
click at [271, 110] on input "מגדר" at bounding box center [254, 107] width 48 height 9
click at [268, 126] on div "נקבה" at bounding box center [250, 127] width 48 height 6
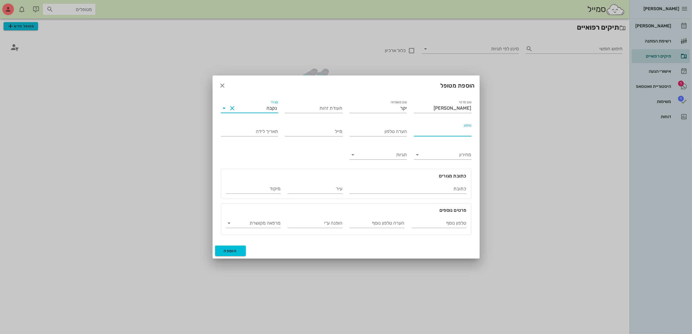
click at [427, 133] on input "טלפון" at bounding box center [443, 131] width 58 height 9
click at [422, 131] on input "טלפון" at bounding box center [443, 131] width 58 height 9
type input "052-7962245"
click at [234, 249] on span "הוספה" at bounding box center [231, 250] width 14 height 5
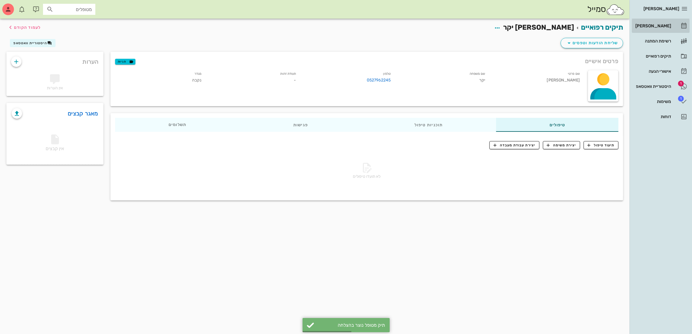
click at [662, 28] on div "[PERSON_NAME]" at bounding box center [652, 26] width 37 height 5
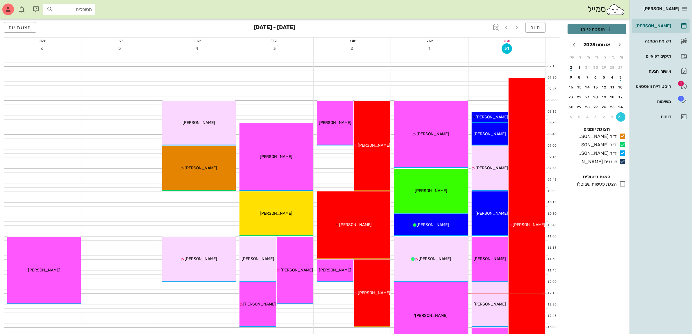
click at [595, 27] on span "הוספה ליומן" at bounding box center [596, 29] width 49 height 7
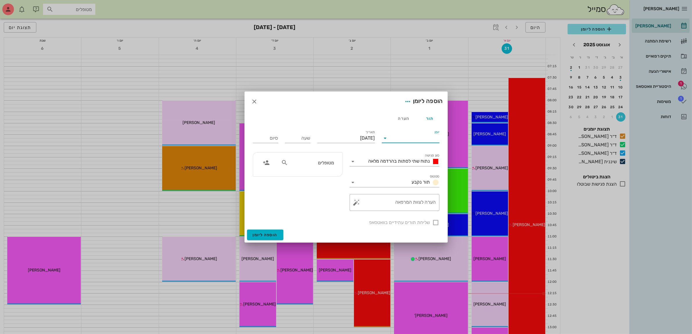
click at [403, 139] on input "יומן" at bounding box center [414, 137] width 49 height 9
click at [418, 170] on div "ד״ר [PERSON_NAME]" at bounding box center [412, 171] width 51 height 6
click at [403, 160] on span "נתוח שתי לסתות בהרדמה מלאה" at bounding box center [400, 161] width 62 height 6
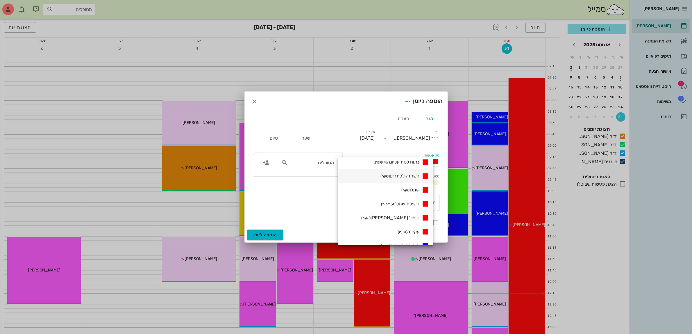
scroll to position [182, 0]
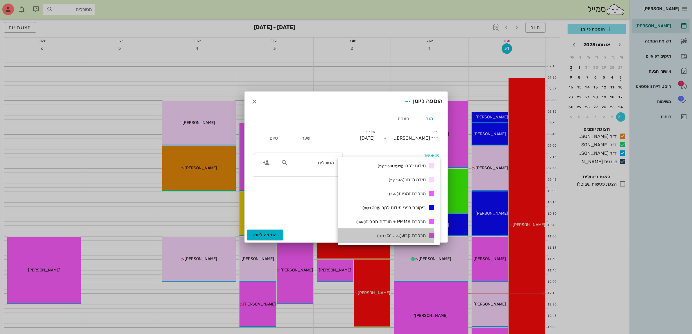
drag, startPoint x: 414, startPoint y: 234, endPoint x: 388, endPoint y: 203, distance: 40.6
click at [414, 234] on span "הרכבת קבוע (שעה ו30 דקות)" at bounding box center [401, 236] width 49 height 6
type input "01:30"
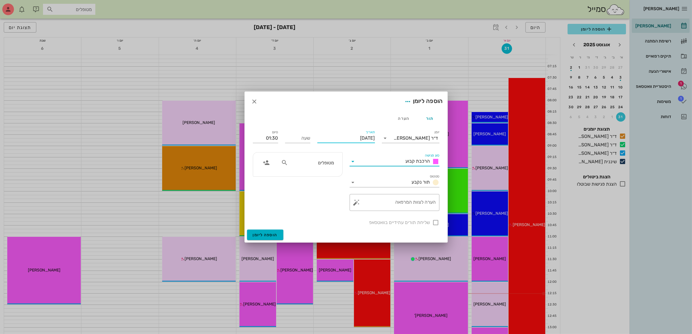
click at [353, 138] on input "[DATE]" at bounding box center [346, 137] width 58 height 9
click at [313, 152] on icon "חודש הבא" at bounding box center [312, 152] width 7 height 7
click at [355, 173] on div "2" at bounding box center [355, 175] width 9 height 4
type input "[DATE]"
click at [301, 137] on input "שעה" at bounding box center [297, 137] width 25 height 9
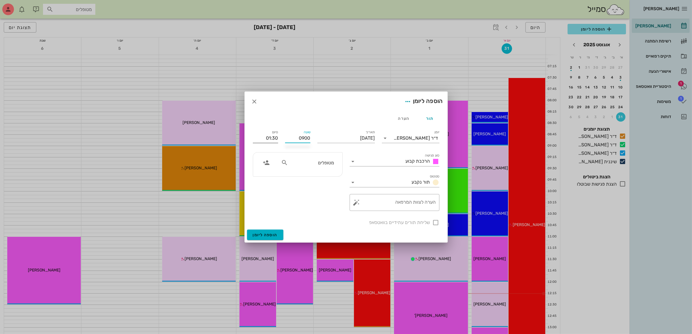
type input "09:00"
click at [254, 140] on input "10:30" at bounding box center [265, 137] width 25 height 9
drag, startPoint x: 255, startPoint y: 140, endPoint x: 302, endPoint y: 140, distance: 47.1
click at [302, 140] on div "יומן ד״ר [PERSON_NAME] סוג פגישה הרכבת קבוע סטטוס תור נקבע תאריך [DATE] שעה 09:…" at bounding box center [346, 177] width 194 height 104
type input "10:00"
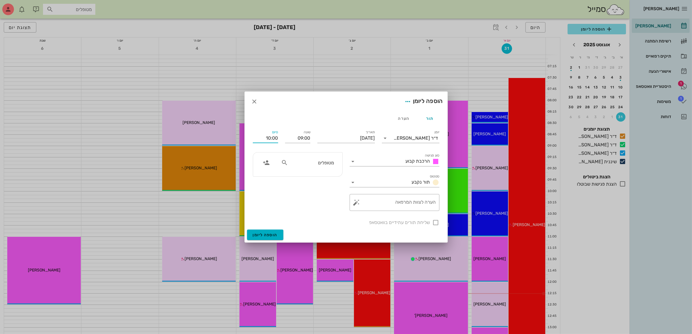
click at [304, 161] on input "מטופלים" at bounding box center [311, 163] width 45 height 8
type input "[PERSON_NAME]"
click at [320, 178] on div "[PERSON_NAME] יקר" at bounding box center [315, 175] width 64 height 5
click at [437, 223] on div at bounding box center [436, 222] width 10 height 10
checkbox input "true"
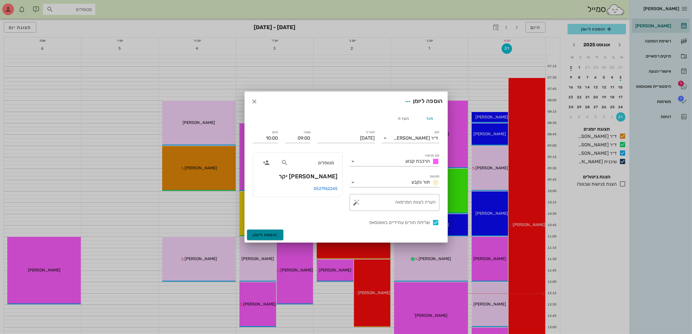
click at [267, 234] on span "הוספה ליומן" at bounding box center [265, 234] width 25 height 5
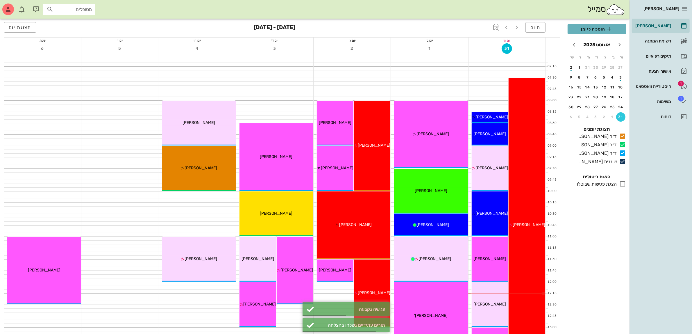
click at [591, 28] on span "הוספה ליומן" at bounding box center [596, 29] width 49 height 7
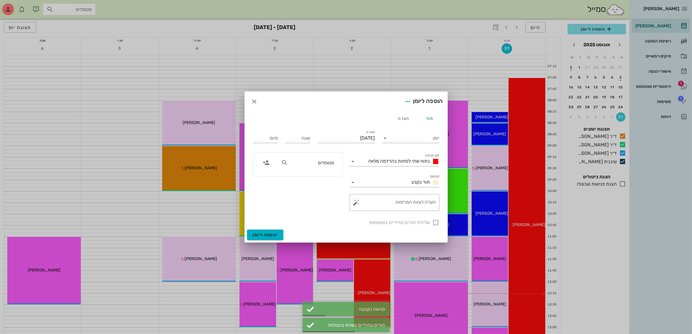
click at [307, 161] on input "מטופלים" at bounding box center [311, 163] width 45 height 8
type input "מרי"
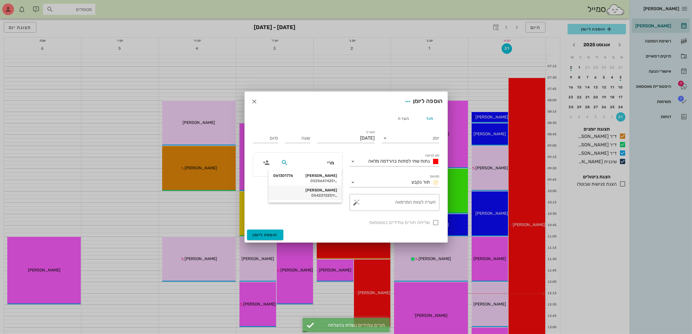
click at [314, 195] on div "0542213251" at bounding box center [305, 195] width 64 height 5
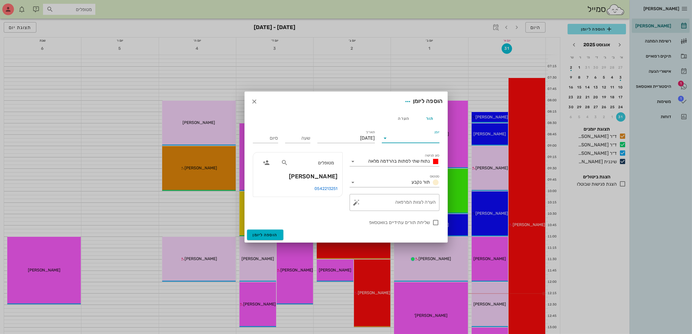
click at [414, 140] on input "יומן" at bounding box center [414, 137] width 49 height 9
click at [417, 176] on div "ד״ר [PERSON_NAME]" at bounding box center [412, 170] width 51 height 12
click at [399, 158] on span "נתוח שתי לסתות בהרדמה מלאה" at bounding box center [400, 161] width 62 height 6
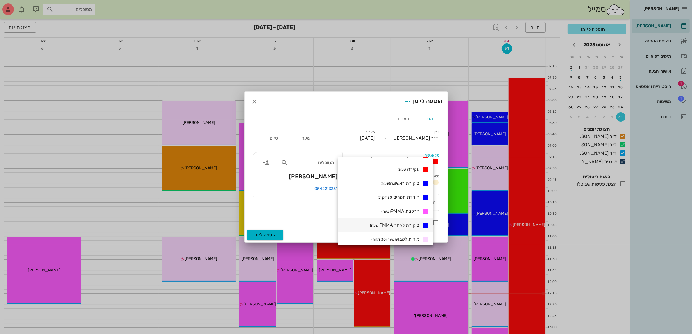
scroll to position [109, 0]
click at [405, 184] on span "ביקורת ראשונה (שעה)" at bounding box center [400, 183] width 39 height 6
type input "01:00"
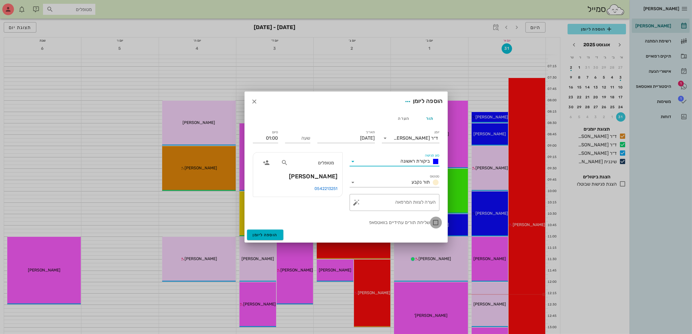
click at [435, 222] on div at bounding box center [436, 222] width 10 height 10
checkbox input "true"
click at [332, 140] on input "[DATE]" at bounding box center [346, 137] width 58 height 9
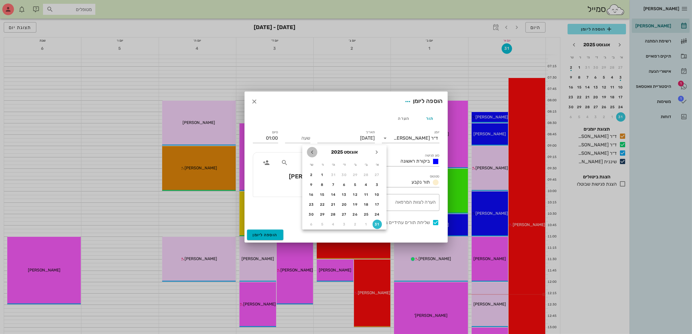
click at [312, 153] on icon "חודש הבא" at bounding box center [312, 152] width 7 height 7
click at [353, 174] on div "2" at bounding box center [355, 175] width 9 height 4
type input "[DATE]"
click at [303, 139] on input "שעה" at bounding box center [297, 137] width 25 height 9
type input "10:00"
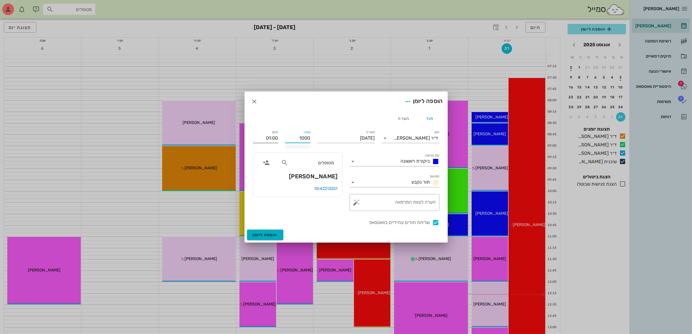
type input "11:00"
click at [266, 137] on input "11:00" at bounding box center [265, 137] width 25 height 9
click at [327, 210] on div "מטופלים [PERSON_NAME] 0542213251" at bounding box center [297, 182] width 97 height 66
click at [268, 233] on span "הוספה ליומן" at bounding box center [265, 234] width 25 height 5
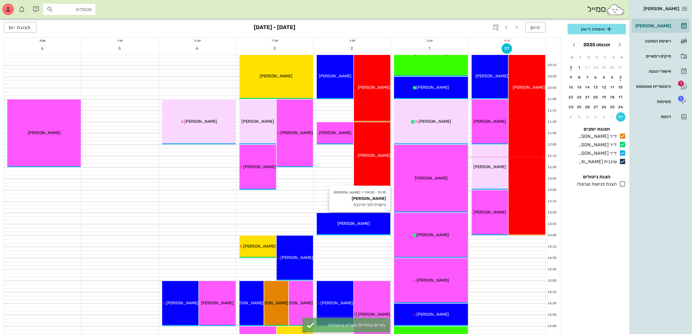
scroll to position [145, 0]
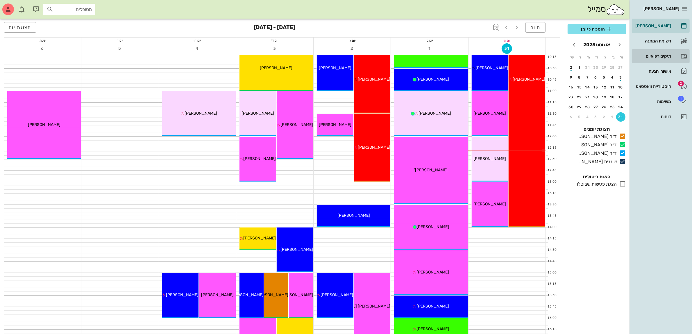
click at [659, 54] on div "תיקים רפואיים" at bounding box center [652, 56] width 37 height 5
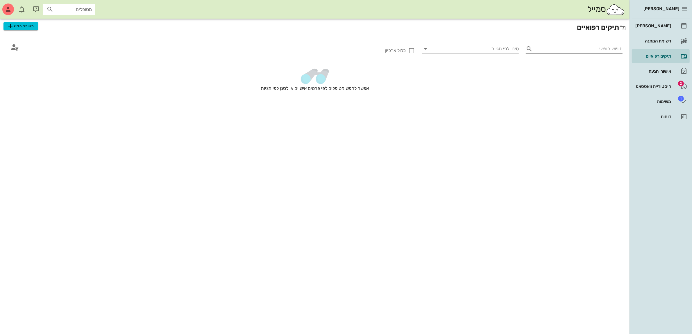
click at [559, 48] on input "חיפוש חופשי" at bounding box center [578, 48] width 87 height 9
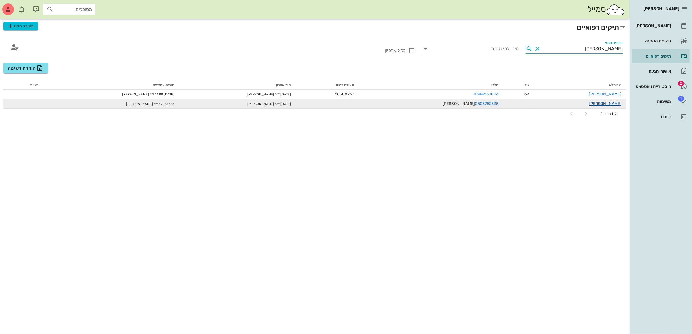
type input "[PERSON_NAME]"
click at [611, 104] on link "[PERSON_NAME]" at bounding box center [605, 103] width 33 height 5
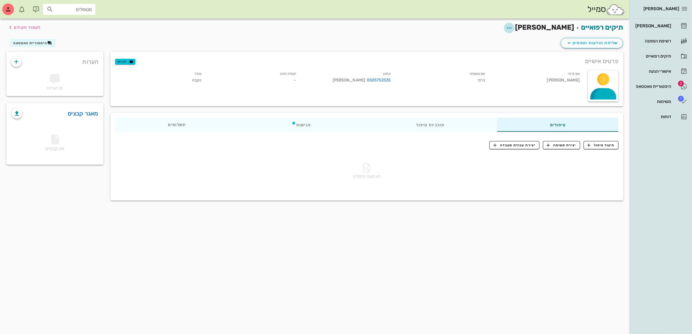
click at [513, 27] on icon "button" at bounding box center [509, 27] width 7 height 7
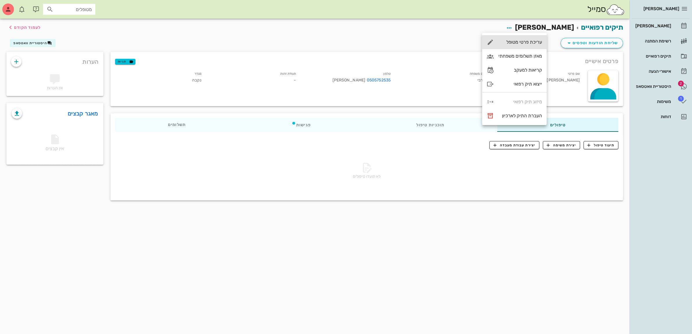
click at [528, 44] on div "עריכת פרטי מטופל" at bounding box center [521, 42] width 44 height 6
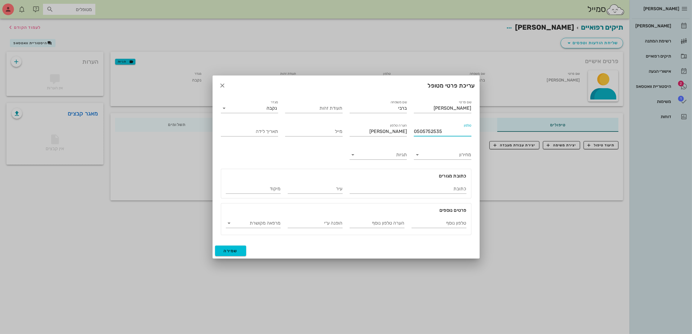
drag, startPoint x: 448, startPoint y: 131, endPoint x: 376, endPoint y: 138, distance: 71.8
click at [376, 138] on div "שם פרטי [PERSON_NAME] שם משפחה ברבי תעודת זהות מגדר נקבה טלפון 0505752535 הערה …" at bounding box center [346, 166] width 258 height 143
click at [442, 224] on input "טלפון נוסף" at bounding box center [439, 222] width 55 height 9
paste input "0505752535"
type input "0505752535"
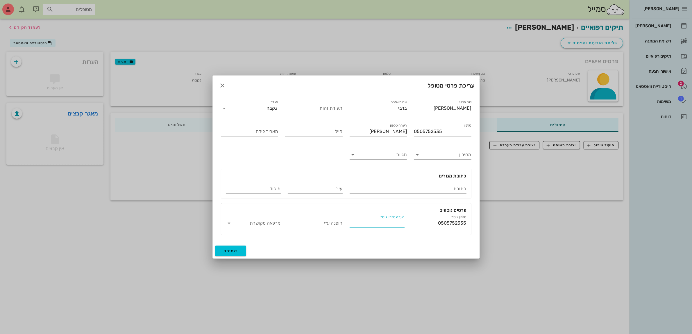
click at [387, 221] on input "הערה טלפון נוסף" at bounding box center [377, 222] width 55 height 9
type input "[PERSON_NAME]"
drag, startPoint x: 446, startPoint y: 132, endPoint x: 358, endPoint y: 139, distance: 89.0
click at [358, 139] on div "שם פרטי [PERSON_NAME] שם משפחה ברבי תעודת זהות מגדר נקבה טלפון 0505752535 הערה …" at bounding box center [346, 166] width 258 height 143
drag, startPoint x: 379, startPoint y: 129, endPoint x: 415, endPoint y: 128, distance: 35.2
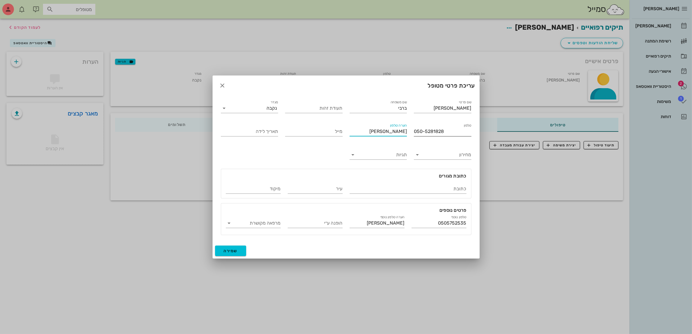
click at [415, 128] on div "שם פרטי [PERSON_NAME] שם משפחה ברבי תעודת זהות מגדר נקבה טלפון 050-5281828 הערה…" at bounding box center [346, 166] width 258 height 143
type input "050-528182"
drag, startPoint x: 396, startPoint y: 133, endPoint x: 445, endPoint y: 134, distance: 49.7
click at [444, 134] on div "שם פרטי [PERSON_NAME] שם משפחה ברבי תעודת זהות מגדר נקבה טלפון 050-528182 הערה …" at bounding box center [346, 166] width 258 height 143
click at [451, 131] on input "050-528182" at bounding box center [443, 131] width 58 height 9
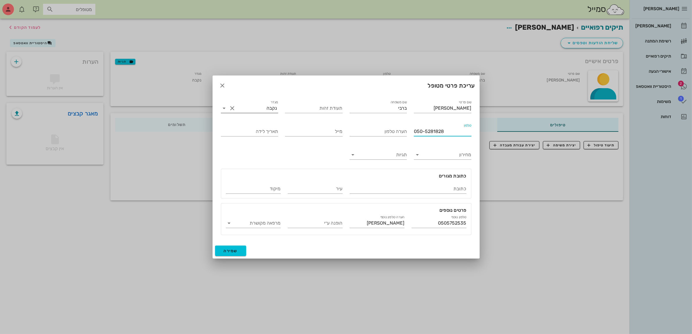
type input "050-5281828"
click at [254, 106] on input "מגדר" at bounding box center [252, 107] width 30 height 9
click at [262, 112] on div "זכר" at bounding box center [250, 113] width 48 height 6
click at [234, 250] on span "שמירה" at bounding box center [231, 250] width 14 height 5
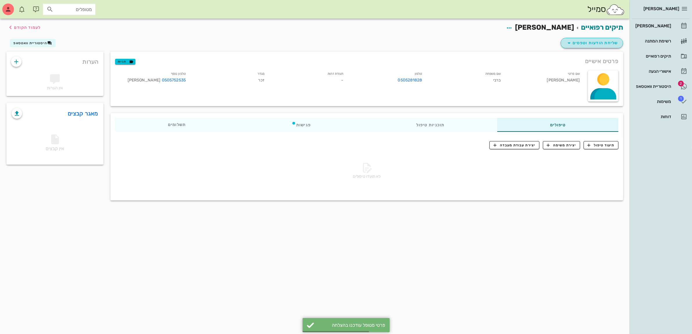
click at [592, 42] on span "שליחת הודעות וטפסים" at bounding box center [592, 43] width 53 height 7
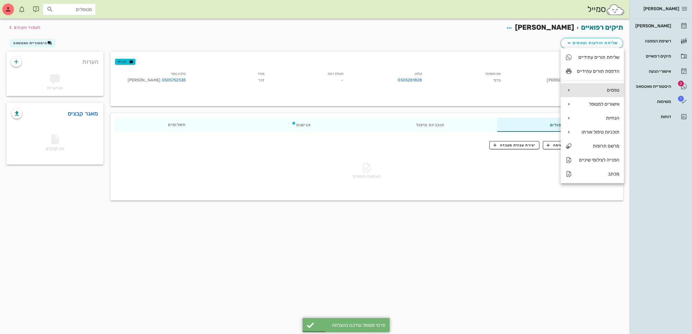
click at [606, 90] on div "טפסים" at bounding box center [598, 90] width 42 height 6
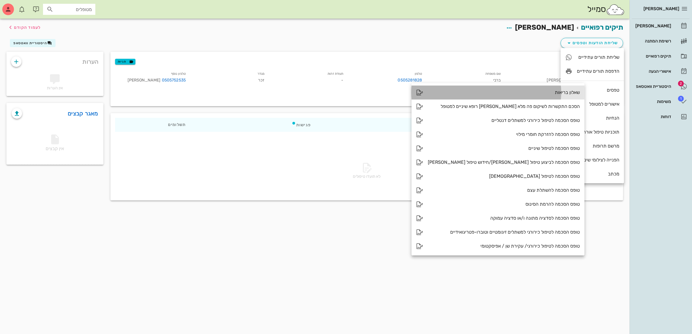
click at [544, 92] on div "שאלון בריאות" at bounding box center [504, 93] width 152 height 6
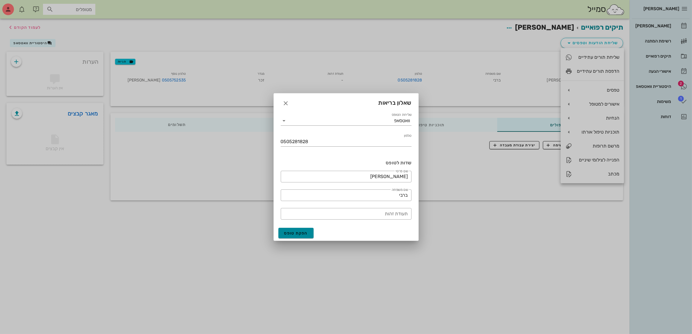
click at [300, 233] on span "הפקת טופס" at bounding box center [296, 233] width 24 height 5
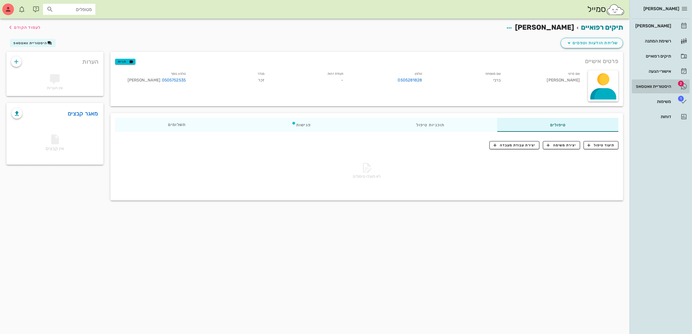
click at [640, 85] on div "היסטוריית וואטסאפ" at bounding box center [652, 86] width 37 height 5
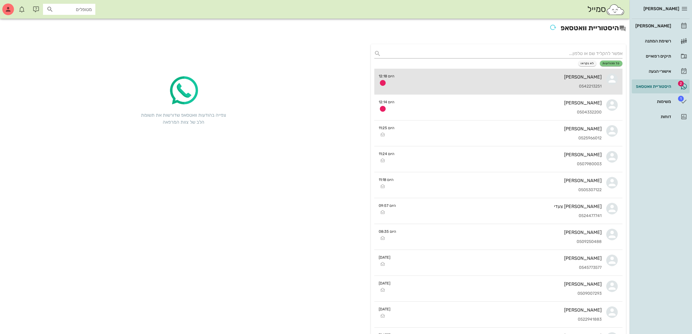
click at [517, 77] on div "[PERSON_NAME]" at bounding box center [500, 77] width 203 height 6
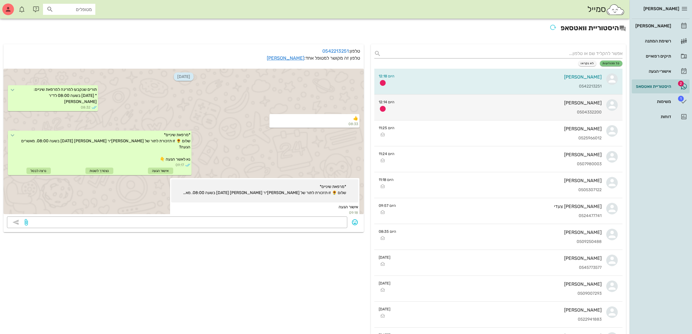
scroll to position [131, 0]
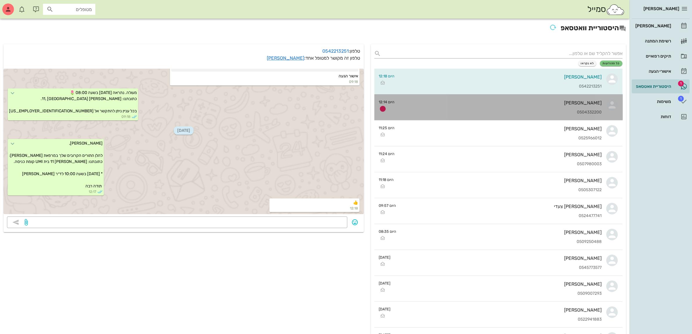
click at [525, 107] on div "[PERSON_NAME] 0504332200" at bounding box center [500, 107] width 203 height 26
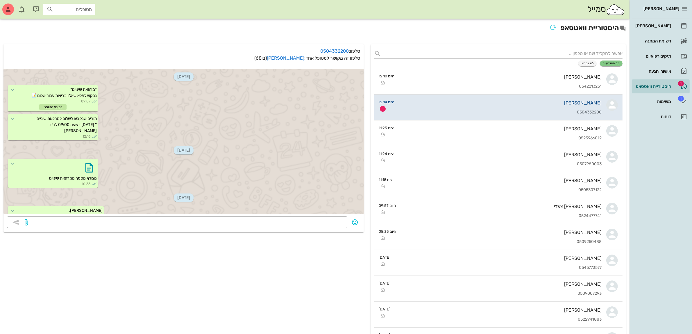
scroll to position [241, 0]
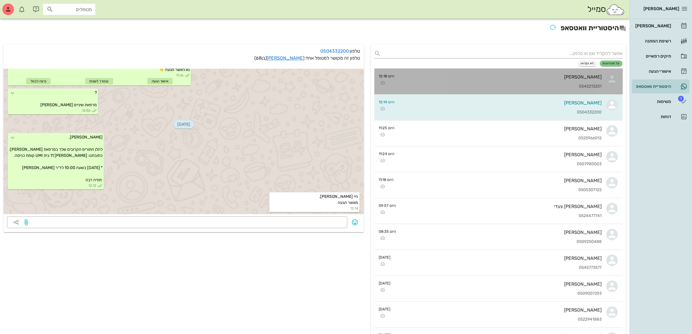
click at [586, 78] on div "[PERSON_NAME]" at bounding box center [500, 77] width 203 height 6
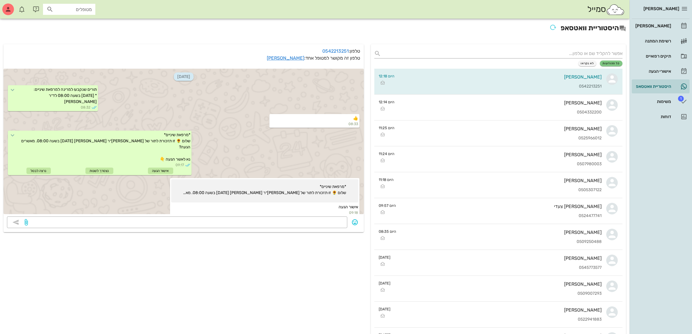
scroll to position [131, 0]
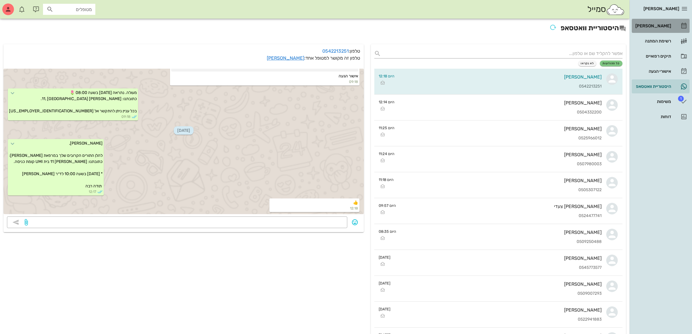
click at [653, 24] on div "[PERSON_NAME]" at bounding box center [652, 26] width 37 height 5
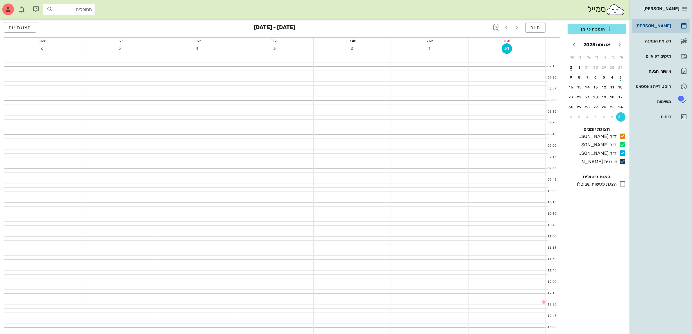
click at [653, 24] on div "[PERSON_NAME]" at bounding box center [652, 26] width 37 height 5
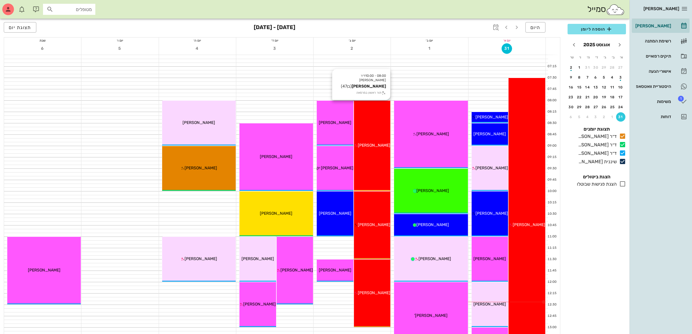
click at [373, 125] on div "08:00 - 10:00 ד״ר ג׳[PERSON_NAME] [PERSON_NAME] (בן 47 ) תור ראשון במרפאה [PERS…" at bounding box center [372, 146] width 37 height 90
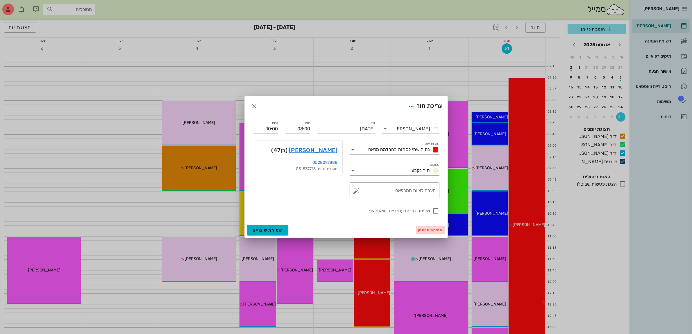
click at [431, 230] on span "מחיקה מהיומן" at bounding box center [430, 230] width 25 height 4
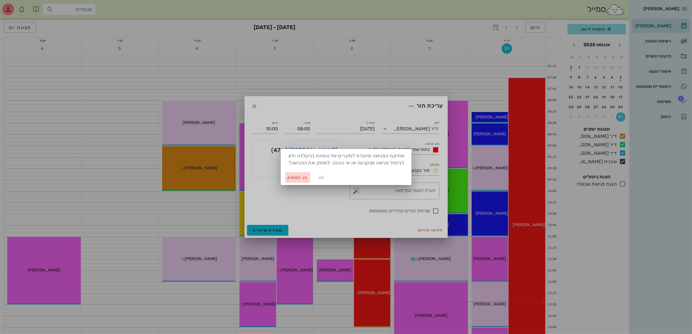
click at [297, 176] on span "כן. למחוק" at bounding box center [298, 177] width 20 height 5
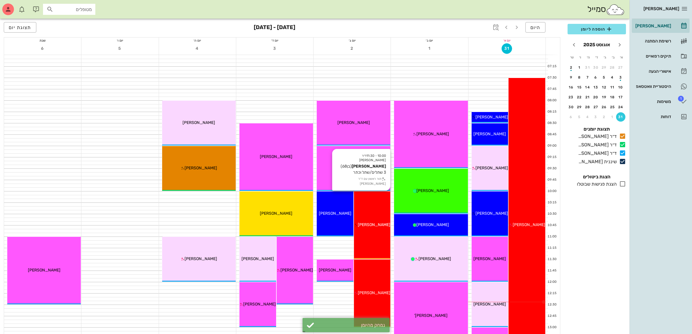
click at [367, 198] on div "10:00 - 11:30 ד״ר ג׳[PERSON_NAME] [PERSON_NAME] (בן 68 ) 3 שתלים/שתל וכתר תור ר…" at bounding box center [372, 224] width 37 height 67
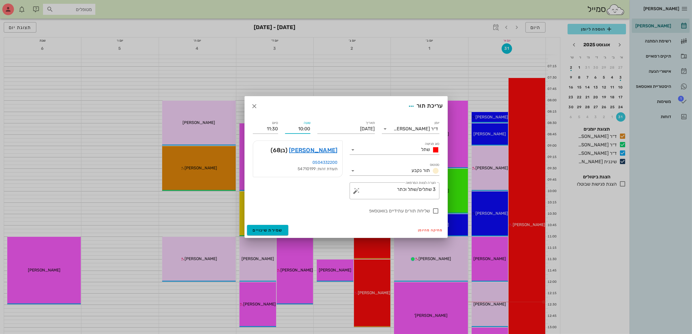
click at [301, 129] on input "10:00" at bounding box center [297, 128] width 25 height 9
click at [298, 137] on div "09:30" at bounding box center [298, 139] width 16 height 5
type input "09:30"
type input "11:00"
click at [268, 228] on span "שמירת שינויים" at bounding box center [268, 230] width 30 height 5
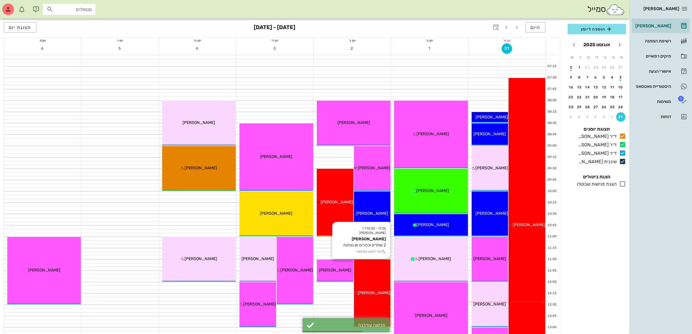
click at [369, 273] on div "11:30 - 13:00 ד״ר ג׳[PERSON_NAME] [PERSON_NAME] 2 שתלים וכתרים שן טוחנת תור ראש…" at bounding box center [372, 292] width 37 height 67
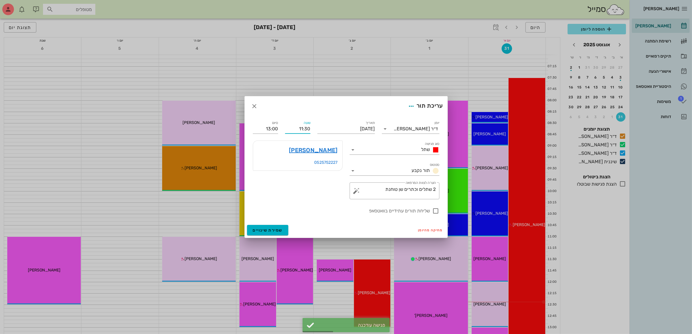
click at [303, 128] on input "11:30" at bounding box center [297, 128] width 25 height 9
click at [300, 139] on div "11:00" at bounding box center [298, 139] width 16 height 5
type input "11:00"
click at [275, 130] on input "12:30" at bounding box center [265, 128] width 25 height 9
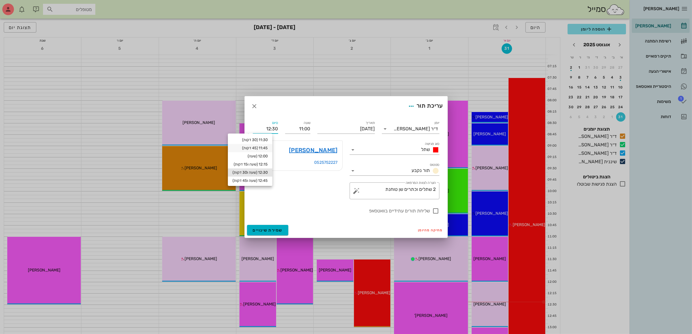
scroll to position [15, 0]
click at [265, 181] on div "13:00 (2 שעות)" at bounding box center [250, 181] width 35 height 5
type input "13:00"
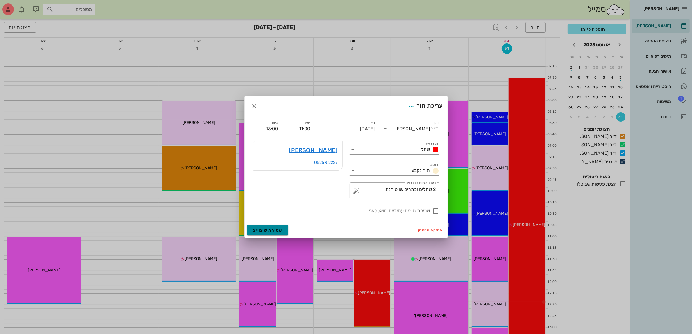
click at [268, 228] on span "שמירת שינויים" at bounding box center [268, 230] width 30 height 5
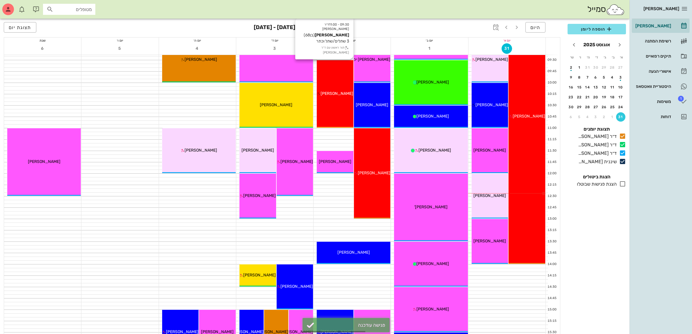
scroll to position [109, 0]
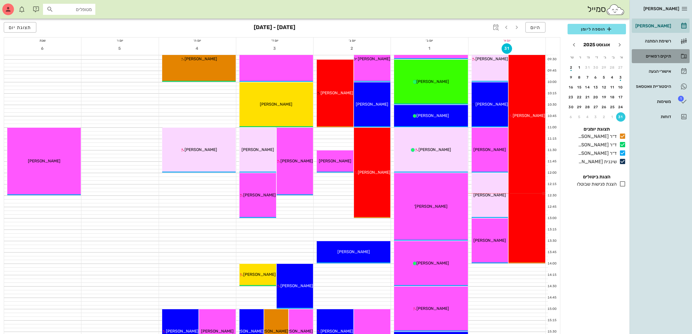
click at [656, 52] on div "תיקים רפואיים" at bounding box center [652, 55] width 37 height 9
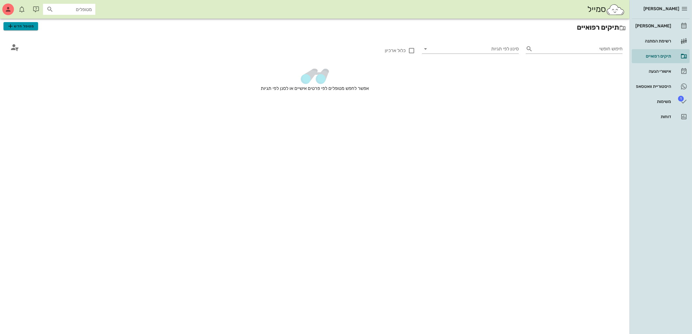
click at [25, 26] on span "מטופל חדש" at bounding box center [20, 26] width 27 height 7
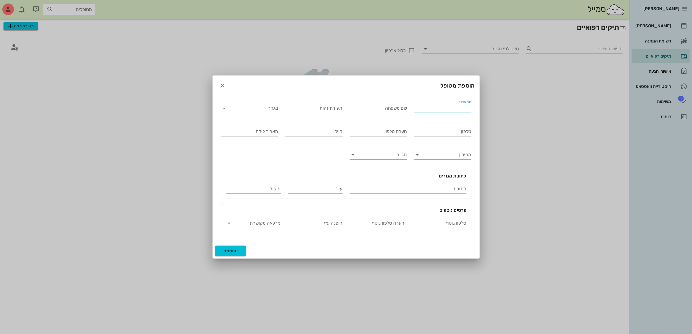
click at [441, 111] on input "שם פרטי" at bounding box center [443, 107] width 58 height 9
type input "[PERSON_NAME]"
click at [395, 108] on input "שם משפחה" at bounding box center [379, 107] width 58 height 9
type input "[PERSON_NAME]"
click at [261, 109] on input "מגדר" at bounding box center [254, 107] width 48 height 9
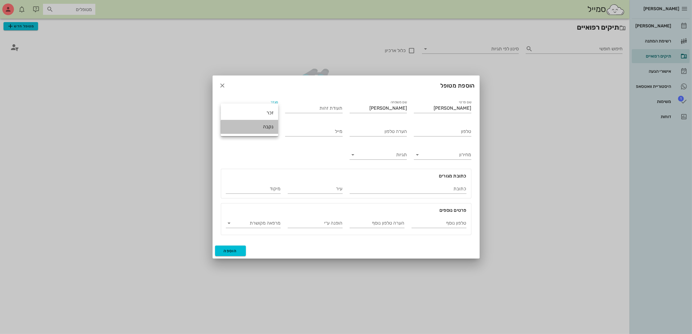
click at [267, 126] on div "נקבה" at bounding box center [250, 127] width 48 height 6
click at [435, 132] on input "טלפון" at bounding box center [443, 131] width 58 height 9
click at [372, 132] on input "הערה טלפון" at bounding box center [379, 131] width 58 height 9
type input "[PERSON_NAME] הבת שלה"
click at [433, 127] on input "טלפון" at bounding box center [443, 131] width 58 height 9
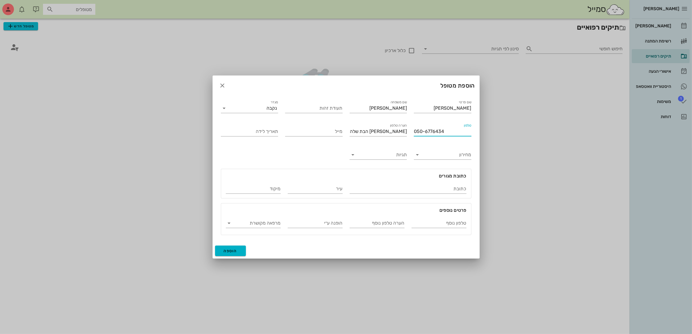
type input "050-6776434"
click at [229, 251] on span "הוספה" at bounding box center [231, 250] width 14 height 5
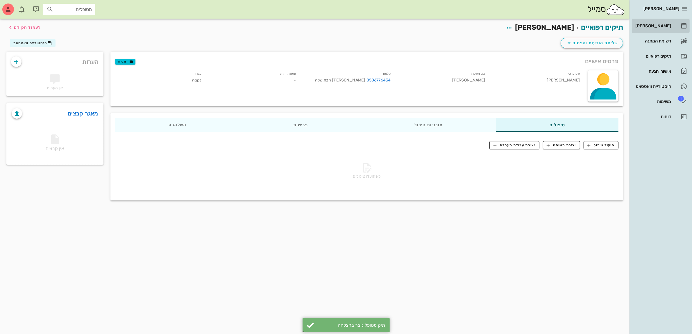
click at [653, 24] on div "[PERSON_NAME]" at bounding box center [652, 26] width 37 height 5
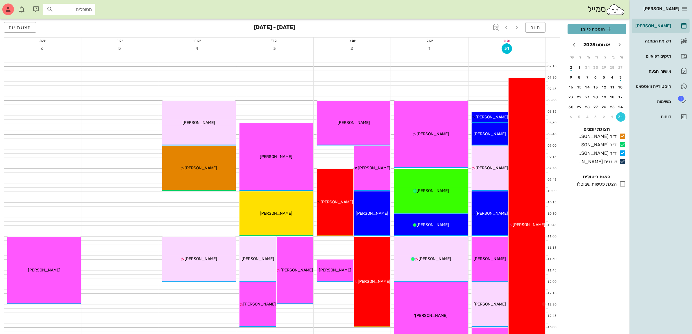
click at [582, 28] on span "הוספה ליומן" at bounding box center [596, 29] width 49 height 7
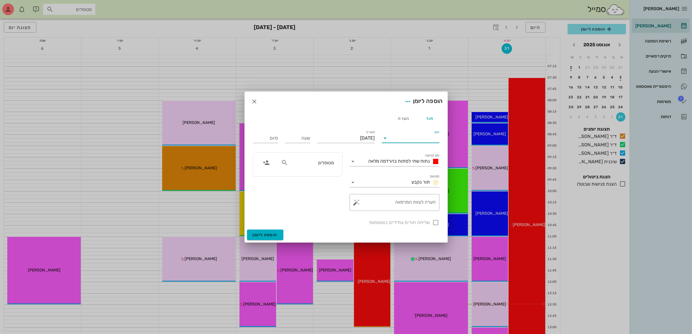
click at [398, 137] on input "יומן" at bounding box center [414, 137] width 49 height 9
click at [419, 169] on div "ד״ר [PERSON_NAME]" at bounding box center [412, 171] width 51 height 6
click at [414, 159] on span "נתוח שתי לסתות בהרדמה מלאה" at bounding box center [400, 161] width 62 height 6
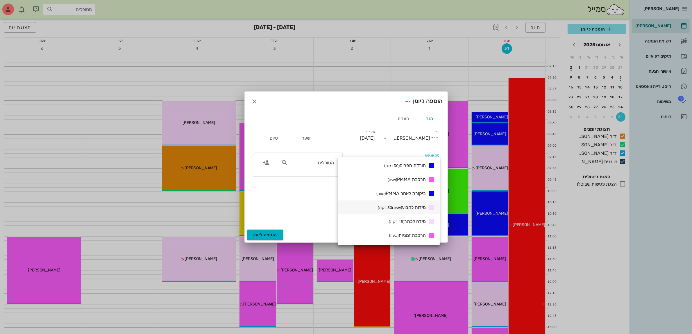
scroll to position [145, 0]
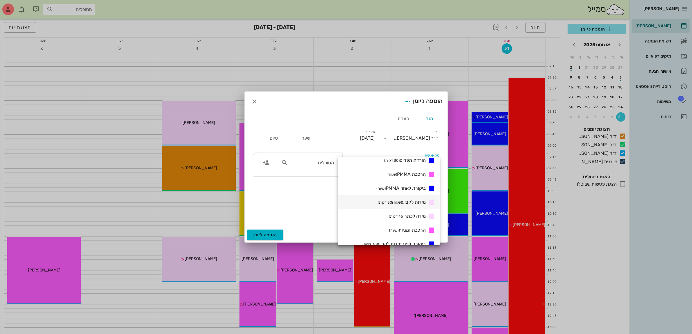
click at [409, 200] on span "מידות לקבוע (שעה ו30 דקות)" at bounding box center [402, 202] width 48 height 6
type input "01:30"
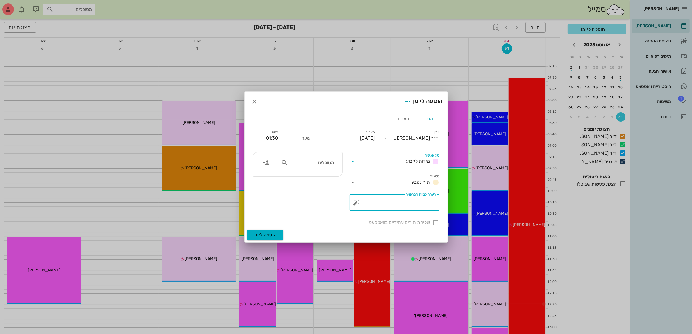
click at [414, 203] on textarea "הערה לצוות המרפאה" at bounding box center [397, 204] width 78 height 14
type textarea "מידות"
click at [331, 138] on input "[DATE]" at bounding box center [346, 137] width 58 height 9
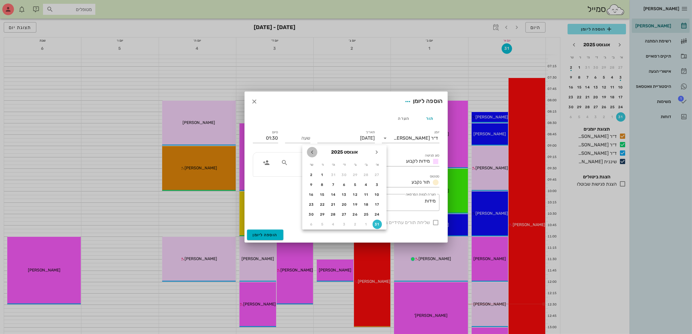
click at [312, 152] on icon "חודש הבא" at bounding box center [312, 152] width 7 height 7
click at [354, 173] on div "2" at bounding box center [355, 175] width 9 height 4
type input "[DATE]"
click at [301, 138] on input "שעה" at bounding box center [297, 137] width 25 height 9
type input "12:30"
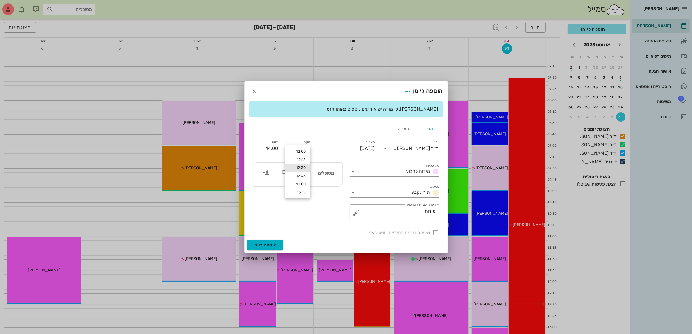
click at [284, 106] on form "הוספה ליומן [PERSON_NAME], ליומן זה יש אירועים נוספים באותו הזמן תור הערה יומן …" at bounding box center [346, 166] width 203 height 171
click at [272, 147] on input "14:00" at bounding box center [265, 148] width 25 height 9
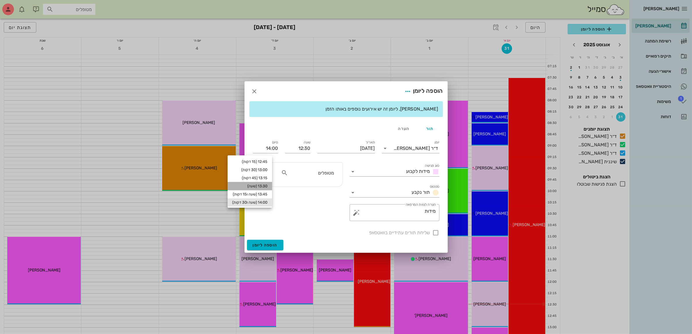
click at [268, 183] on div "13:30 (שעה)" at bounding box center [250, 186] width 44 height 8
type input "13:30"
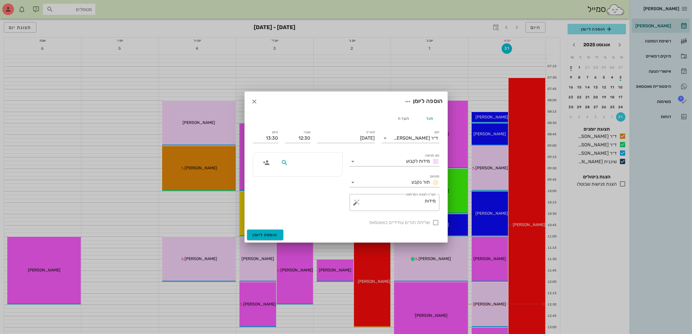
click at [305, 160] on input "text" at bounding box center [311, 163] width 45 height 8
type input "[PERSON_NAME]"
click at [311, 178] on div "[PERSON_NAME]" at bounding box center [307, 175] width 59 height 5
click at [262, 233] on span "הוספה ליומן" at bounding box center [265, 234] width 25 height 5
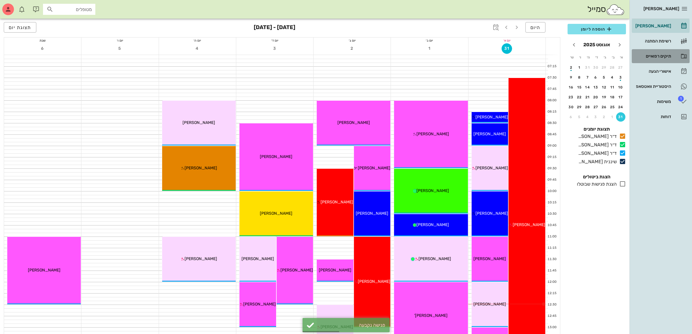
click at [658, 53] on div "תיקים רפואיים" at bounding box center [652, 55] width 37 height 9
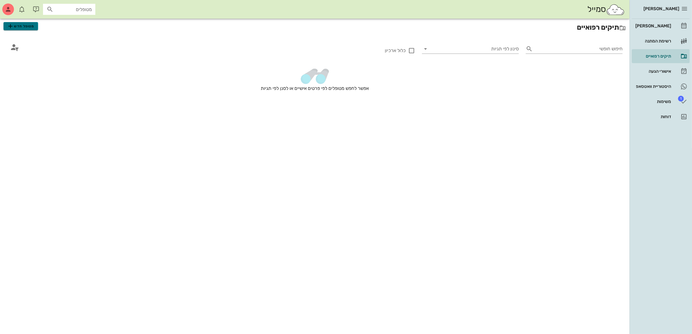
click at [30, 28] on span "מטופל חדש" at bounding box center [20, 26] width 27 height 7
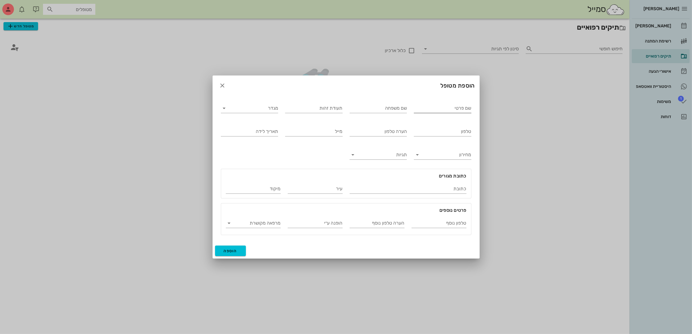
click at [447, 106] on input "שם פרטי" at bounding box center [443, 107] width 58 height 9
type input "[PERSON_NAME]"
click at [266, 110] on input "מגדר" at bounding box center [254, 107] width 48 height 9
click at [265, 126] on div "נקבה" at bounding box center [250, 127] width 48 height 6
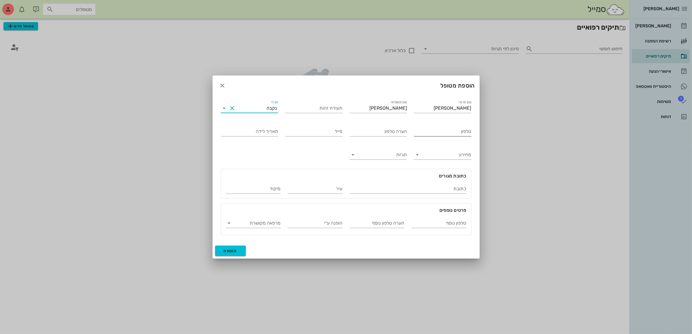
click at [435, 130] on input "טלפון" at bounding box center [443, 131] width 58 height 9
type input "052-5901774"
click at [231, 252] on span "הוספה" at bounding box center [231, 250] width 14 height 5
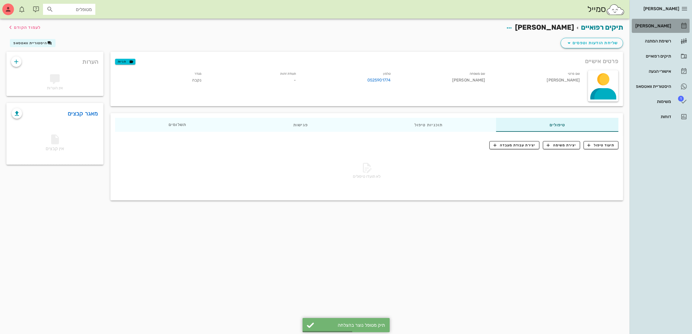
click at [657, 23] on div "[PERSON_NAME]" at bounding box center [652, 25] width 37 height 9
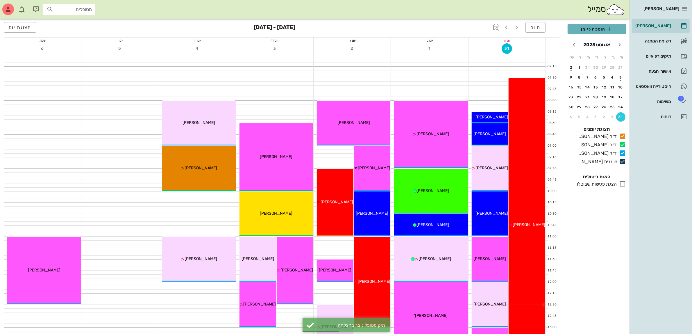
click at [589, 28] on span "הוספה ליומן" at bounding box center [596, 29] width 49 height 7
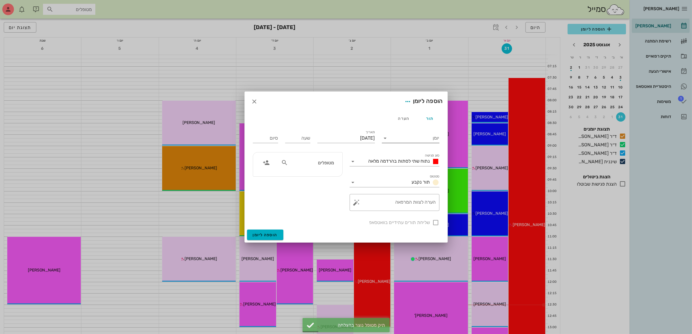
click at [410, 136] on input "יומן" at bounding box center [414, 137] width 49 height 9
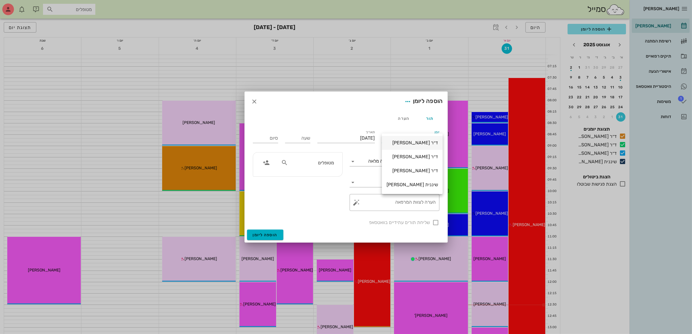
click at [415, 142] on div "ד״ר [PERSON_NAME]" at bounding box center [412, 143] width 51 height 6
click at [414, 160] on span "נתוח שתי לסתות בהרדמה מלאה" at bounding box center [400, 161] width 62 height 6
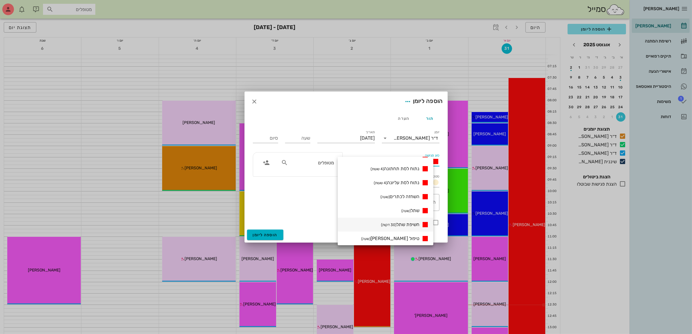
scroll to position [36, 0]
click at [419, 197] on span "שתל (שעה)" at bounding box center [410, 200] width 18 height 6
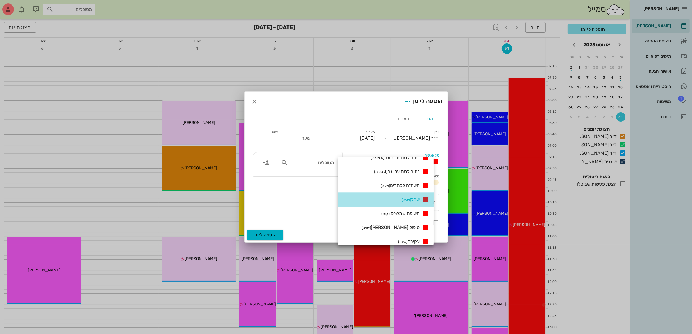
type input "01:00"
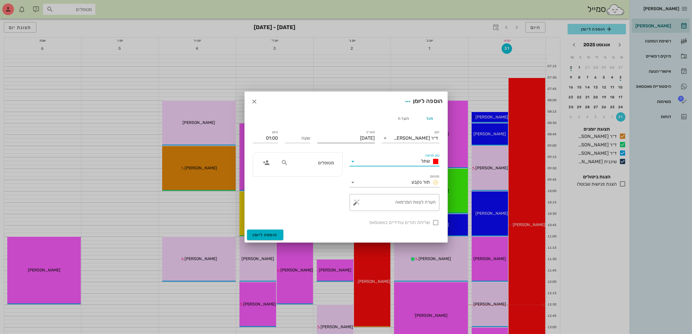
click at [342, 135] on input "[DATE]" at bounding box center [346, 137] width 58 height 9
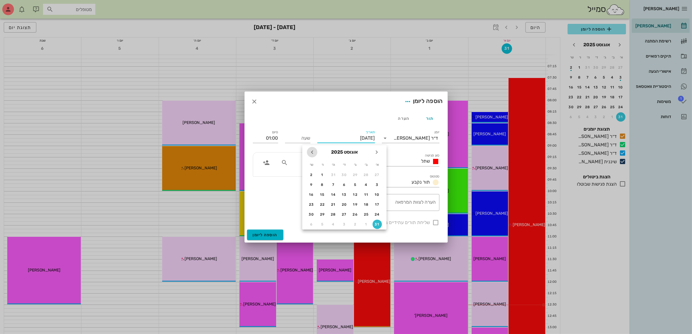
click at [310, 153] on icon "חודש הבא" at bounding box center [312, 152] width 7 height 7
click at [357, 173] on div "2" at bounding box center [355, 175] width 9 height 4
type input "[DATE]"
click at [294, 137] on input "שעה" at bounding box center [297, 137] width 25 height 9
type input "12:30"
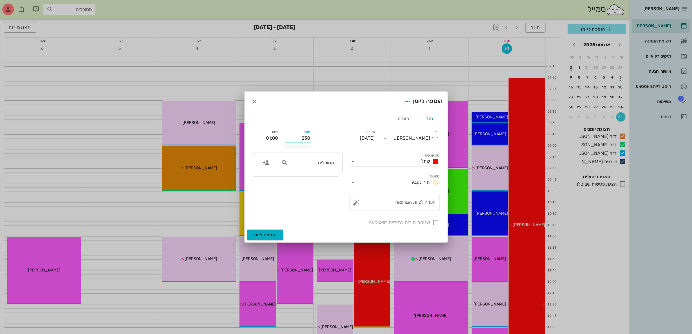
type input "13:30"
click at [280, 142] on div "סיום 13:30" at bounding box center [265, 136] width 32 height 23
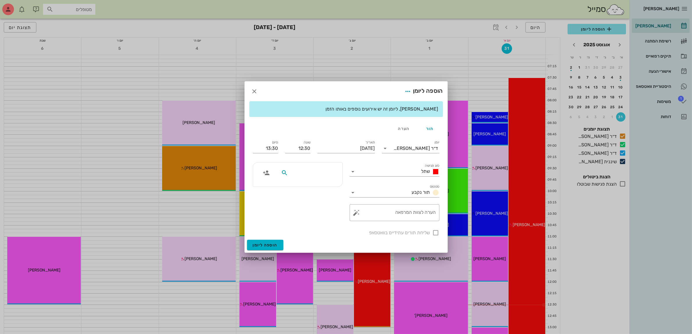
click at [318, 175] on input "text" at bounding box center [311, 173] width 45 height 8
type input "איי"
click at [320, 187] on div "[PERSON_NAME]" at bounding box center [312, 185] width 59 height 5
click at [265, 243] on span "הוספה ליומן" at bounding box center [265, 244] width 25 height 5
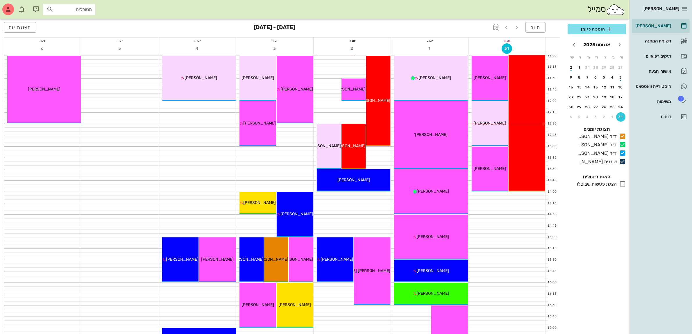
scroll to position [182, 0]
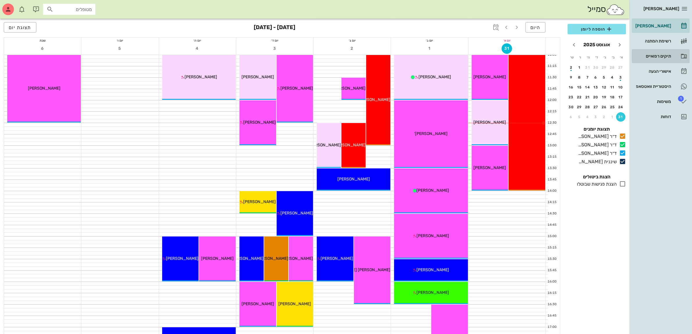
click at [664, 56] on div "תיקים רפואיים" at bounding box center [652, 56] width 37 height 5
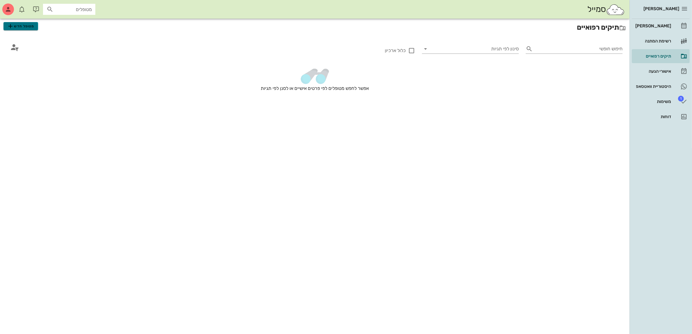
click at [34, 26] on button "מטופל חדש" at bounding box center [20, 26] width 35 height 8
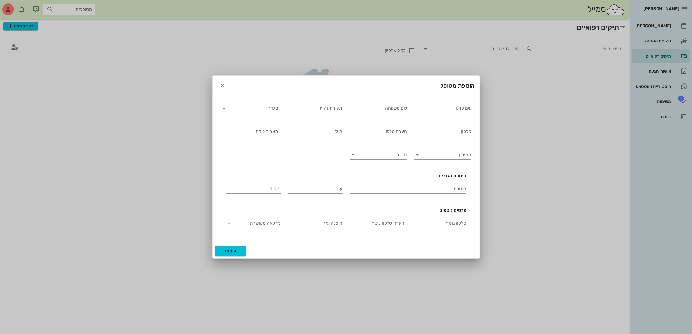
click at [442, 106] on input "שם פרטי" at bounding box center [443, 107] width 58 height 9
type input "[PERSON_NAME]"
click at [221, 85] on icon "button" at bounding box center [222, 85] width 7 height 7
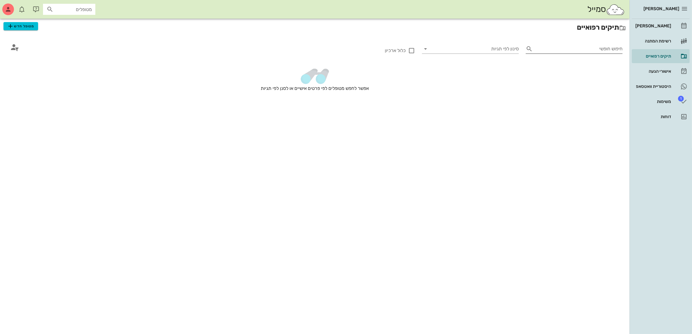
click at [559, 48] on input "חיפוש חופשי" at bounding box center [578, 48] width 87 height 9
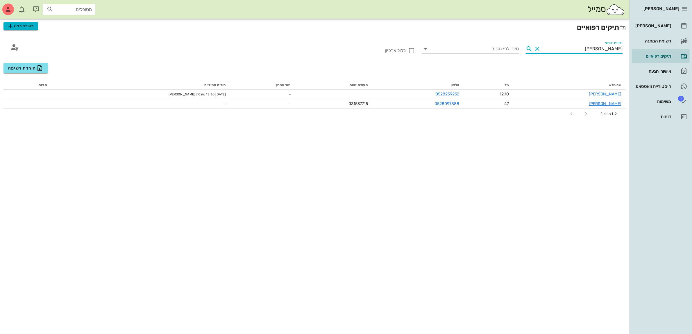
type input "[PERSON_NAME]"
click at [16, 26] on span "מטופל חדש" at bounding box center [20, 26] width 27 height 7
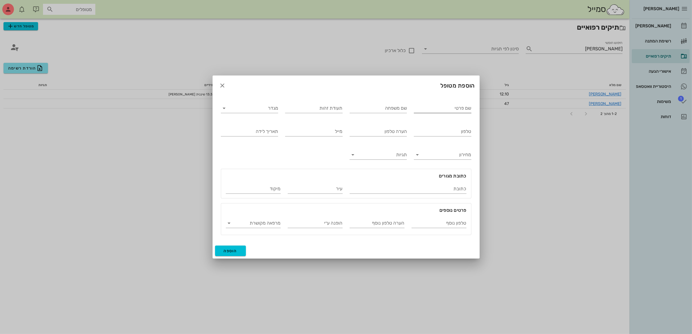
click at [422, 110] on input "שם פרטי" at bounding box center [443, 107] width 58 height 9
click at [265, 109] on input "מגדר" at bounding box center [254, 107] width 48 height 9
click at [265, 114] on div "זכר" at bounding box center [250, 113] width 48 height 6
click at [441, 132] on input "טלפון" at bounding box center [443, 131] width 58 height 9
click at [231, 251] on span "הוספה" at bounding box center [231, 250] width 14 height 5
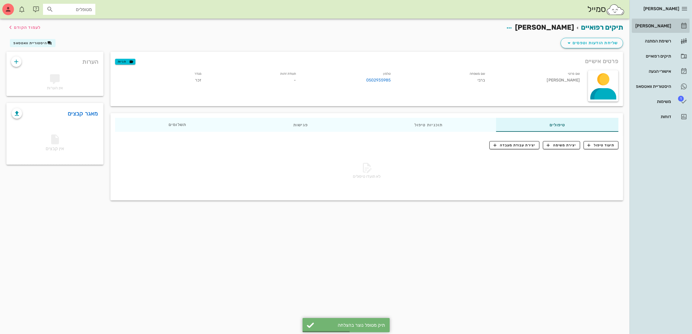
click at [664, 25] on div "[PERSON_NAME]" at bounding box center [652, 26] width 37 height 5
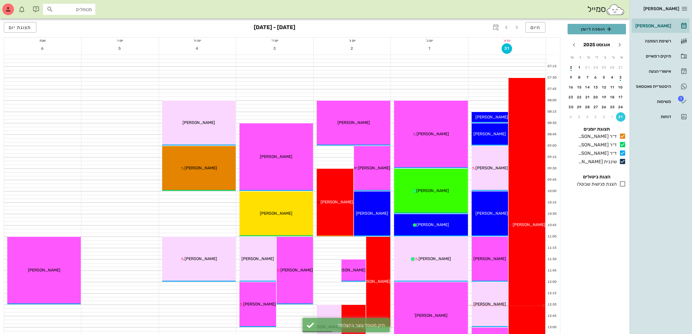
click at [596, 28] on span "הוספה ליומן" at bounding box center [596, 29] width 49 height 7
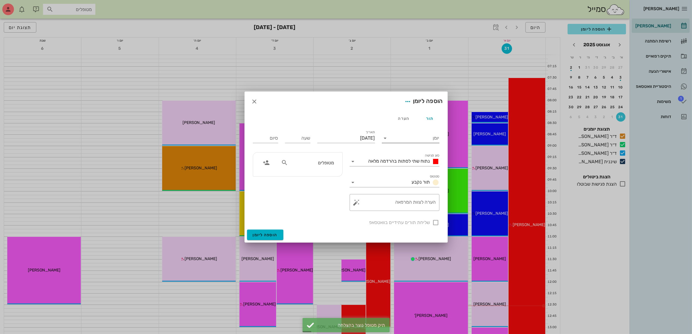
click at [404, 136] on input "יומן" at bounding box center [414, 137] width 49 height 9
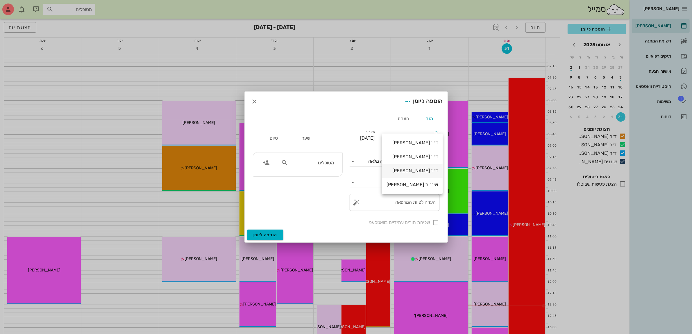
click at [415, 172] on div "ד״ר [PERSON_NAME]" at bounding box center [412, 171] width 51 height 6
click at [410, 158] on div "נתוח שתי לסתות בהרדמה מלאה" at bounding box center [402, 161] width 73 height 7
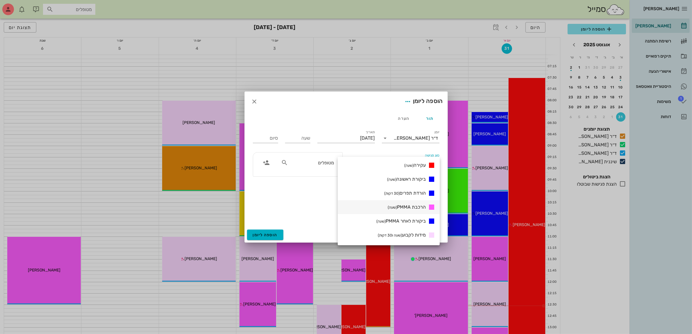
scroll to position [109, 0]
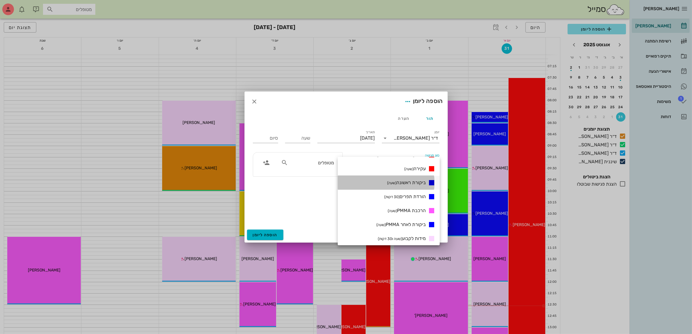
click at [409, 177] on div "ביקורת ראשונה (שעה)" at bounding box center [389, 183] width 102 height 14
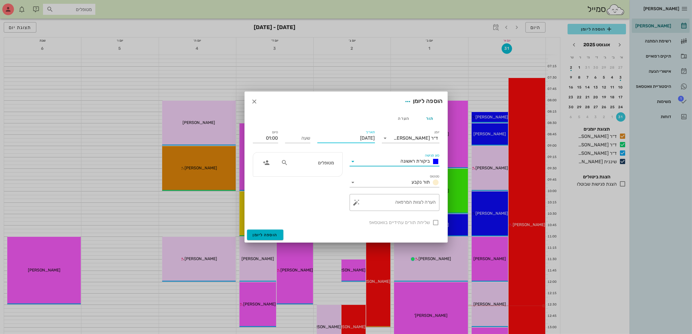
click at [359, 139] on input "[DATE]" at bounding box center [346, 137] width 58 height 9
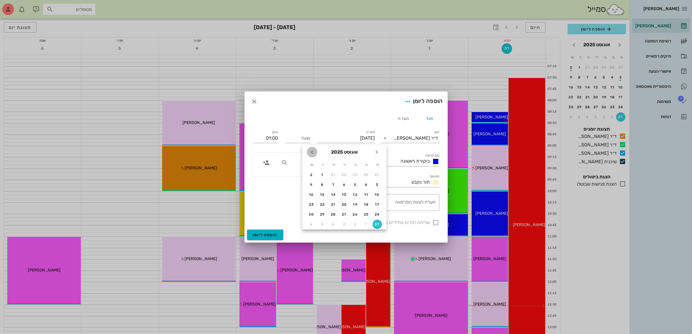
click at [310, 150] on icon "חודש הבא" at bounding box center [312, 152] width 7 height 7
click at [353, 174] on div "2" at bounding box center [355, 175] width 9 height 4
click at [304, 140] on input "שעה" at bounding box center [297, 137] width 25 height 9
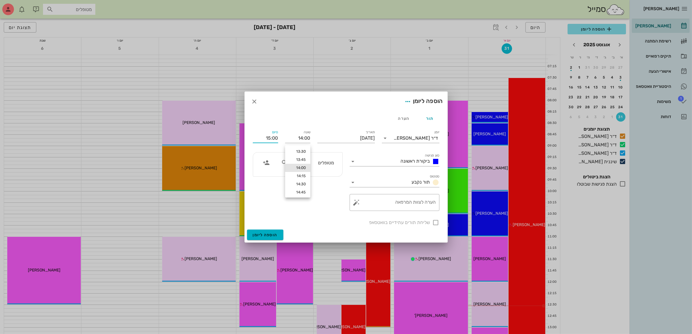
click at [265, 137] on input "15:00" at bounding box center [265, 137] width 25 height 9
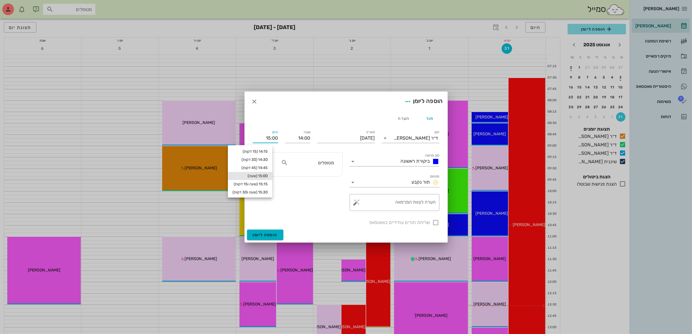
click at [326, 163] on input "מטופלים" at bounding box center [311, 163] width 45 height 8
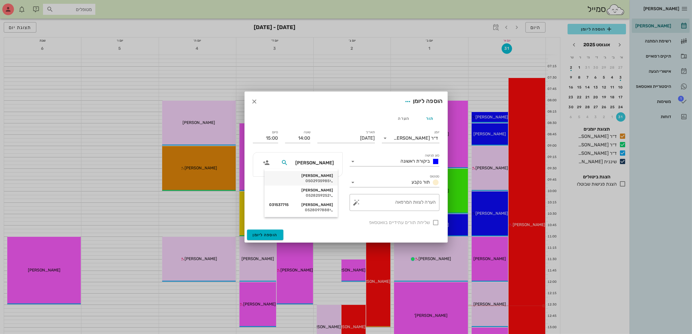
click at [322, 178] on div "0502935985" at bounding box center [301, 180] width 64 height 5
click at [403, 204] on textarea "הערה לצוות המרפאה" at bounding box center [397, 204] width 78 height 14
click at [333, 105] on div "הוספה ליומן" at bounding box center [346, 102] width 203 height 20
click at [263, 234] on span "הוספה ליומן" at bounding box center [265, 234] width 25 height 5
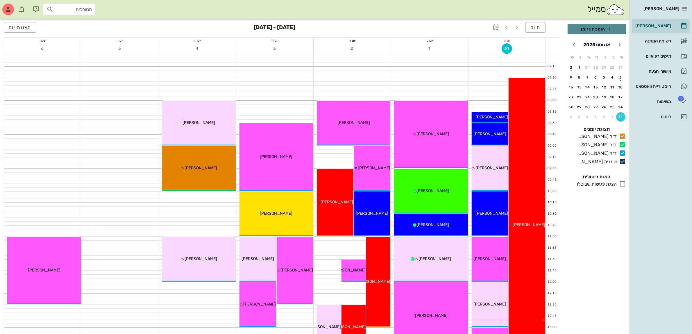
click at [587, 26] on span "הוספה ליומן" at bounding box center [596, 29] width 49 height 7
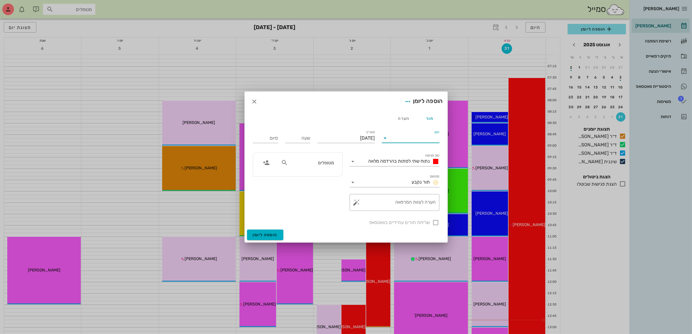
click at [400, 137] on input "יומן" at bounding box center [414, 137] width 49 height 9
click at [410, 169] on div "ד״ר [PERSON_NAME]" at bounding box center [412, 171] width 51 height 6
click at [408, 160] on span "נתוח שתי לסתות בהרדמה מלאה" at bounding box center [400, 161] width 62 height 6
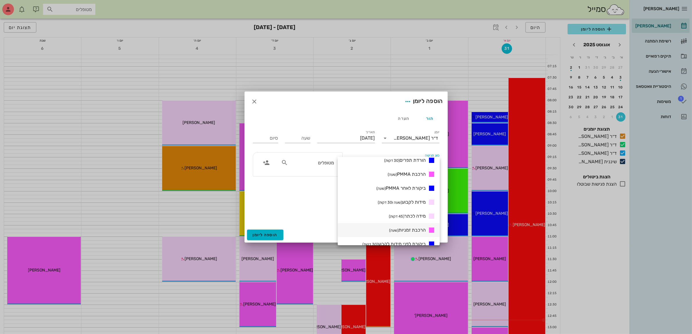
scroll to position [182, 0]
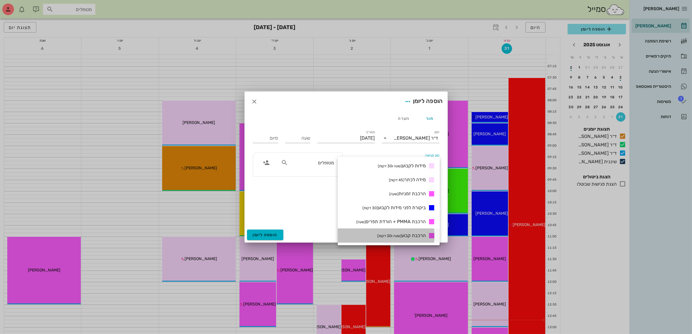
click at [403, 233] on span "הרכבת קבוע (שעה ו30 דקות)" at bounding box center [401, 236] width 49 height 6
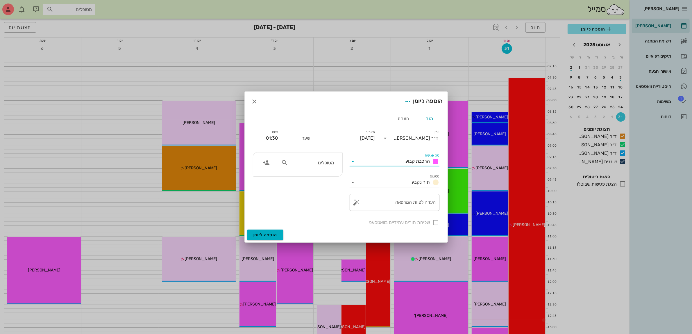
click at [299, 140] on input "שעה" at bounding box center [297, 137] width 25 height 9
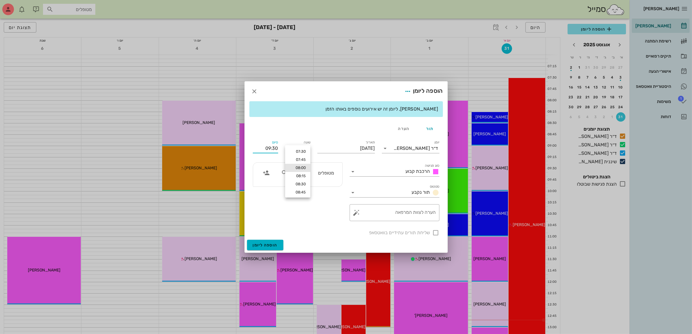
click at [262, 135] on div "[PERSON_NAME], ליומן זה יש אירועים נוספים באותו הזמן תור הערה יומן ד״ר [PERSON_…" at bounding box center [346, 170] width 203 height 138
click at [310, 175] on input "text" at bounding box center [311, 173] width 45 height 8
click at [320, 186] on div "[PERSON_NAME] צעדי" at bounding box center [315, 185] width 64 height 5
click at [355, 146] on input "[DATE]" at bounding box center [346, 148] width 58 height 9
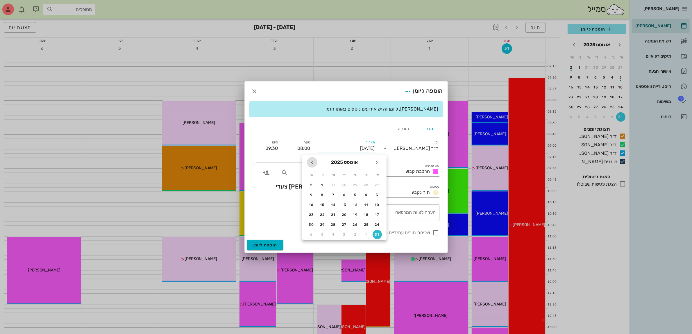
click at [311, 162] on icon "חודש הבא" at bounding box center [312, 162] width 7 height 7
click at [366, 193] on div "8" at bounding box center [366, 195] width 9 height 4
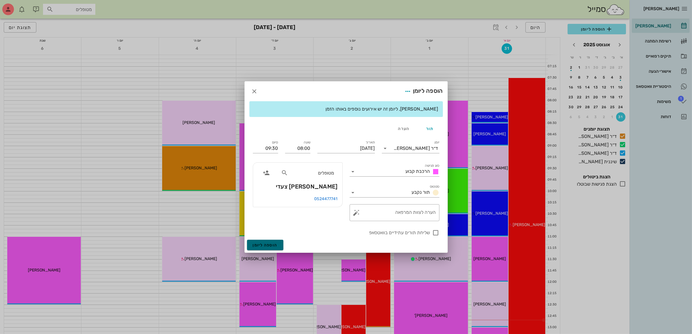
click at [273, 245] on span "הוספה ליומן" at bounding box center [265, 244] width 25 height 5
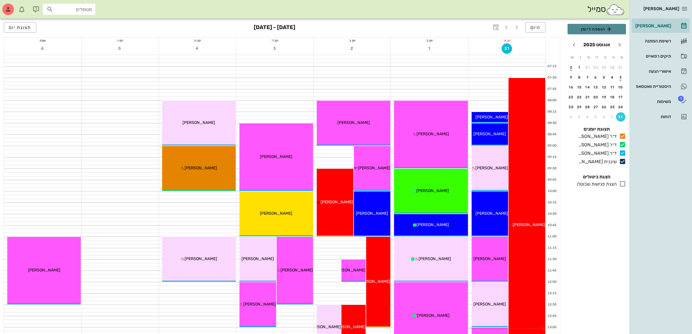
click at [584, 31] on span "הוספה ליומן" at bounding box center [596, 29] width 49 height 7
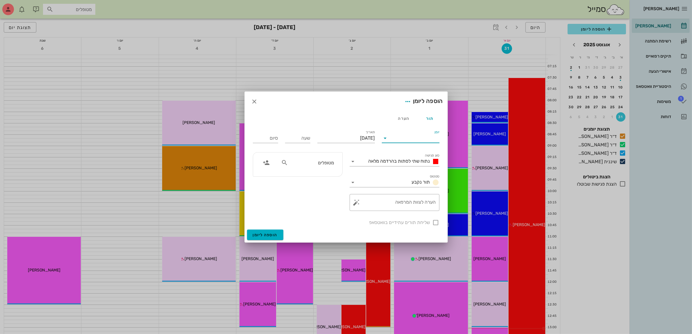
click at [400, 137] on input "יומן" at bounding box center [414, 137] width 49 height 9
click at [408, 169] on div "ד״ר [PERSON_NAME]" at bounding box center [412, 171] width 51 height 6
click at [405, 159] on span "נתוח שתי לסתות בהרדמה מלאה" at bounding box center [400, 161] width 62 height 6
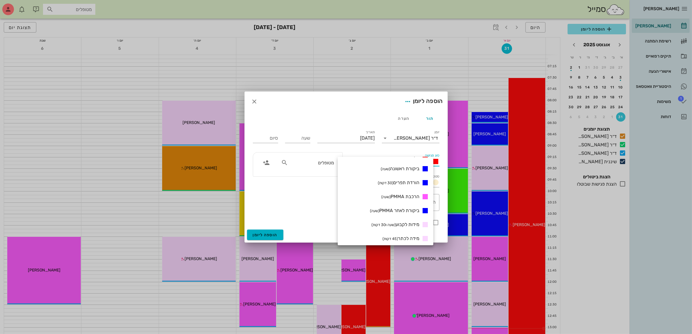
scroll to position [145, 0]
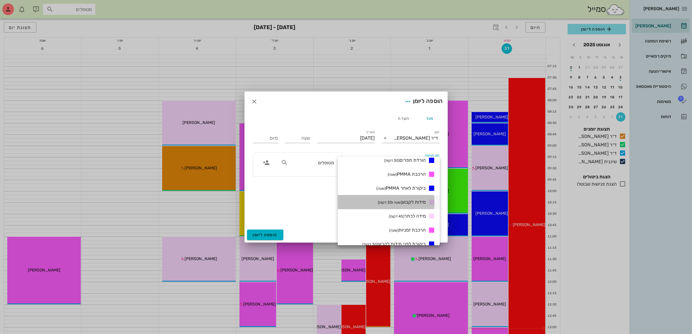
click at [411, 201] on span "מידות לקבוע (שעה ו30 דקות)" at bounding box center [402, 202] width 48 height 6
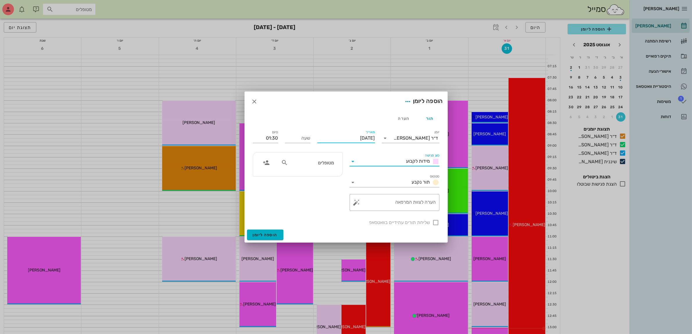
click at [358, 137] on input "[DATE]" at bounding box center [346, 137] width 58 height 9
click at [312, 153] on icon "חודש הבא" at bounding box center [312, 152] width 7 height 7
click at [345, 173] on div "3" at bounding box center [344, 175] width 9 height 4
click at [300, 138] on input "שעה" at bounding box center [297, 137] width 25 height 9
click at [264, 135] on div "תור הערה יומן ד״ר [PERSON_NAME] סוג פגישה מידות לקבוע סטטוס תור נקבע תאריך [DAT…" at bounding box center [346, 170] width 203 height 118
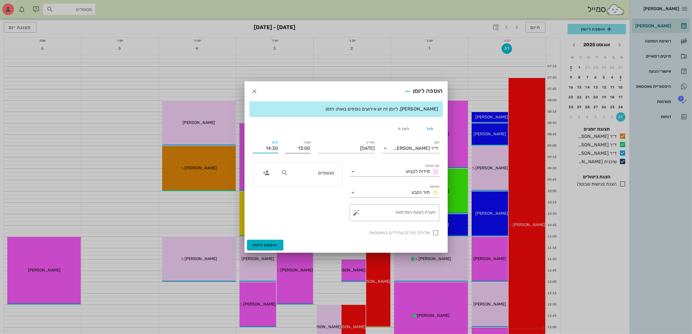
drag, startPoint x: 272, startPoint y: 148, endPoint x: 304, endPoint y: 151, distance: 32.1
click at [304, 151] on div "יומן ד״ר [PERSON_NAME] סוג פגישה מידות לקבוע סטטוס תור נקבע תאריך [DATE] שעה 13…" at bounding box center [346, 187] width 194 height 104
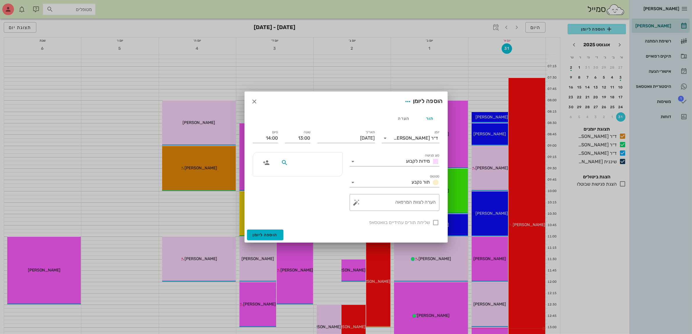
click at [308, 162] on input "text" at bounding box center [311, 163] width 45 height 8
click at [315, 181] on div "0505281828" at bounding box center [303, 180] width 64 height 5
click at [433, 221] on div at bounding box center [436, 222] width 10 height 10
click at [399, 204] on textarea "הערה לצוות המרפאה" at bounding box center [397, 204] width 78 height 14
click at [269, 235] on span "הוספה ליומן" at bounding box center [265, 234] width 25 height 5
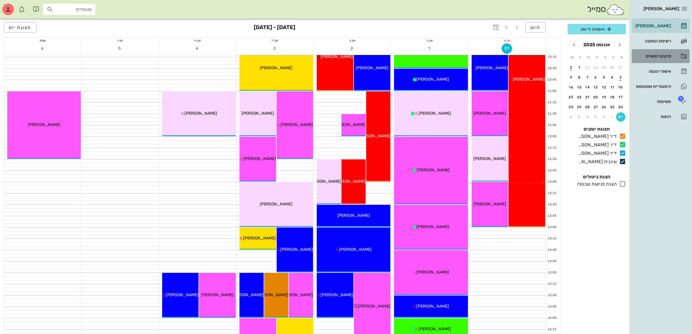
click at [651, 55] on div "תיקים רפואיים" at bounding box center [652, 56] width 37 height 5
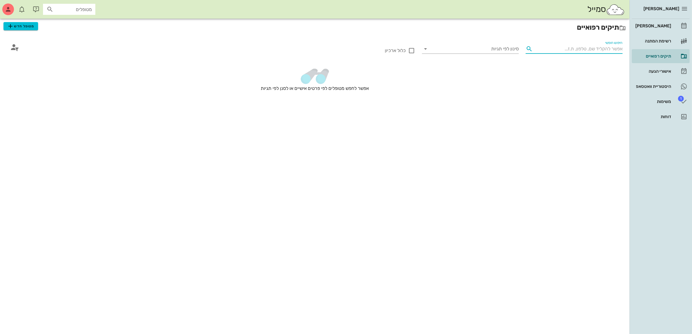
click at [557, 45] on input "חיפוש חופשי" at bounding box center [578, 48] width 87 height 9
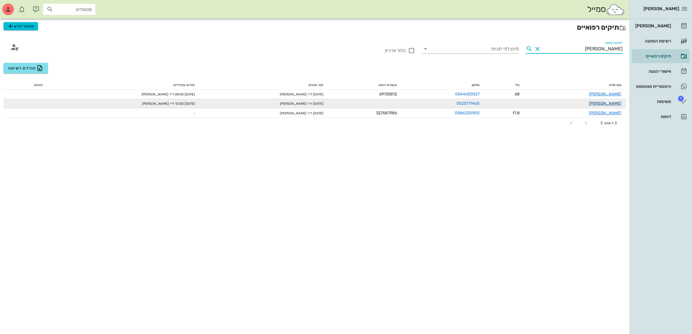
click at [614, 103] on link "[PERSON_NAME]" at bounding box center [605, 103] width 33 height 5
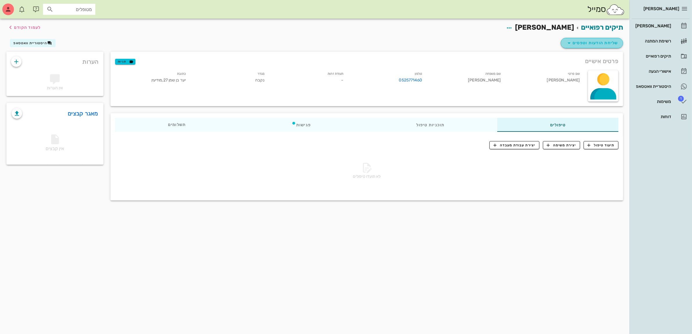
click at [596, 43] on span "שליחת הודעות וטפסים" at bounding box center [592, 43] width 53 height 7
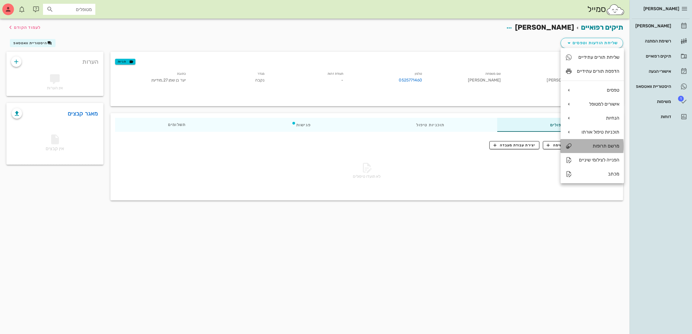
click at [604, 143] on div "מרשם תרופות" at bounding box center [598, 146] width 42 height 6
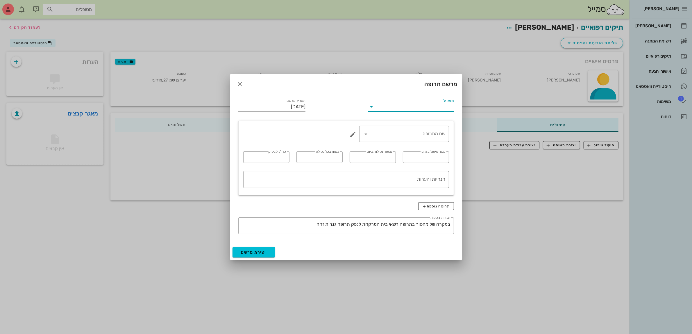
click at [397, 103] on input "מופק ע"י" at bounding box center [415, 106] width 78 height 9
click at [428, 139] on div "ד״ר [PERSON_NAME]" at bounding box center [411, 139] width 76 height 6
click at [421, 155] on input "משך טיפול בימים" at bounding box center [425, 156] width 39 height 9
click at [418, 136] on input "שם התרופה" at bounding box center [408, 133] width 75 height 9
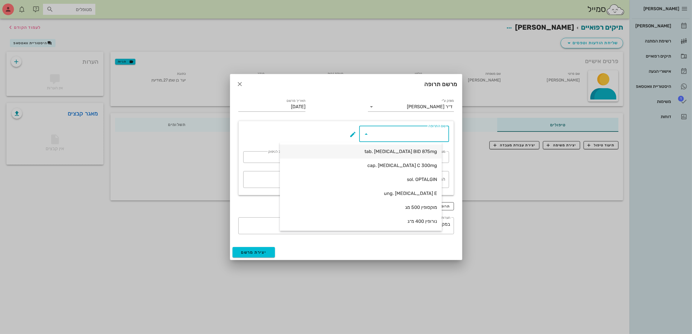
click at [408, 149] on div "tab. [MEDICAL_DATA] BID 875mg" at bounding box center [361, 152] width 153 height 6
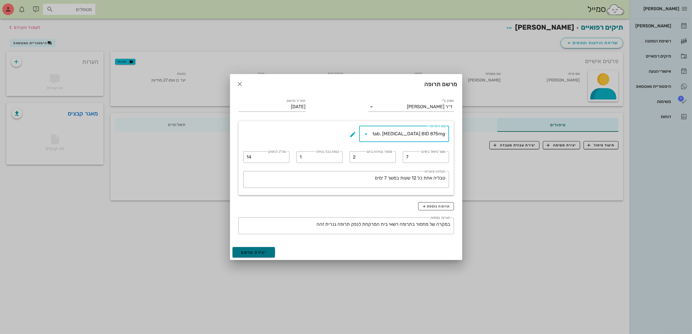
click at [255, 249] on button "יצירת מרשם" at bounding box center [254, 252] width 43 height 10
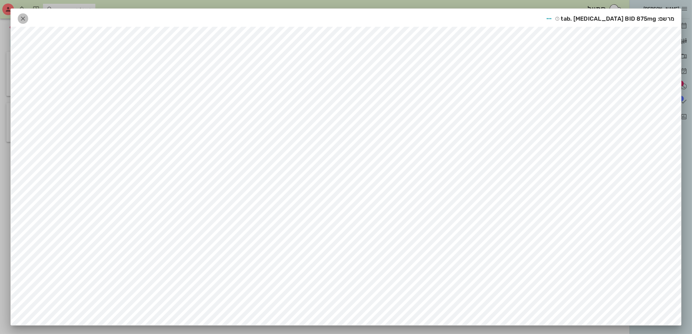
click at [24, 16] on icon "button" at bounding box center [22, 18] width 7 height 7
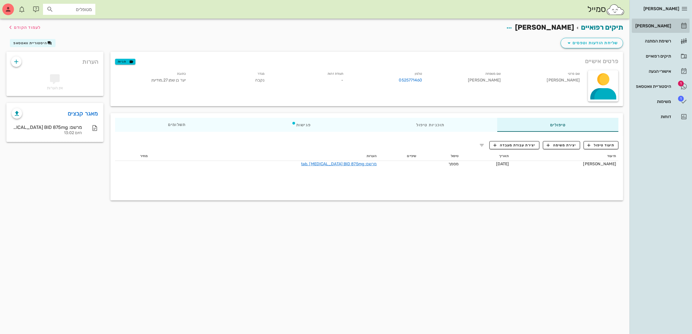
click at [656, 24] on div "[PERSON_NAME]" at bounding box center [652, 26] width 37 height 5
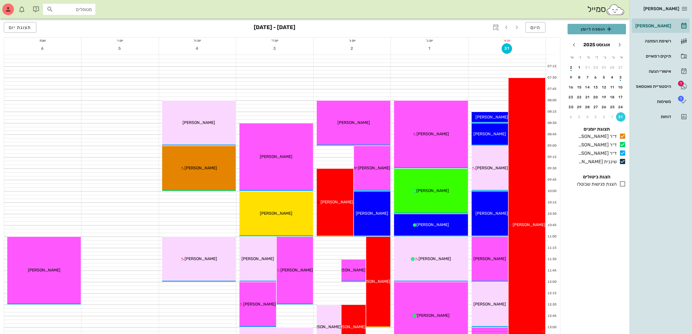
click at [593, 28] on span "הוספה ליומן" at bounding box center [596, 29] width 49 height 7
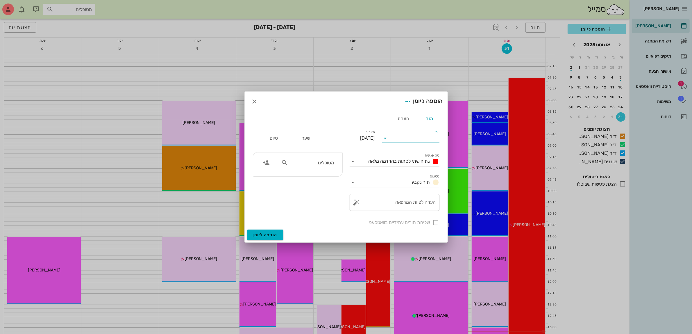
click at [406, 138] on input "יומן" at bounding box center [414, 137] width 49 height 9
click at [418, 170] on div "ד״ר [PERSON_NAME]" at bounding box center [412, 171] width 51 height 6
click at [409, 158] on div "נתוח שתי לסתות בהרדמה מלאה" at bounding box center [402, 161] width 73 height 7
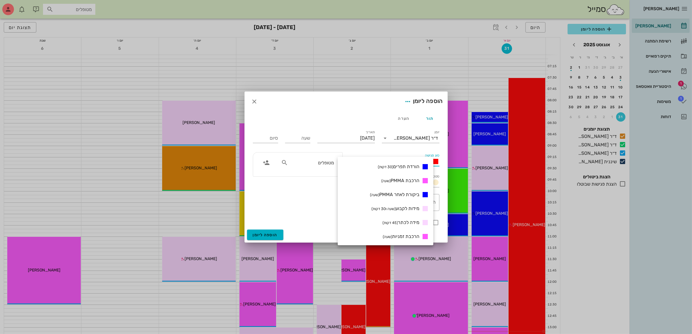
scroll to position [145, 0]
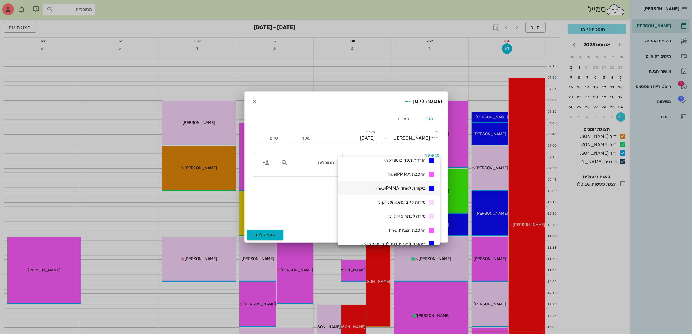
click at [407, 189] on span "ביקורת לאחר PMMA (שעה)" at bounding box center [400, 188] width 49 height 6
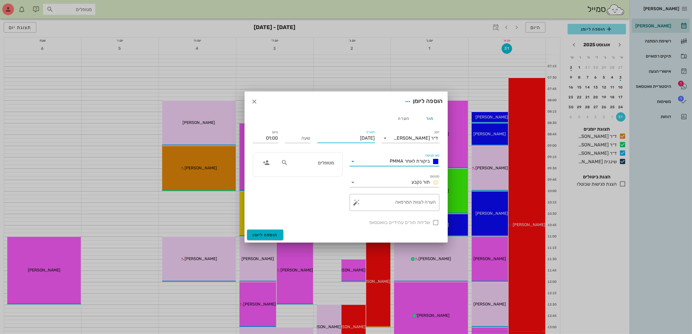
click at [346, 135] on input "[DATE]" at bounding box center [346, 137] width 58 height 9
click at [310, 152] on icon "חודש הבא" at bounding box center [312, 152] width 7 height 7
click at [345, 183] on div "10" at bounding box center [344, 185] width 9 height 4
click at [300, 142] on input "שעה" at bounding box center [297, 137] width 25 height 9
click at [266, 142] on input "09:00" at bounding box center [265, 137] width 25 height 9
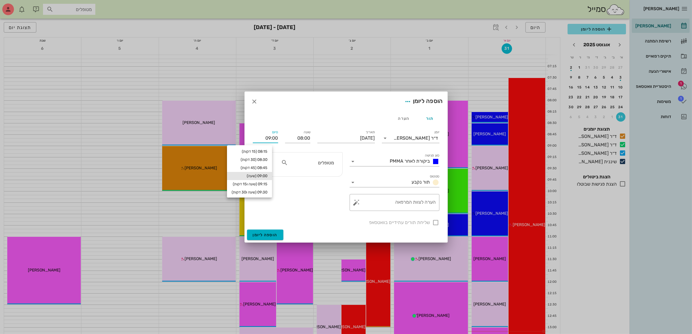
click at [305, 164] on input "מטופלים" at bounding box center [311, 163] width 45 height 8
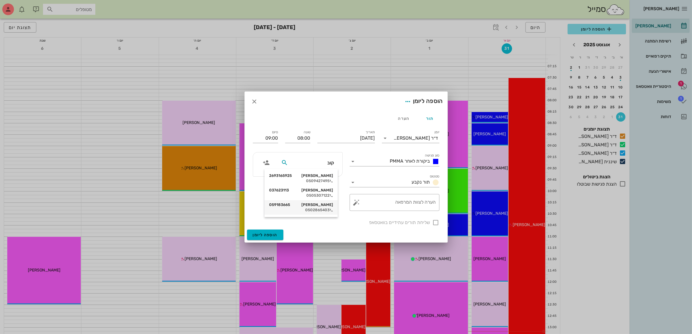
click at [313, 205] on div "[PERSON_NAME] 059183665" at bounding box center [301, 204] width 64 height 5
click at [435, 221] on div at bounding box center [436, 222] width 10 height 10
click at [268, 235] on span "הוספה ליומן" at bounding box center [265, 234] width 25 height 5
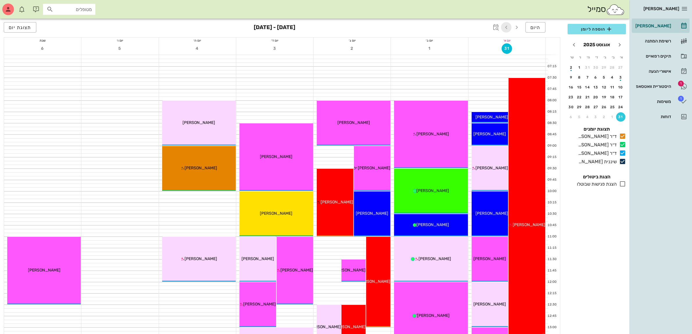
click at [505, 28] on icon "button" at bounding box center [506, 27] width 7 height 7
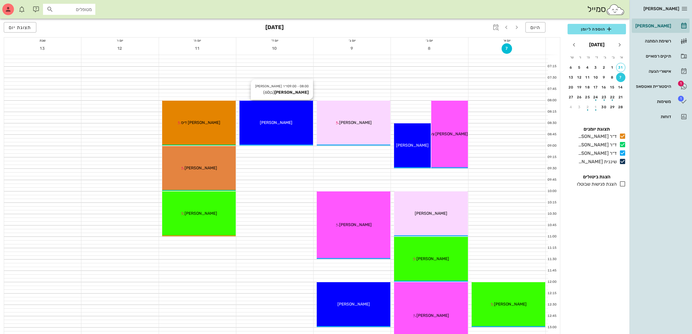
click at [290, 122] on div "[PERSON_NAME]" at bounding box center [277, 122] width 74 height 6
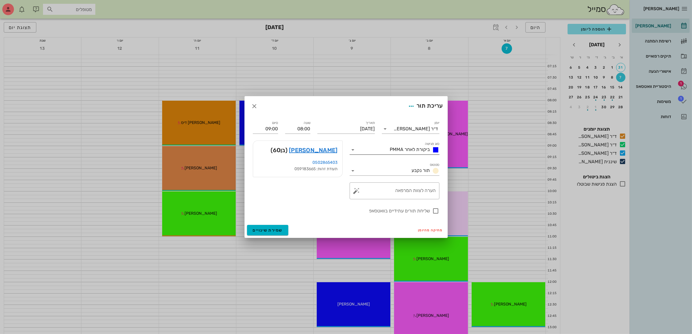
click at [387, 147] on input "סוג פגישה" at bounding box center [373, 149] width 30 height 9
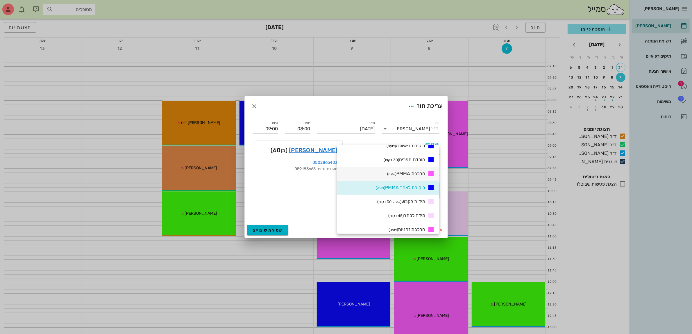
scroll to position [146, 0]
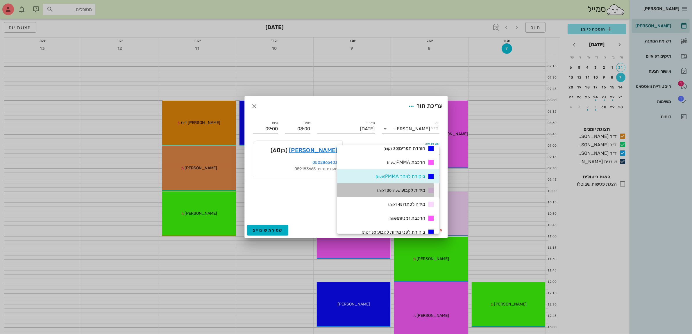
click at [406, 191] on span "מידות לקבוע (שעה ו30 דקות)" at bounding box center [401, 190] width 48 height 6
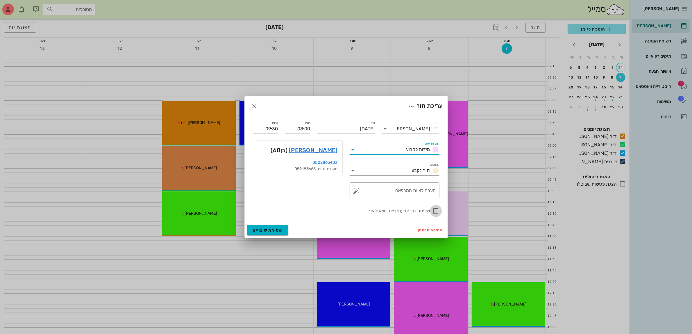
click at [433, 210] on div at bounding box center [436, 211] width 10 height 10
click at [275, 231] on span "שמירת שינויים" at bounding box center [268, 230] width 30 height 5
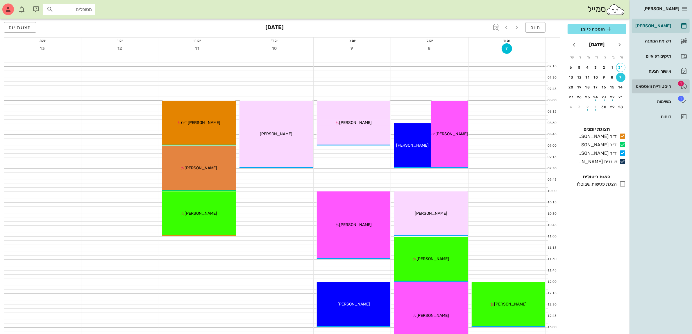
click at [662, 84] on div "היסטוריית וואטסאפ" at bounding box center [652, 86] width 37 height 5
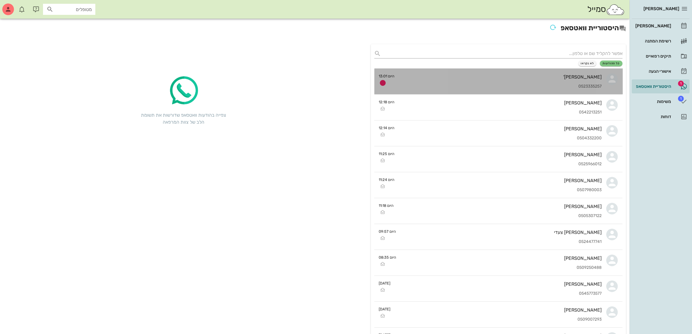
click at [530, 79] on div "[PERSON_NAME]' 0523335257" at bounding box center [500, 82] width 203 height 26
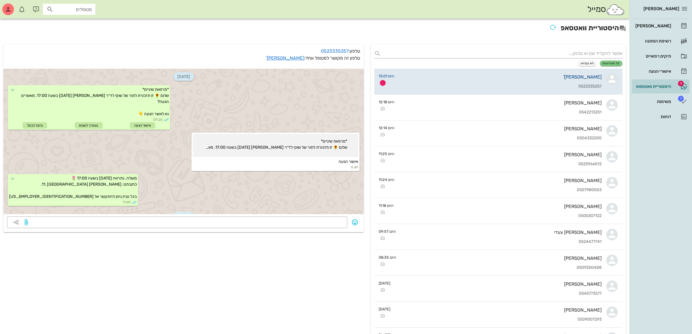
scroll to position [159, 0]
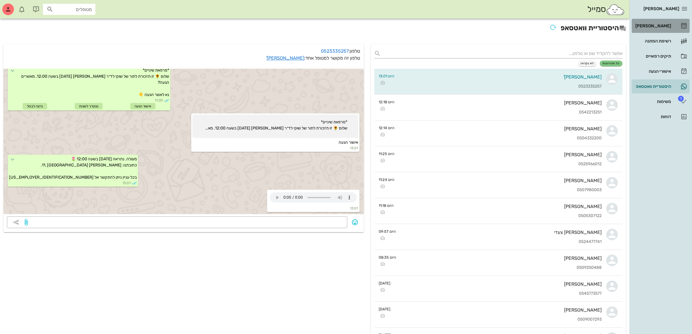
click at [662, 24] on div "[PERSON_NAME]" at bounding box center [652, 26] width 37 height 5
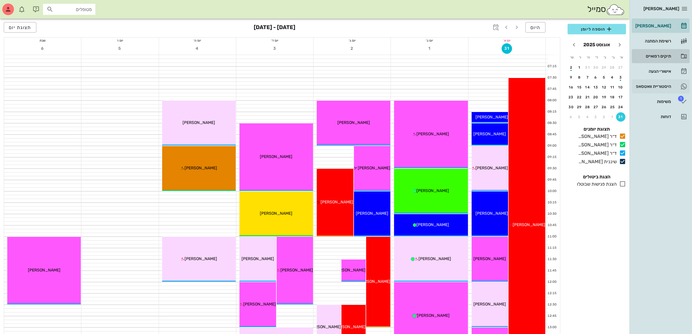
drag, startPoint x: 656, startPoint y: 56, endPoint x: 641, endPoint y: 92, distance: 38.2
click at [656, 56] on div "תיקים רפואיים" at bounding box center [652, 56] width 37 height 5
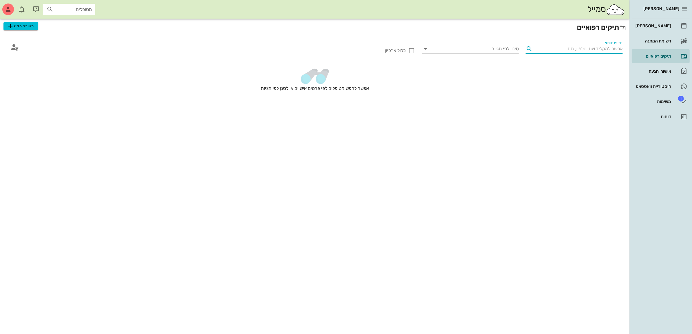
click at [596, 50] on input "חיפוש חופשי" at bounding box center [578, 48] width 87 height 9
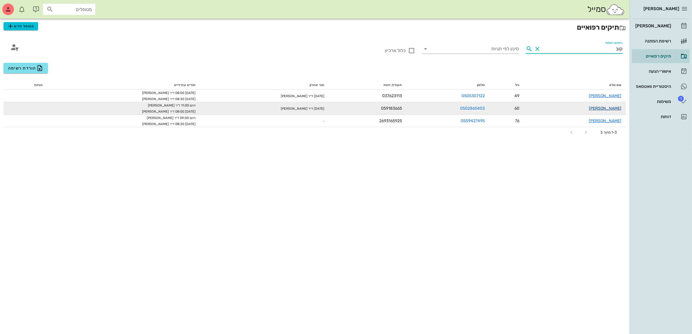
click at [611, 108] on link "[PERSON_NAME]" at bounding box center [605, 108] width 33 height 5
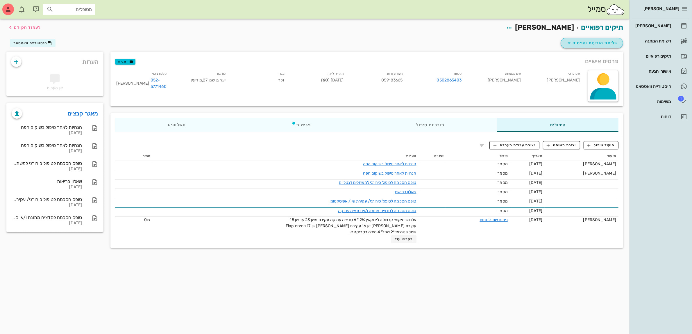
click at [602, 42] on span "שליחת הודעות וטפסים" at bounding box center [592, 43] width 53 height 7
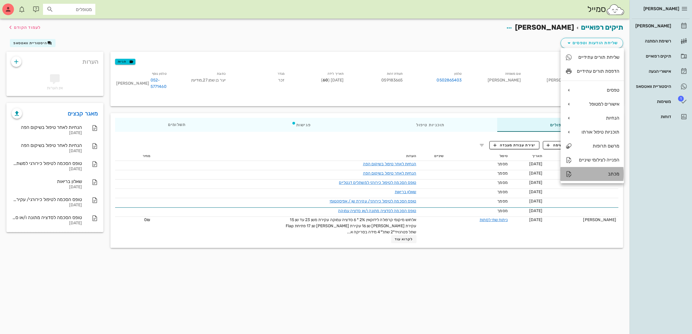
click at [608, 173] on div "מכתב" at bounding box center [598, 174] width 42 height 6
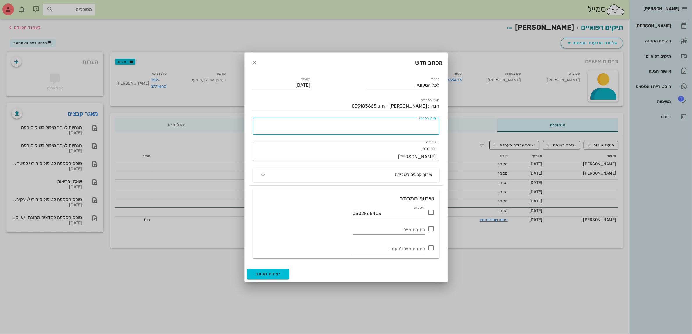
click at [396, 128] on textarea "תוכן המכתב" at bounding box center [345, 128] width 182 height 14
click at [355, 127] on textarea "בתאריך 14/08 המטופל הנ"ל עבר טיפול כחרורגי/שיקום פה תחת סדציה עמוקה" at bounding box center [345, 128] width 182 height 14
click at [276, 124] on textarea "בתאריך 14/08 המטופל הנ"ל עבר טיפול כירורגי/שיקום פה תחת סדציה עמוקה" at bounding box center [345, 128] width 182 height 14
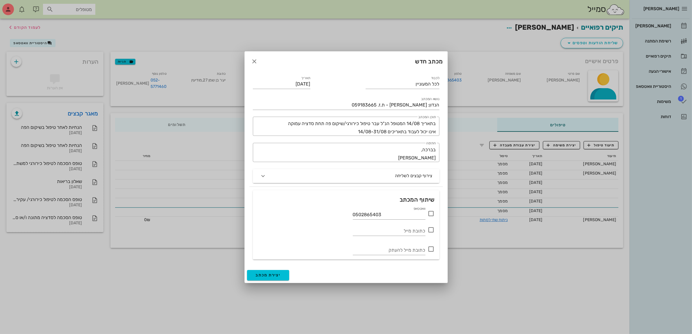
click at [432, 212] on icon at bounding box center [431, 213] width 7 height 7
click at [287, 83] on input "[DATE]" at bounding box center [282, 83] width 58 height 9
drag, startPoint x: 406, startPoint y: 123, endPoint x: 446, endPoint y: 123, distance: 39.5
click at [446, 123] on div "לכבוד לכל המעוניין תאריך [DATE] נושא המכתב הנדון: [PERSON_NAME] - ת.ז. 05918366…" at bounding box center [346, 169] width 203 height 196
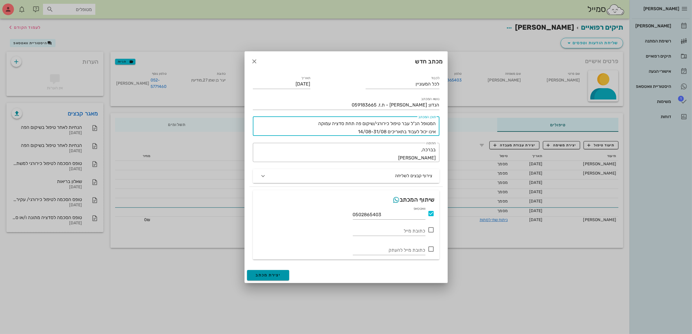
click at [272, 275] on span "יצירת מכתב" at bounding box center [268, 274] width 25 height 5
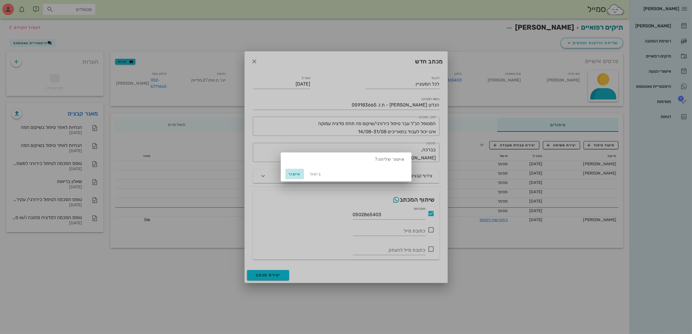
click at [292, 172] on span "אישור" at bounding box center [295, 174] width 14 height 5
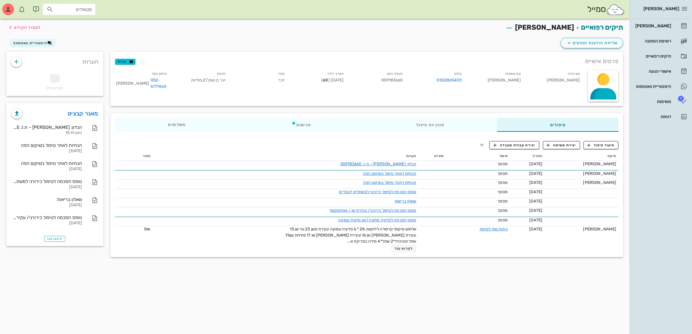
click at [578, 2] on div "סמייל מטופלים" at bounding box center [315, 9] width 630 height 19
click at [666, 97] on div "משימות" at bounding box center [652, 101] width 37 height 9
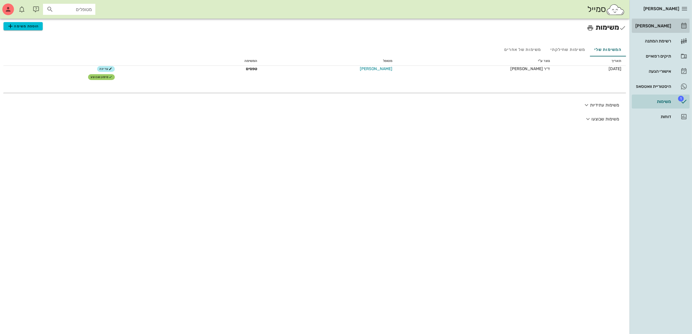
click at [657, 22] on div "[PERSON_NAME]" at bounding box center [652, 25] width 37 height 9
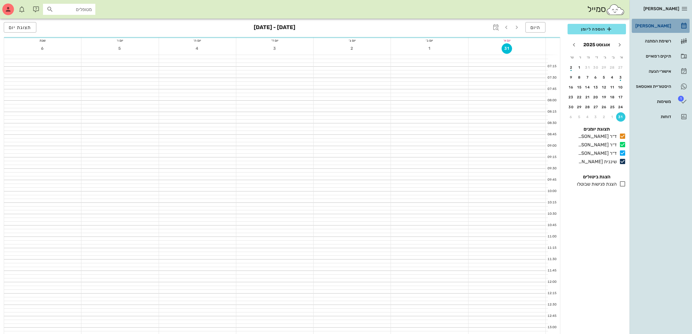
click at [642, 26] on div "[PERSON_NAME]" at bounding box center [652, 26] width 37 height 5
